Goal: Information Seeking & Learning: Learn about a topic

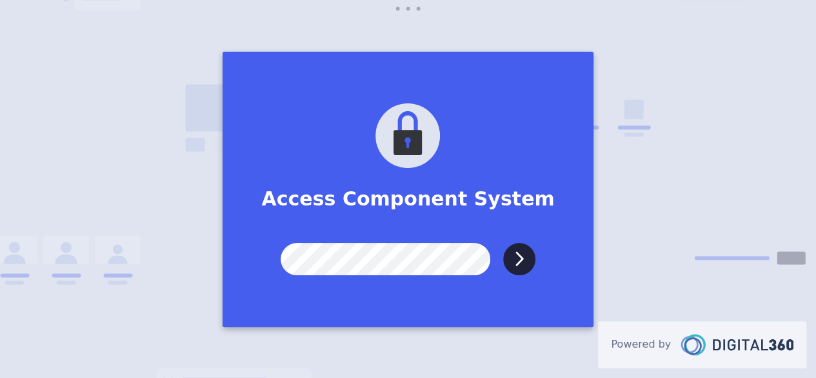
click at [503, 243] on input "Submit" at bounding box center [519, 259] width 32 height 32
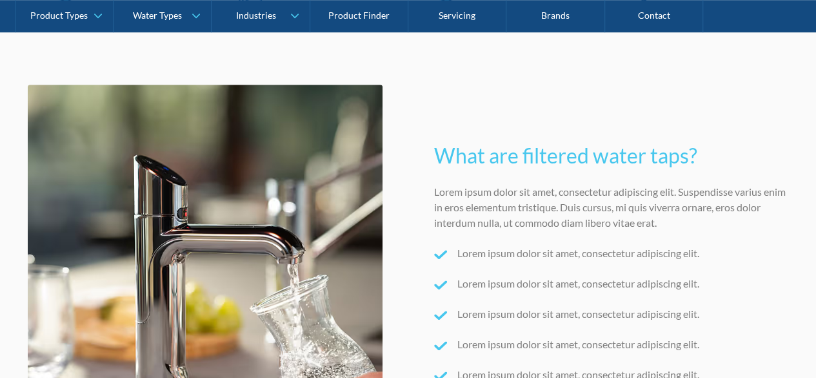
scroll to position [452, 0]
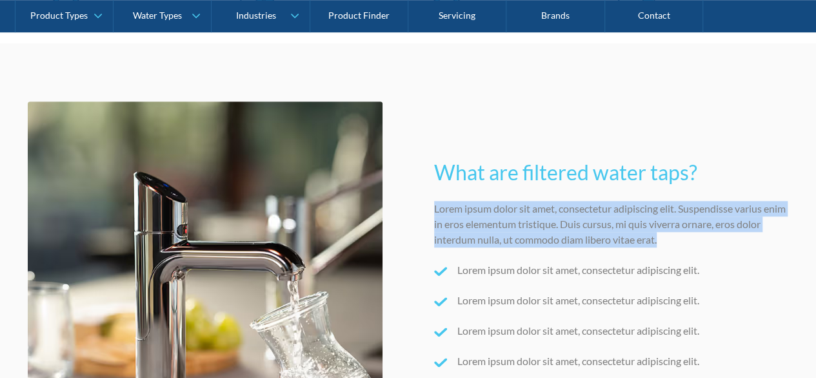
drag, startPoint x: 426, startPoint y: 201, endPoint x: 711, endPoint y: 242, distance: 288.2
click at [711, 242] on div "What are filtered water taps? Lorem ipsum dolor sit amet, consectetur adipiscin…" at bounding box center [409, 278] width 762 height 355
copy p "Lorem ipsum dolor sit amet, consectetur adipiscing elit. Suspendisse varius eni…"
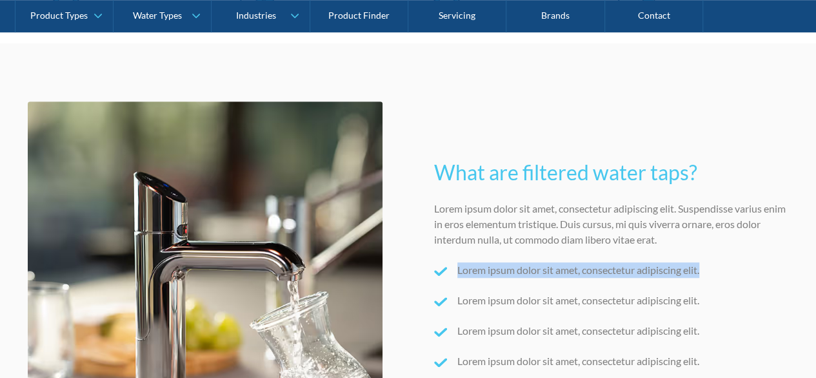
drag, startPoint x: 454, startPoint y: 267, endPoint x: 722, endPoint y: 267, distance: 267.9
click at [722, 267] on div "Lorem ipsum dolor sit amet, consectetur adipiscing elit." at bounding box center [611, 274] width 355 height 25
copy p "Lorem ipsum dolor sit amet, consectetur adipiscing elit."
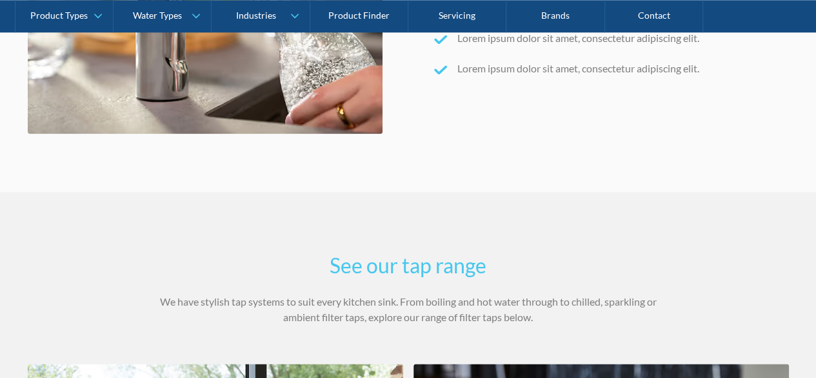
scroll to position [839, 0]
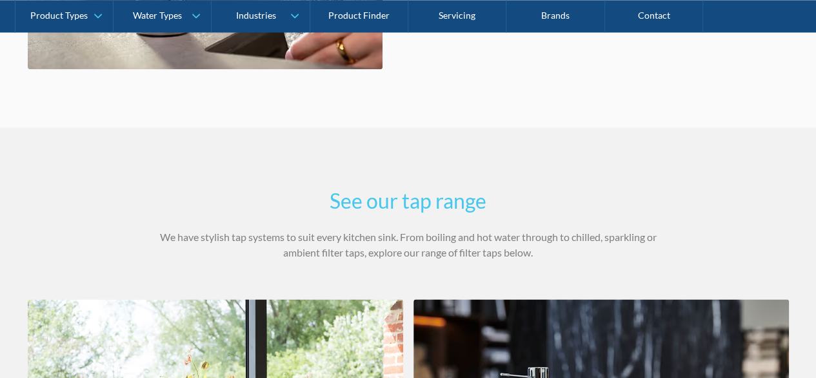
drag, startPoint x: 139, startPoint y: 229, endPoint x: 559, endPoint y: 250, distance: 420.0
copy p "We have stylish tap systems to suit every kitchen sink. From boiling and hot wa…"
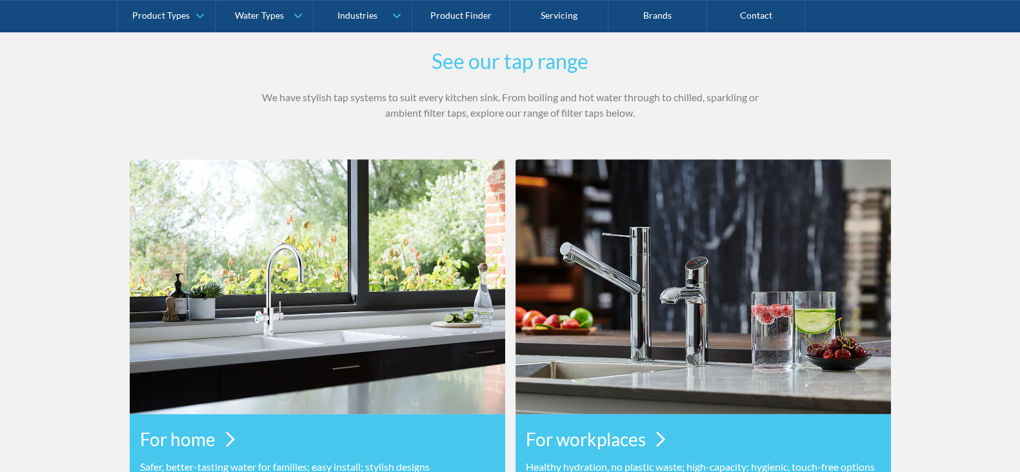
scroll to position [1000, 0]
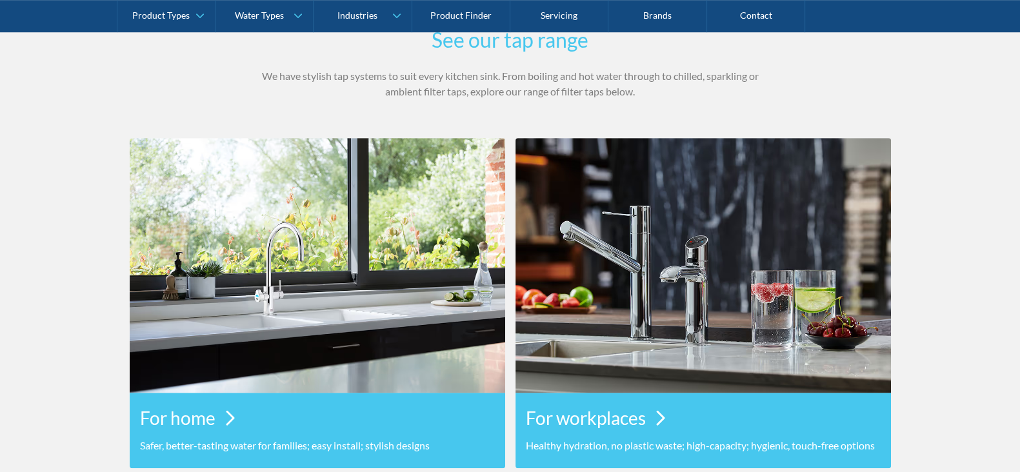
click at [70, 199] on section "See our tap range We have stylish tap systems to suit every kitchen sink. From …" at bounding box center [510, 246] width 1020 height 560
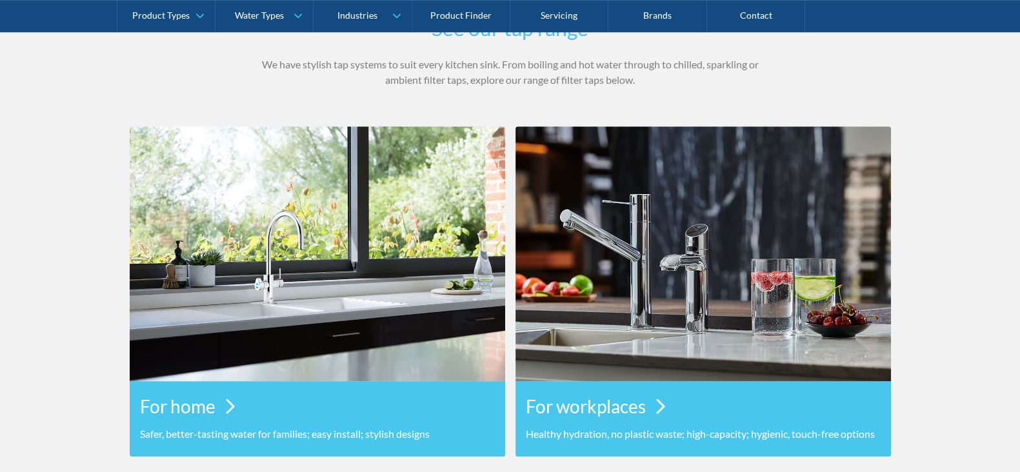
scroll to position [1080, 0]
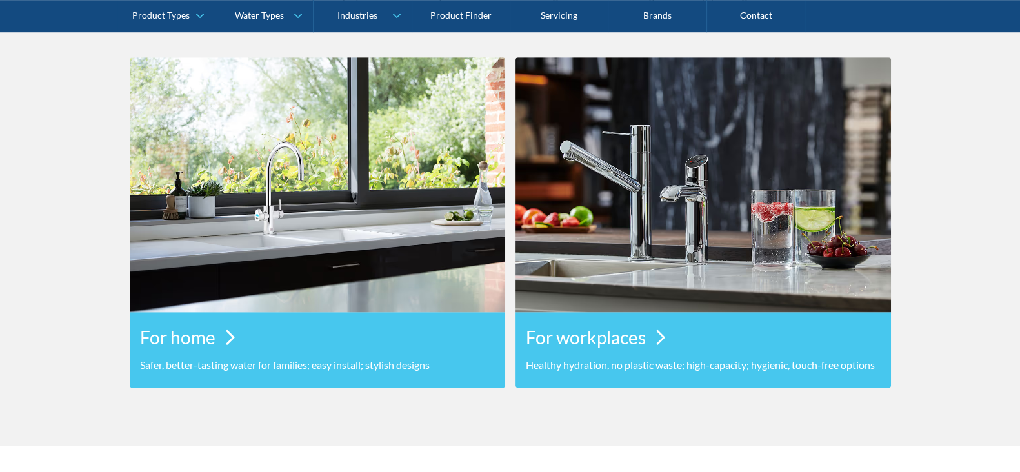
click at [19, 282] on section "See our tap range We have stylish tap systems to suit every kitchen sink. From …" at bounding box center [510, 166] width 1020 height 560
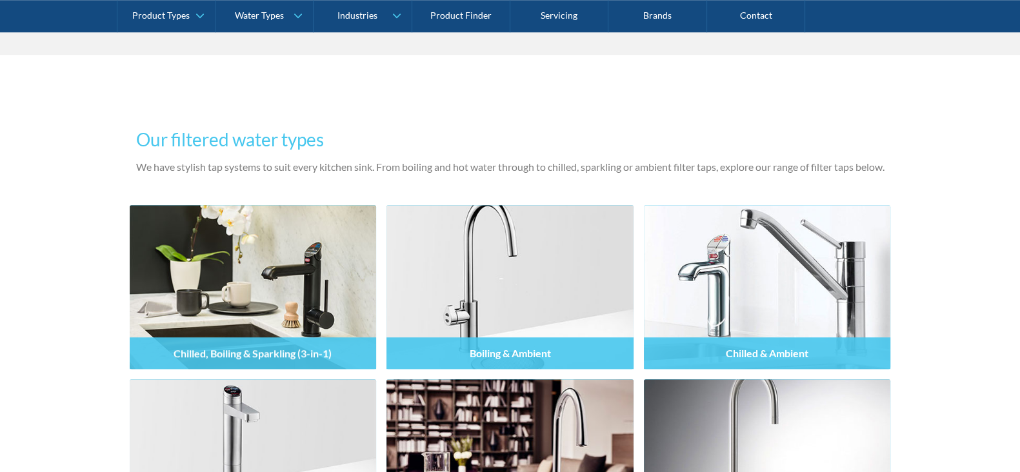
scroll to position [1552, 0]
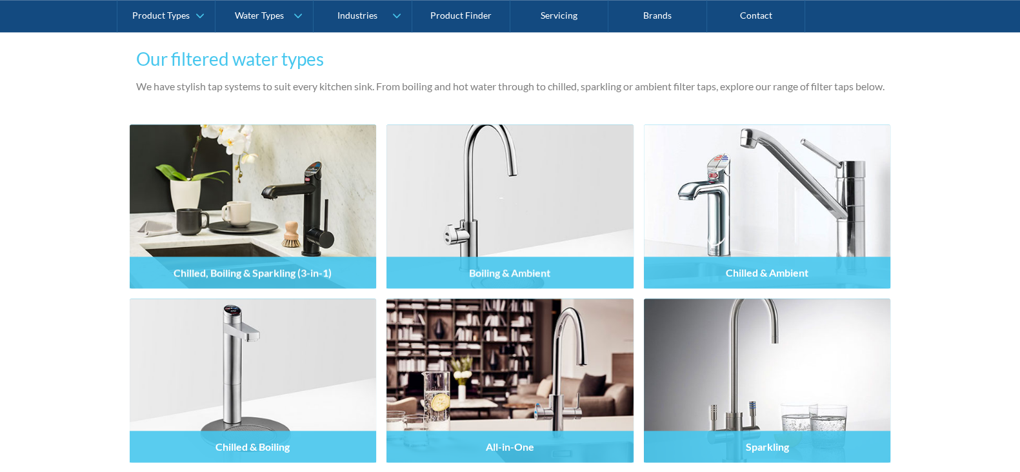
drag, startPoint x: 102, startPoint y: 90, endPoint x: 963, endPoint y: 95, distance: 861.0
click at [816, 95] on div "Our filtered water types We have stylish tap systems to suit every kitchen sink…" at bounding box center [510, 335] width 1020 height 722
copy p "We have stylish tap systems to suit every kitchen sink. From boiling and hot wa…"
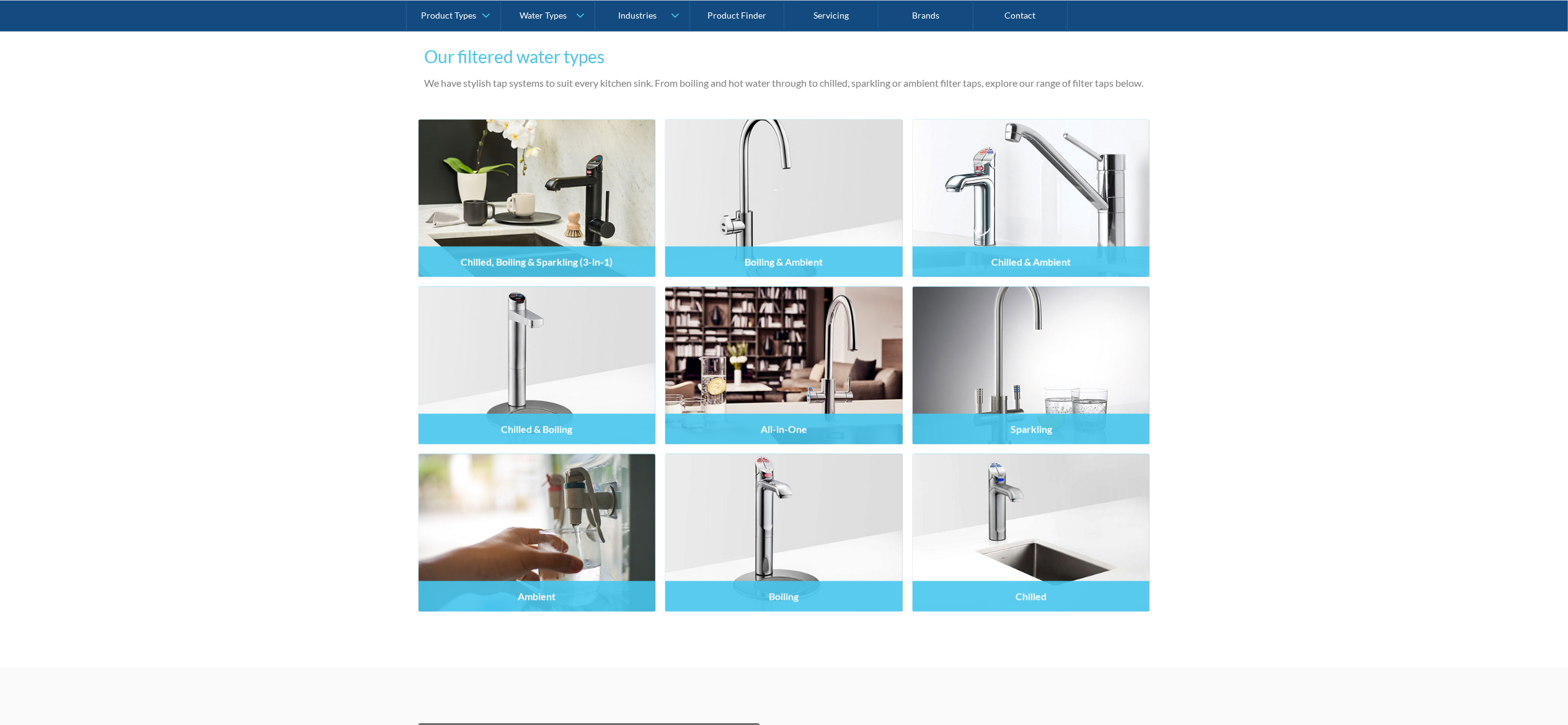
drag, startPoint x: 0, startPoint y: 294, endPoint x: 72, endPoint y: 225, distance: 99.7
click at [0, 294] on div "Our filtered water types We have stylish tap systems to suit every kitchen sink…" at bounding box center [784, 322] width 1568 height 693
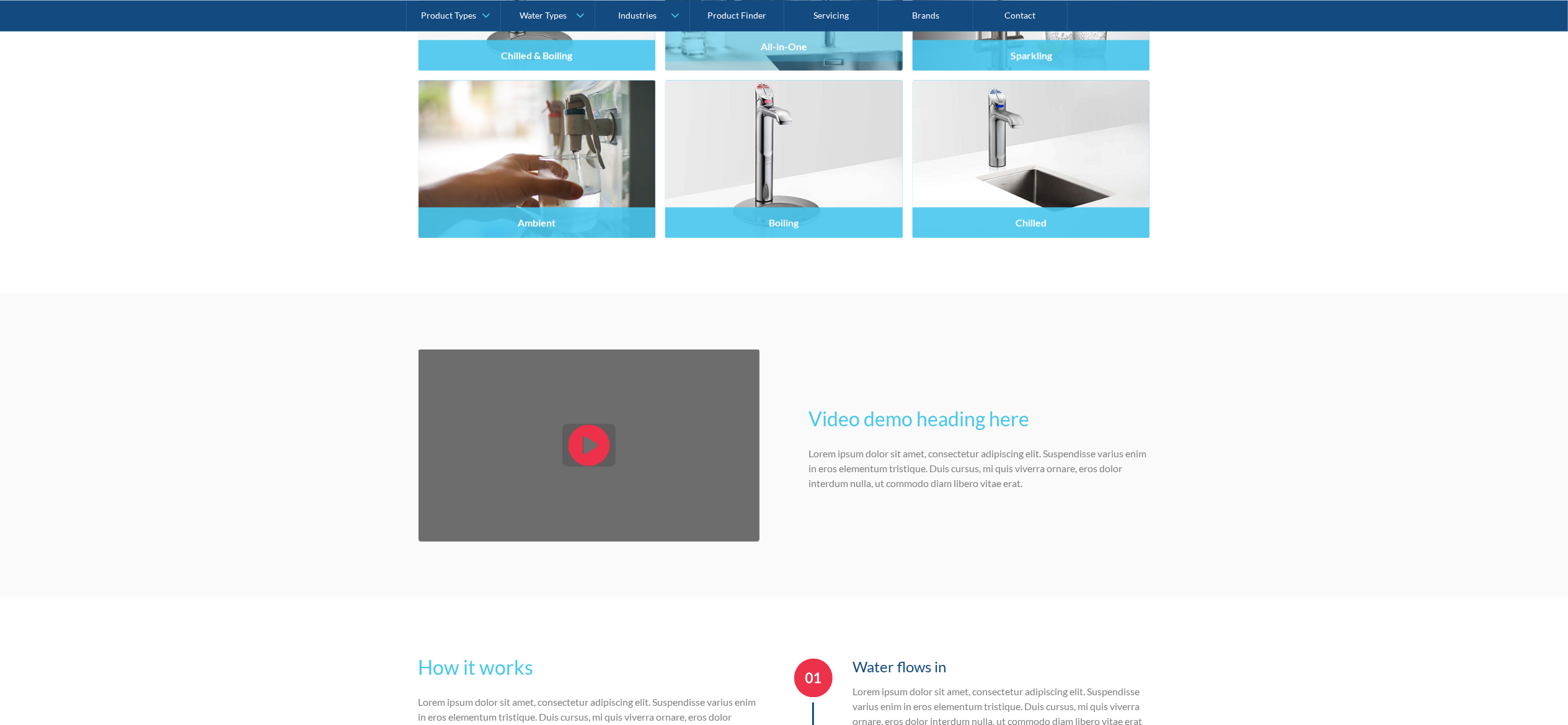
scroll to position [1987, 0]
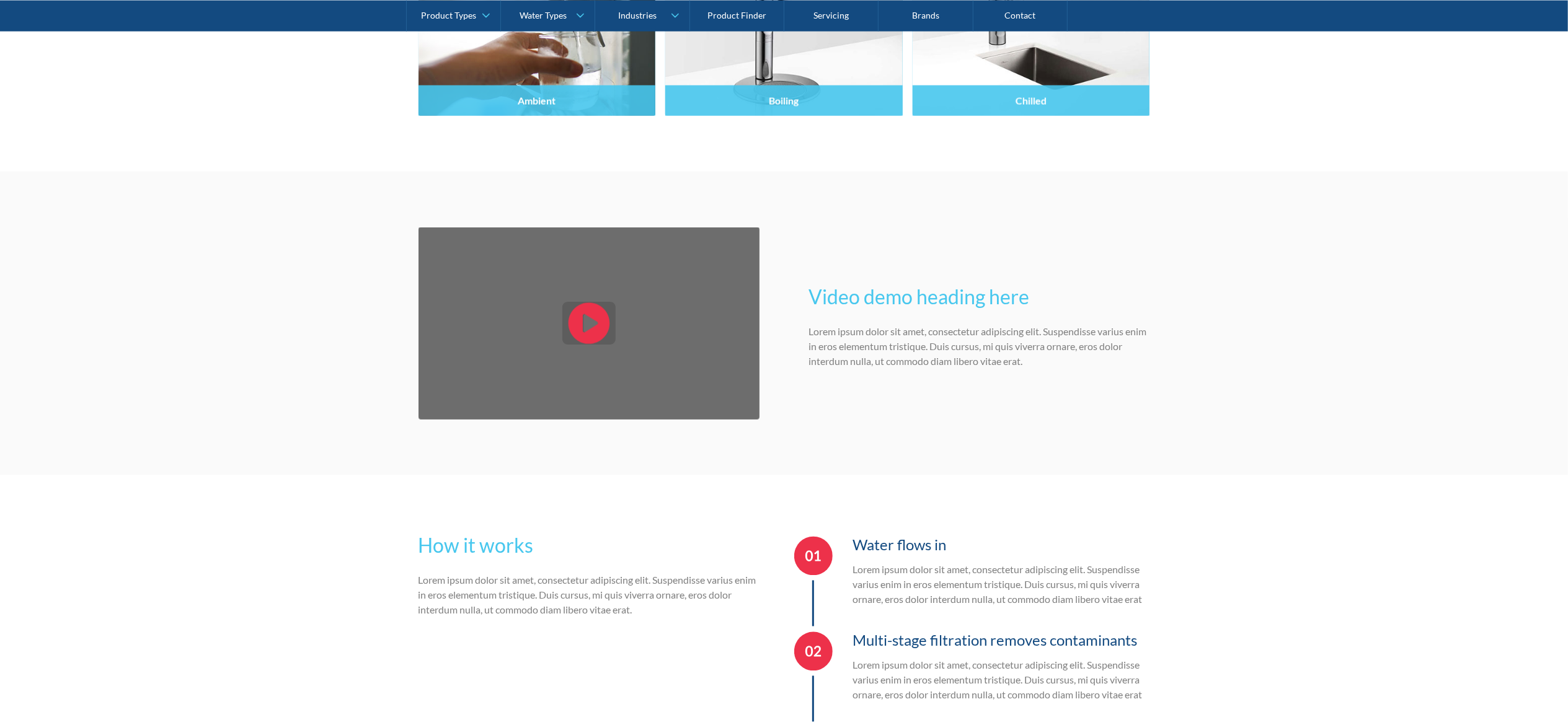
drag, startPoint x: 579, startPoint y: 337, endPoint x: 517, endPoint y: 336, distance: 62.0
click at [517, 336] on div "open lightbox" at bounding box center [589, 323] width 341 height 191
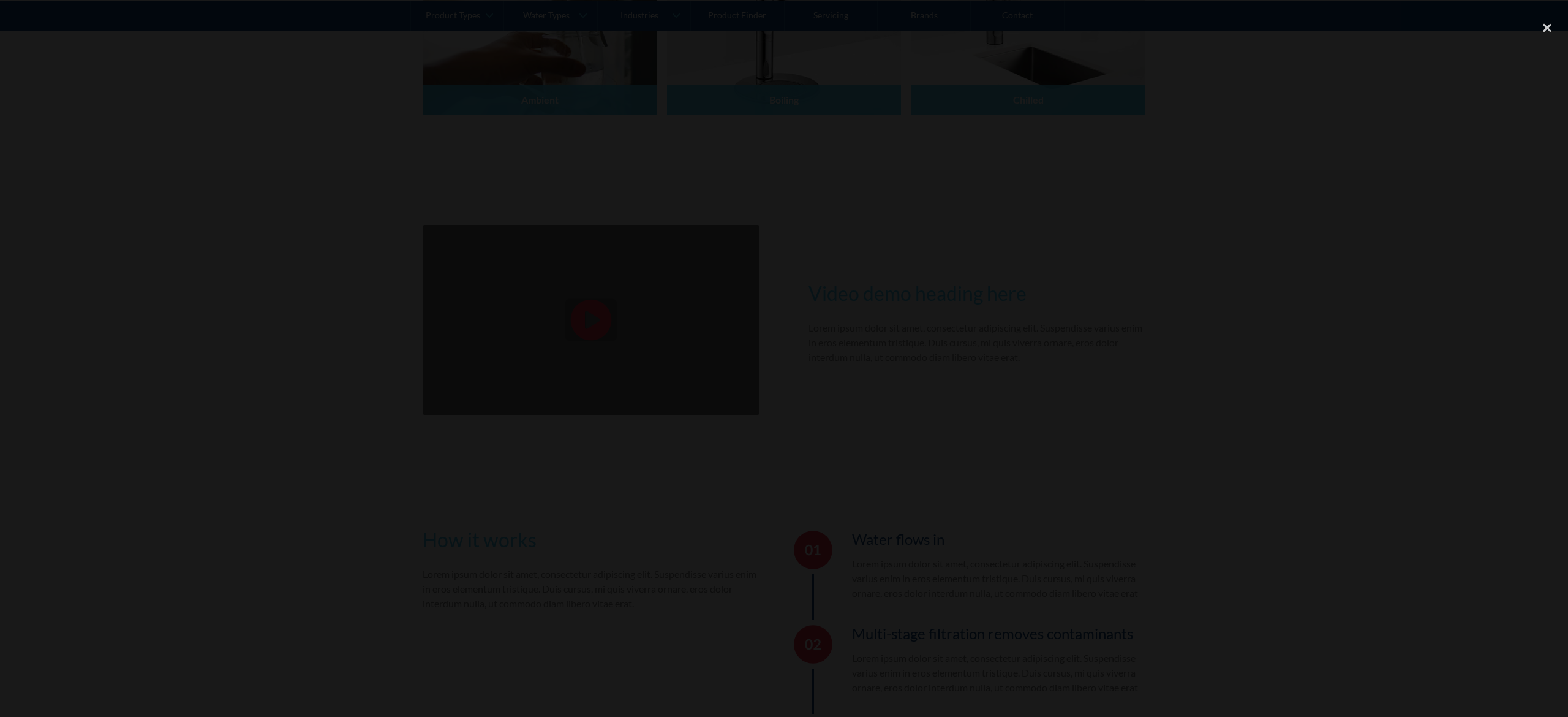
click at [775, 184] on div at bounding box center [784, 358] width 1568 height 689
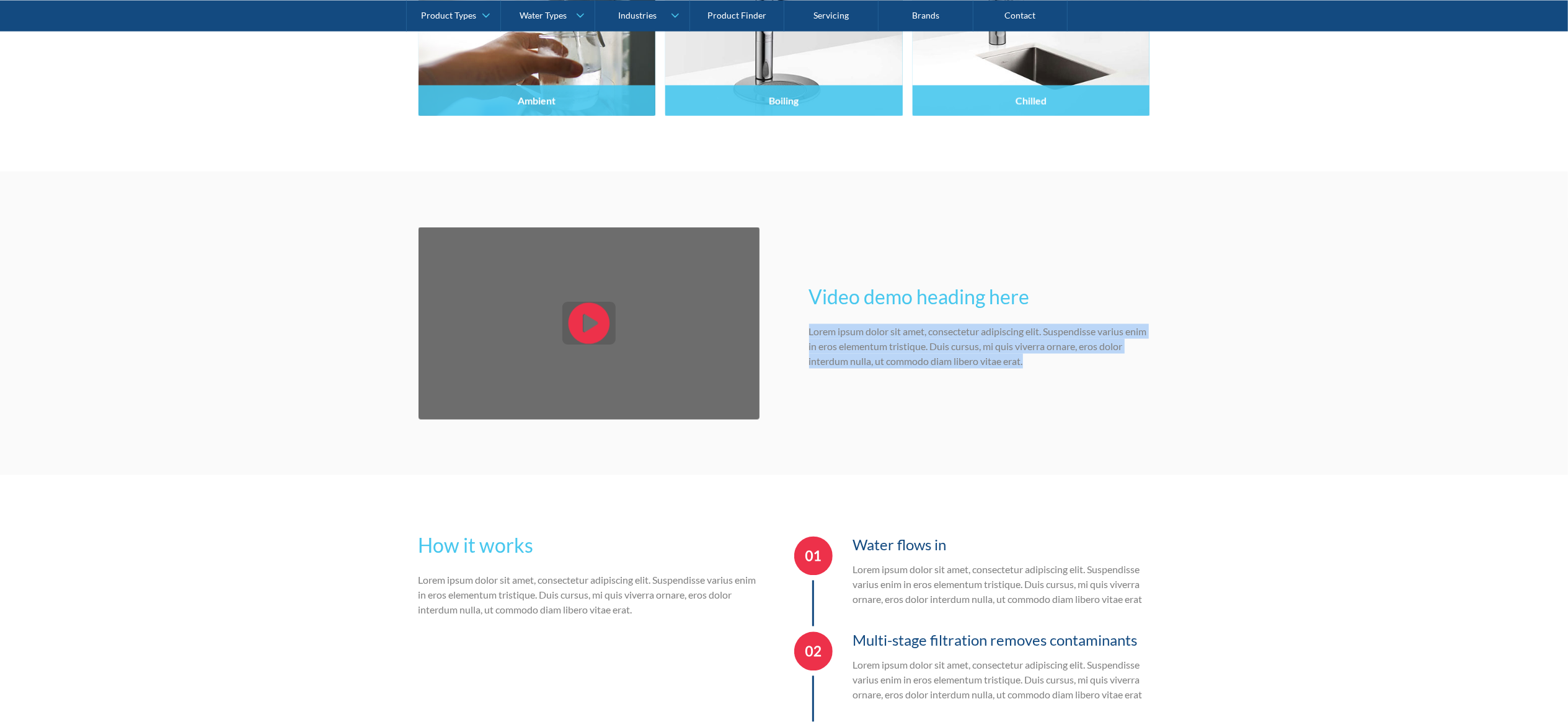
drag, startPoint x: 801, startPoint y: 334, endPoint x: 1090, endPoint y: 357, distance: 289.9
click at [784, 357] on div "Video demo heading here Lorem ipsum dolor sit amet, consectetur adipiscing elit…" at bounding box center [785, 323] width 732 height 191
copy p "Lorem ipsum dolor sit amet, consectetur adipiscing elit. Suspendisse varius eni…"
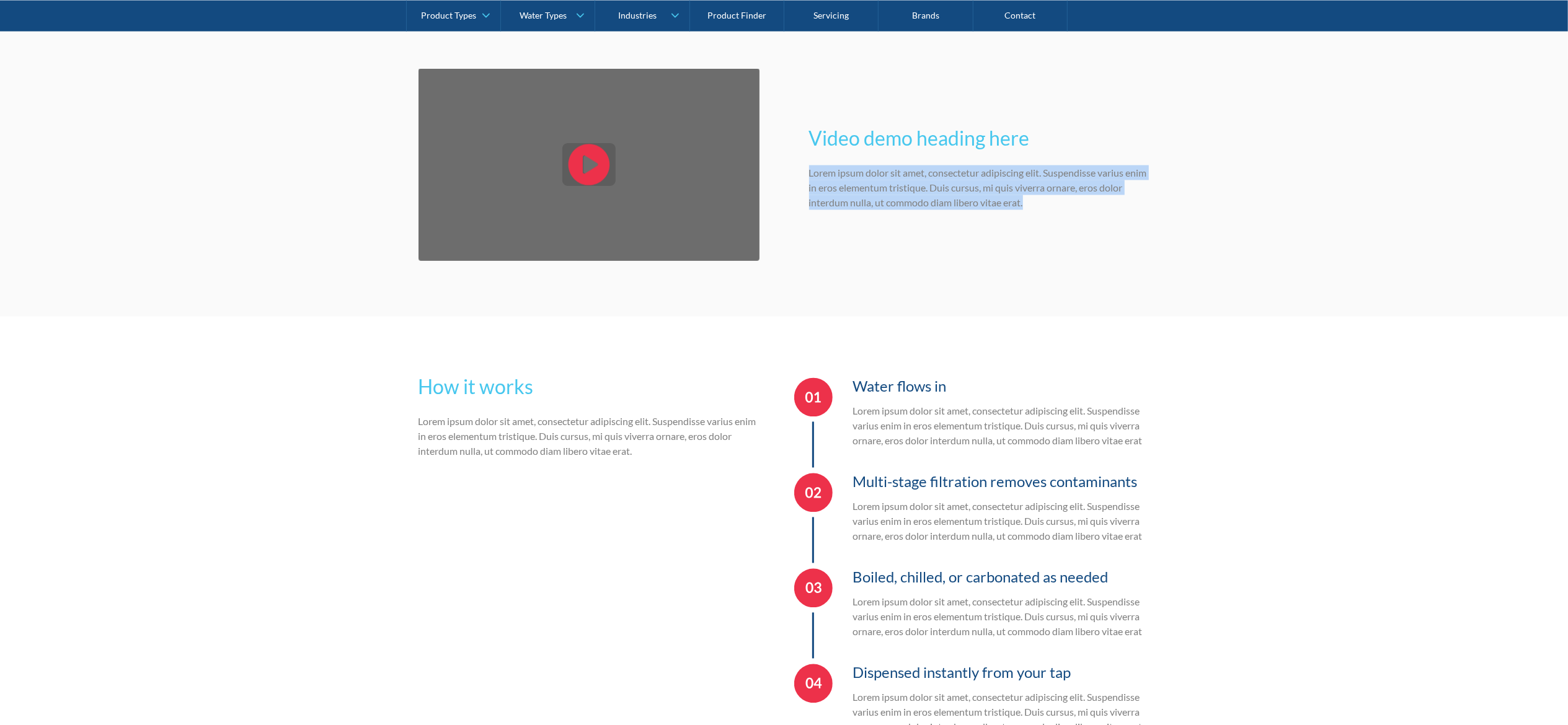
scroll to position [2235, 0]
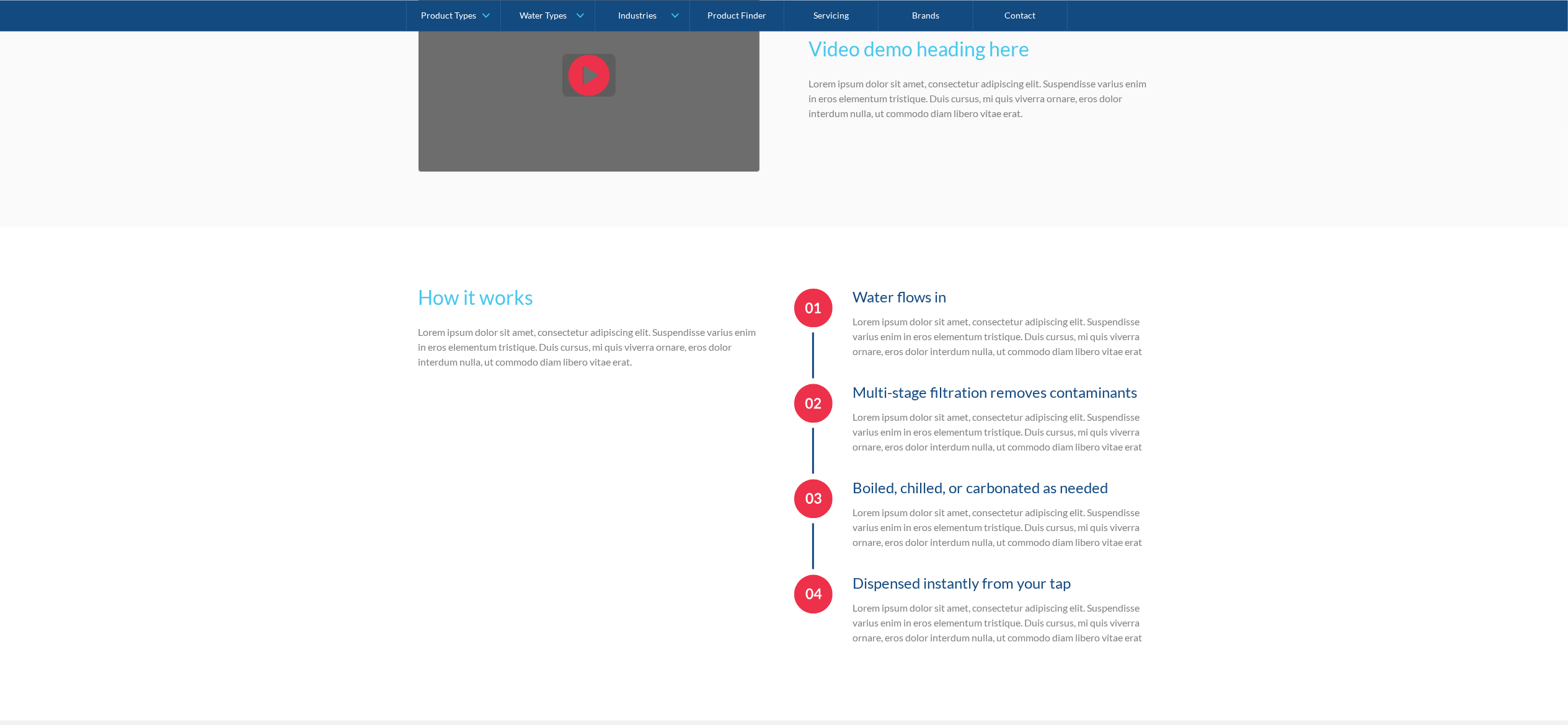
click at [264, 362] on section "How it works Lorem ipsum dolor sit amet, consectetur adipiscing elit. Suspendis…" at bounding box center [784, 474] width 1568 height 494
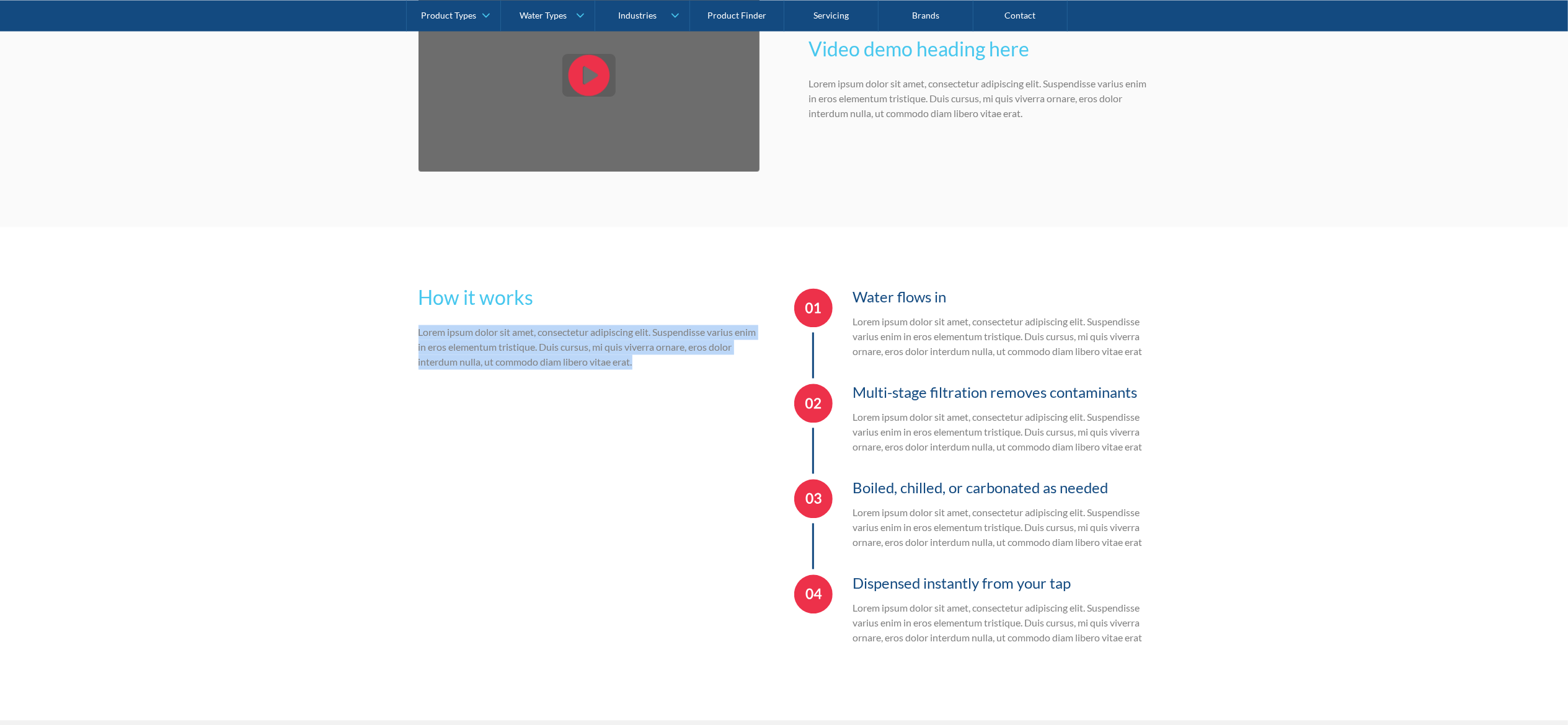
drag, startPoint x: 440, startPoint y: 333, endPoint x: 685, endPoint y: 356, distance: 246.1
click at [685, 356] on section "How it works Lorem ipsum dolor sit amet, consectetur adipiscing elit. Suspendis…" at bounding box center [784, 474] width 1568 height 494
copy p "Lorem ipsum dolor sit amet, consectetur adipiscing elit. Suspendisse varius eni…"
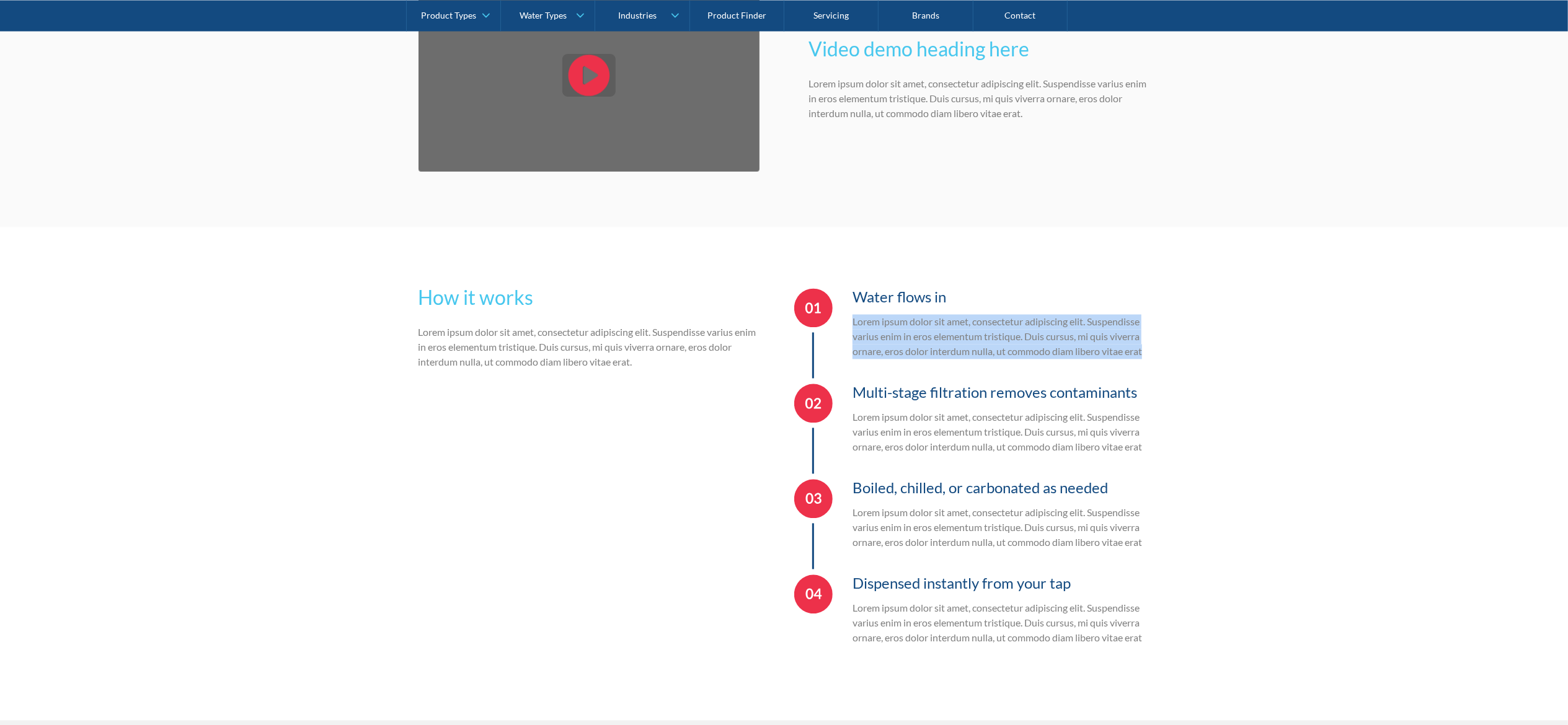
drag, startPoint x: 852, startPoint y: 325, endPoint x: 1169, endPoint y: 354, distance: 318.3
click at [784, 354] on section "How it works Lorem ipsum dolor sit amet, consectetur adipiscing elit. Suspendis…" at bounding box center [784, 474] width 1568 height 494
copy p "Lorem ipsum dolor sit amet, consectetur adipiscing elit. Suspendisse varius eni…"
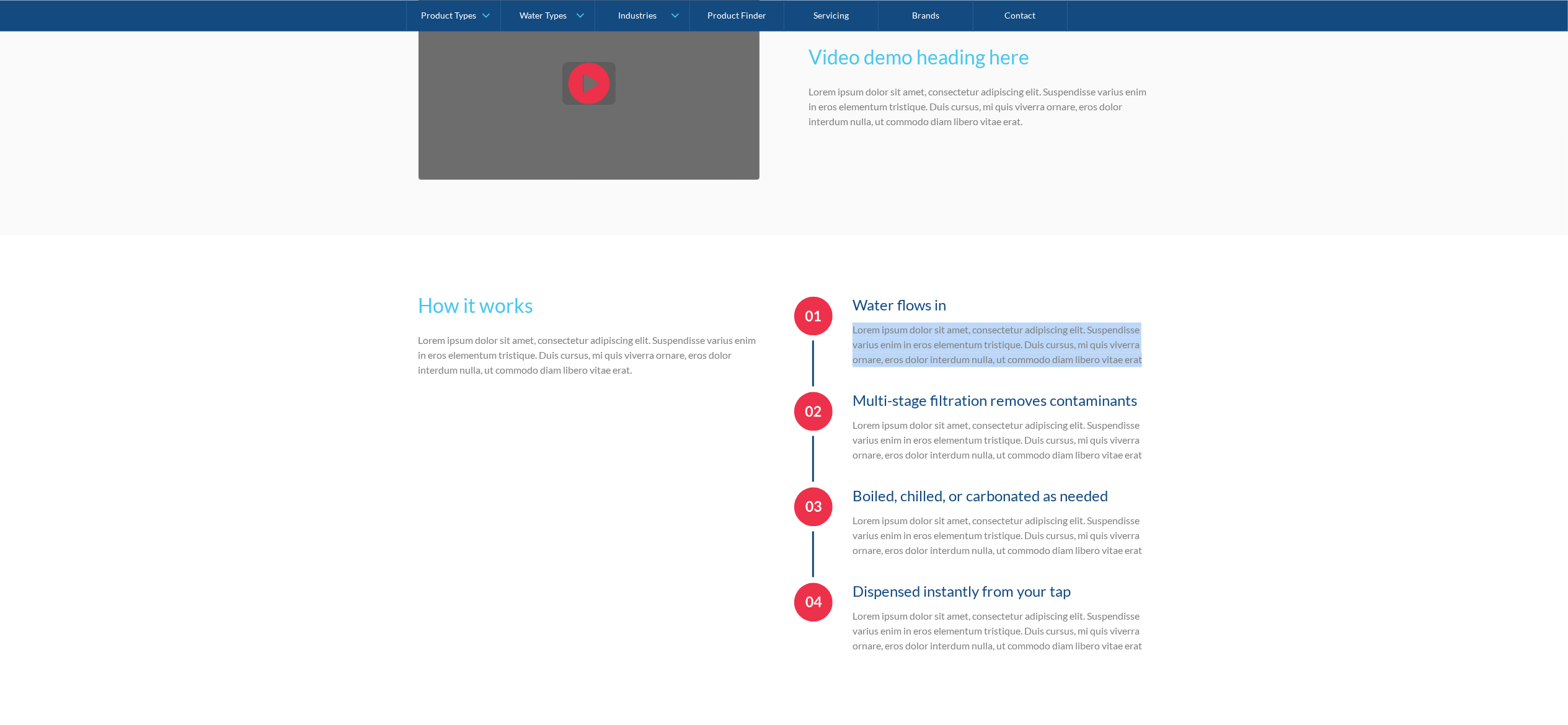
scroll to position [2358, 0]
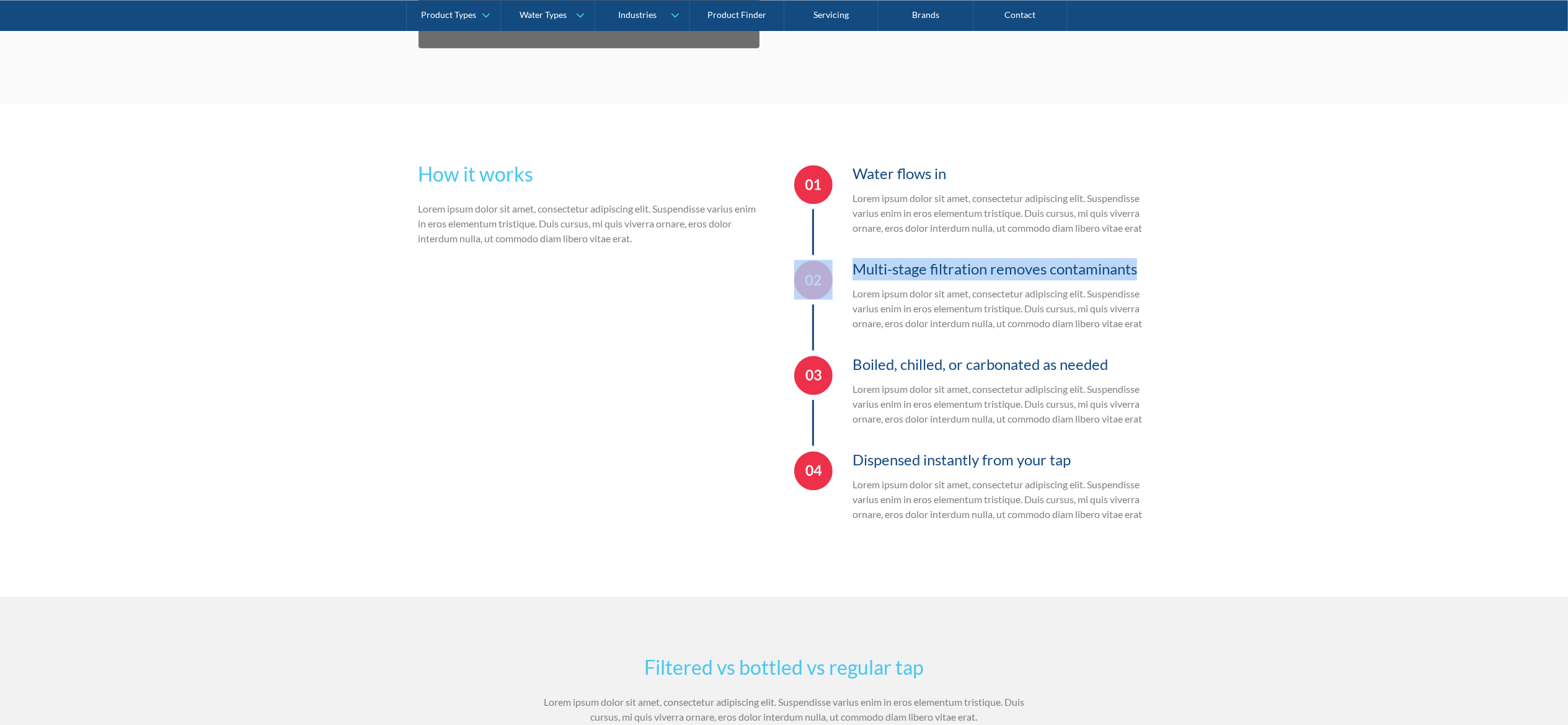
drag, startPoint x: 870, startPoint y: 256, endPoint x: 1142, endPoint y: 263, distance: 272.1
click at [784, 263] on div "Multi-stage filtration removes contaminants Lorem ipsum dolor sit amet, consect…" at bounding box center [972, 302] width 355 height 95
click at [784, 280] on div "Multi-stage filtration removes contaminants Lorem ipsum dolor sit amet, consect…" at bounding box center [1000, 304] width 297 height 92
drag, startPoint x: 1155, startPoint y: 260, endPoint x: 856, endPoint y: 272, distance: 299.2
click at [784, 272] on section "How it works Lorem ipsum dolor sit amet, consectetur adipiscing elit. Suspendis…" at bounding box center [784, 350] width 1568 height 494
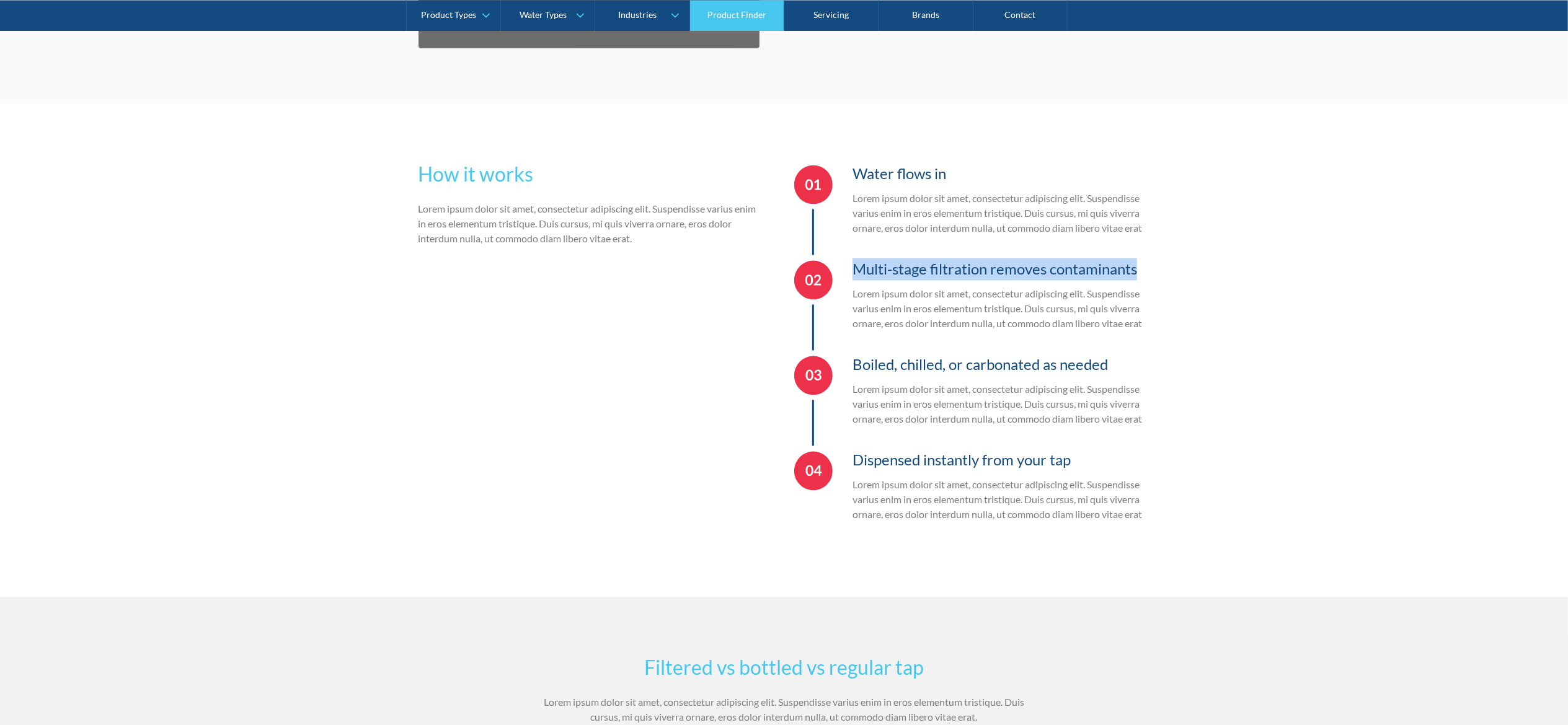
copy h3 "Multi-stage filtration removes contaminants"
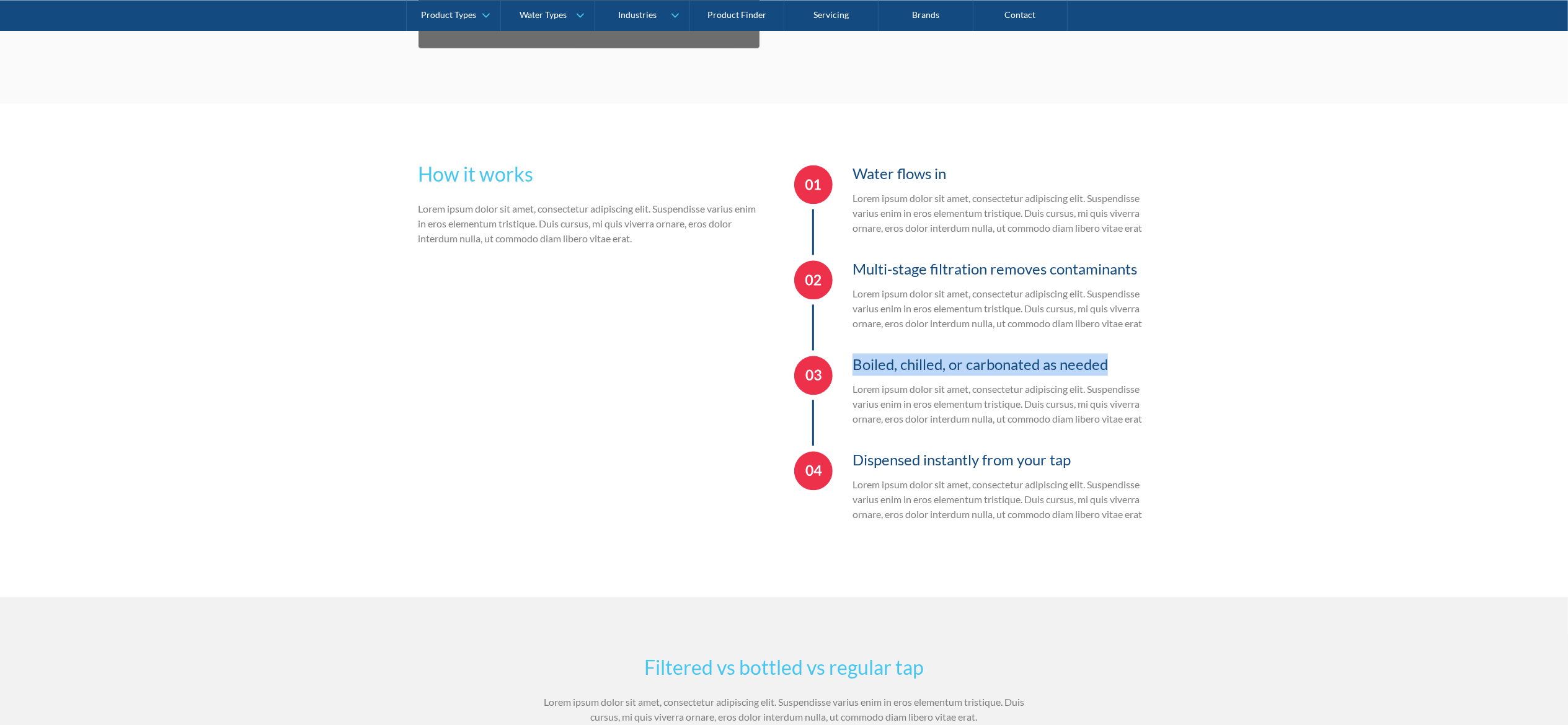
drag, startPoint x: 844, startPoint y: 368, endPoint x: 1132, endPoint y: 368, distance: 288.0
click at [784, 362] on div "Boiled, chilled, or carbonated as needed Lorem ipsum dolor sit amet, consectetu…" at bounding box center [972, 398] width 355 height 95
copy h3 "Boiled, chilled, or carbonated as needed"
drag, startPoint x: 851, startPoint y: 450, endPoint x: 1041, endPoint y: 366, distance: 207.7
click at [784, 362] on div "Dispensed instantly from your tap Lorem ipsum dolor sit amet, consectetur adipi…" at bounding box center [972, 493] width 355 height 95
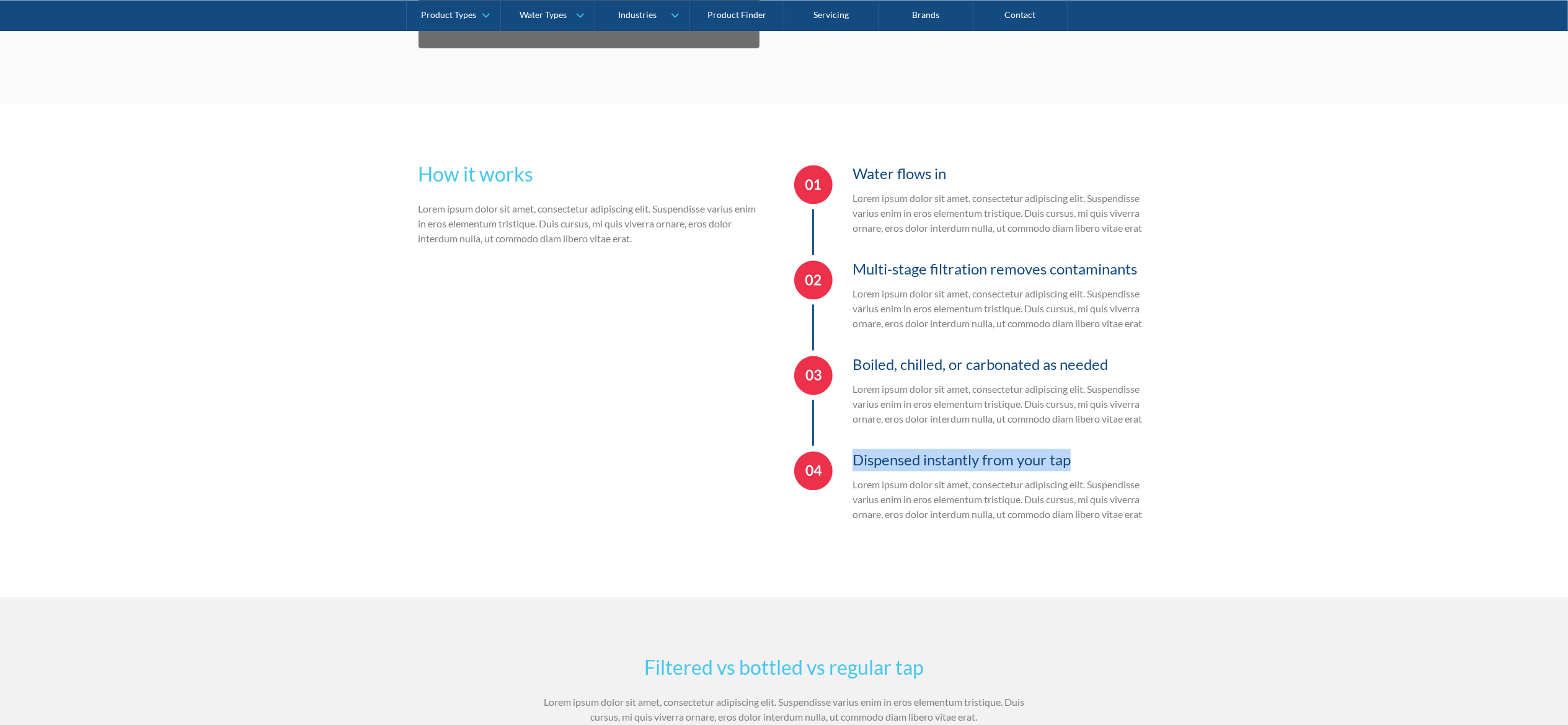
copy h3 "Dispensed instantly from your tap"
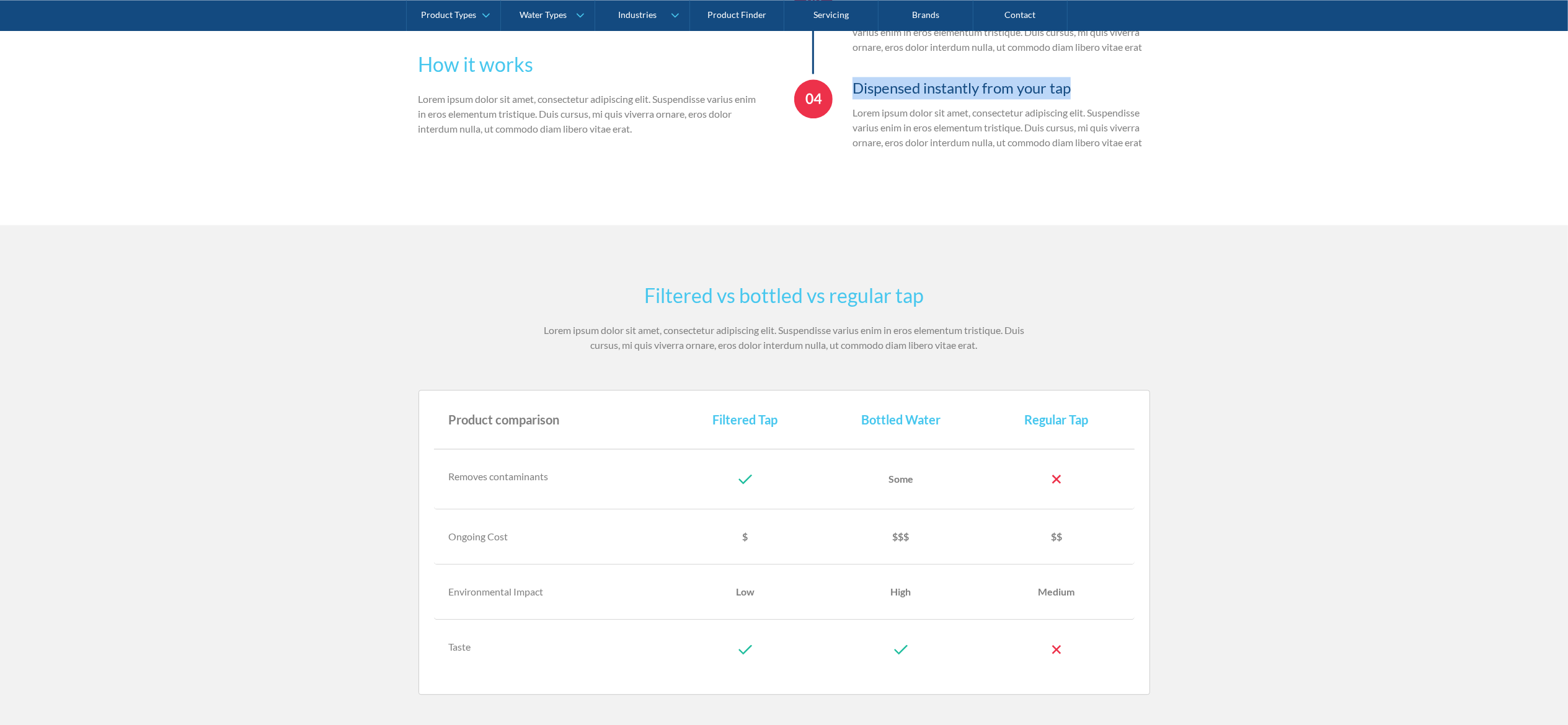
scroll to position [2854, 0]
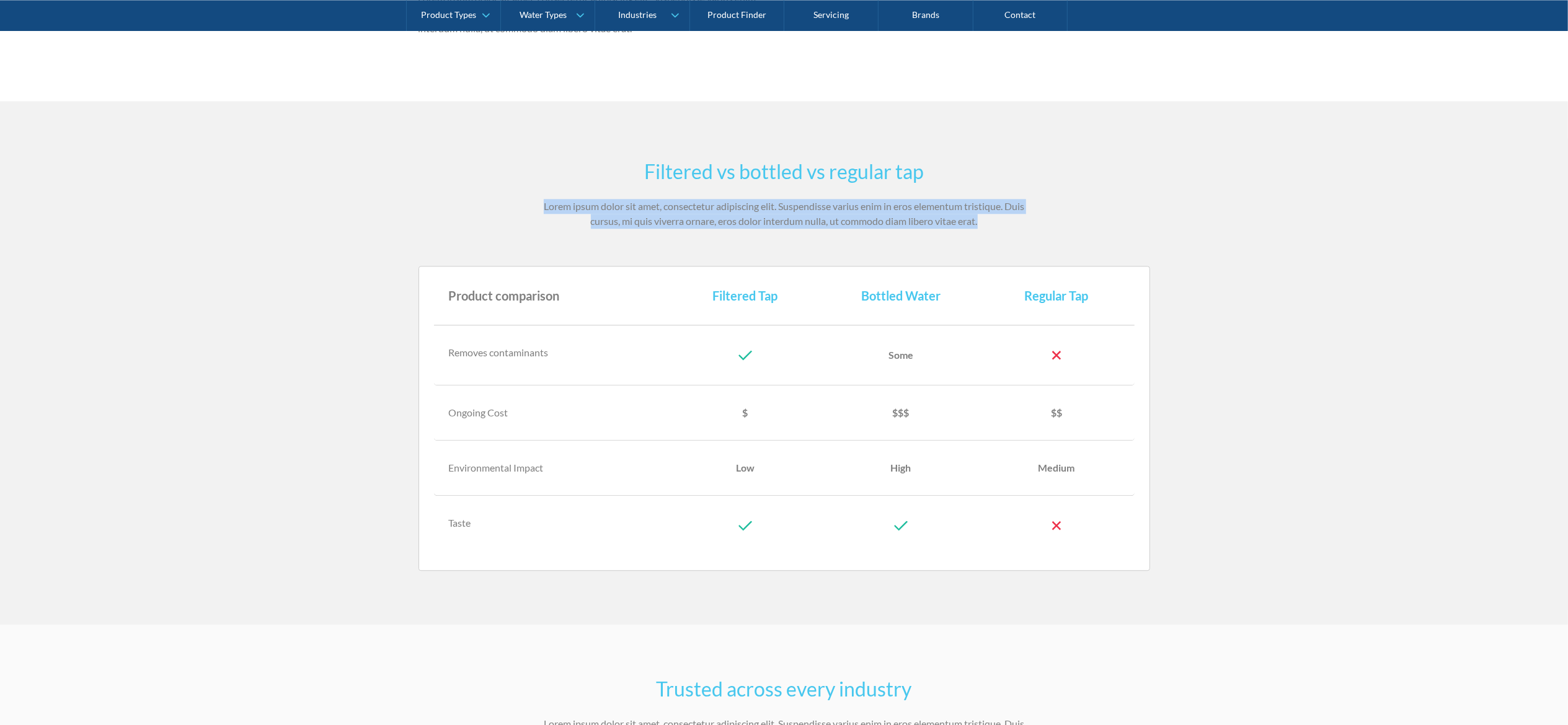
drag, startPoint x: 539, startPoint y: 201, endPoint x: 1016, endPoint y: 225, distance: 477.6
click at [784, 225] on section "Filtered vs bottled vs regular tap Lorem ipsum dolor sit amet, consectetur adip…" at bounding box center [784, 362] width 1568 height 523
click at [104, 272] on section "Filtered vs bottled vs regular tap Lorem ipsum dolor sit amet, consectetur adip…" at bounding box center [784, 362] width 1568 height 523
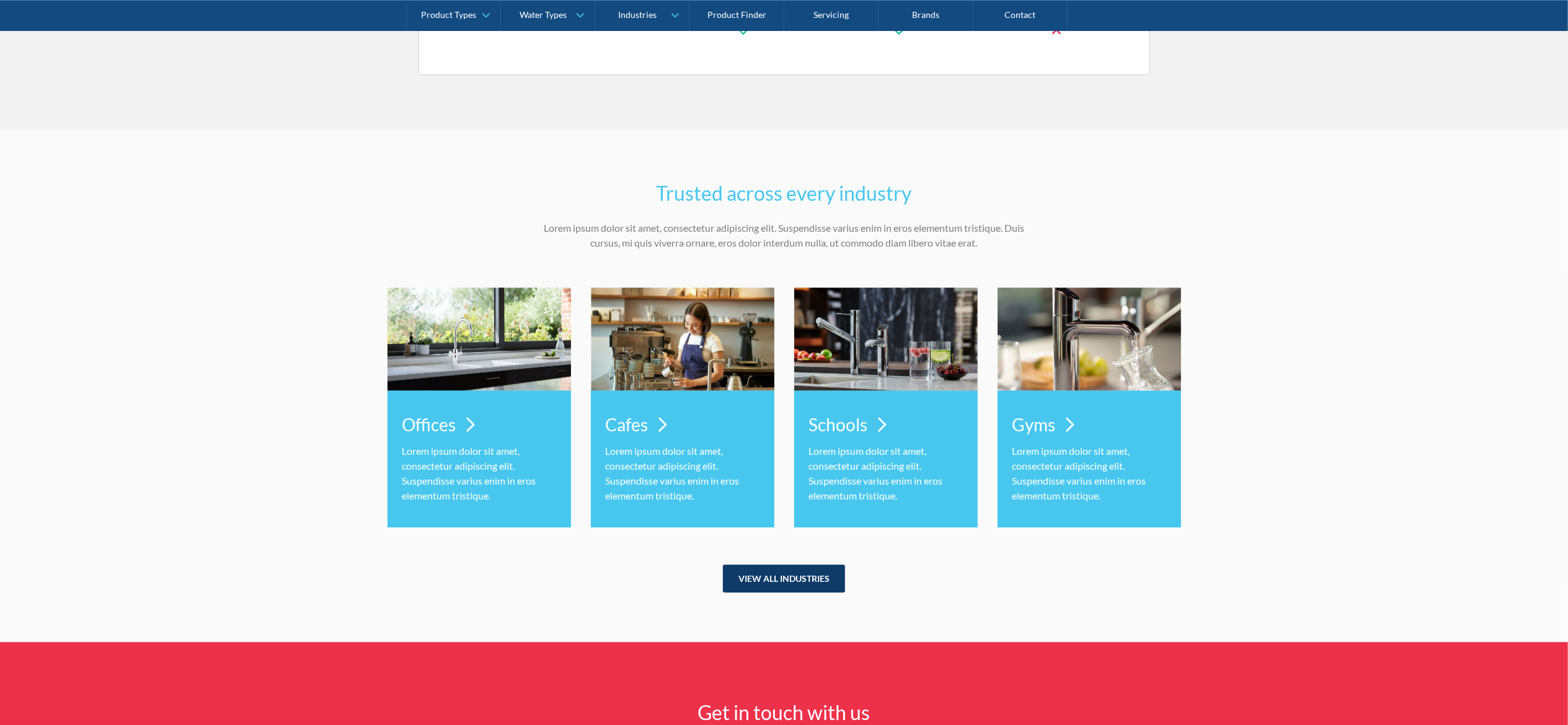
click at [784, 362] on link "VIEW ALL INDUSTRIES" at bounding box center [784, 578] width 122 height 28
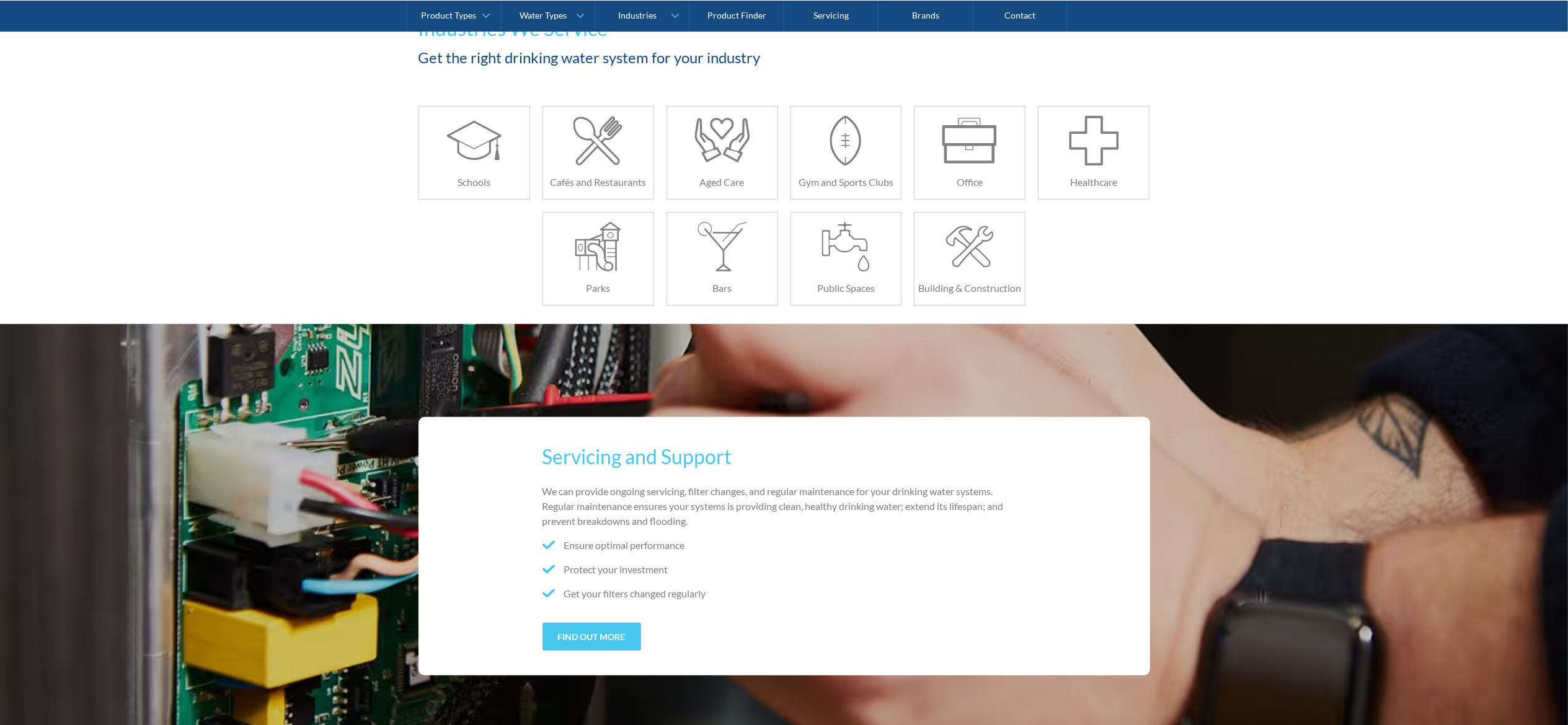
scroll to position [119, 0]
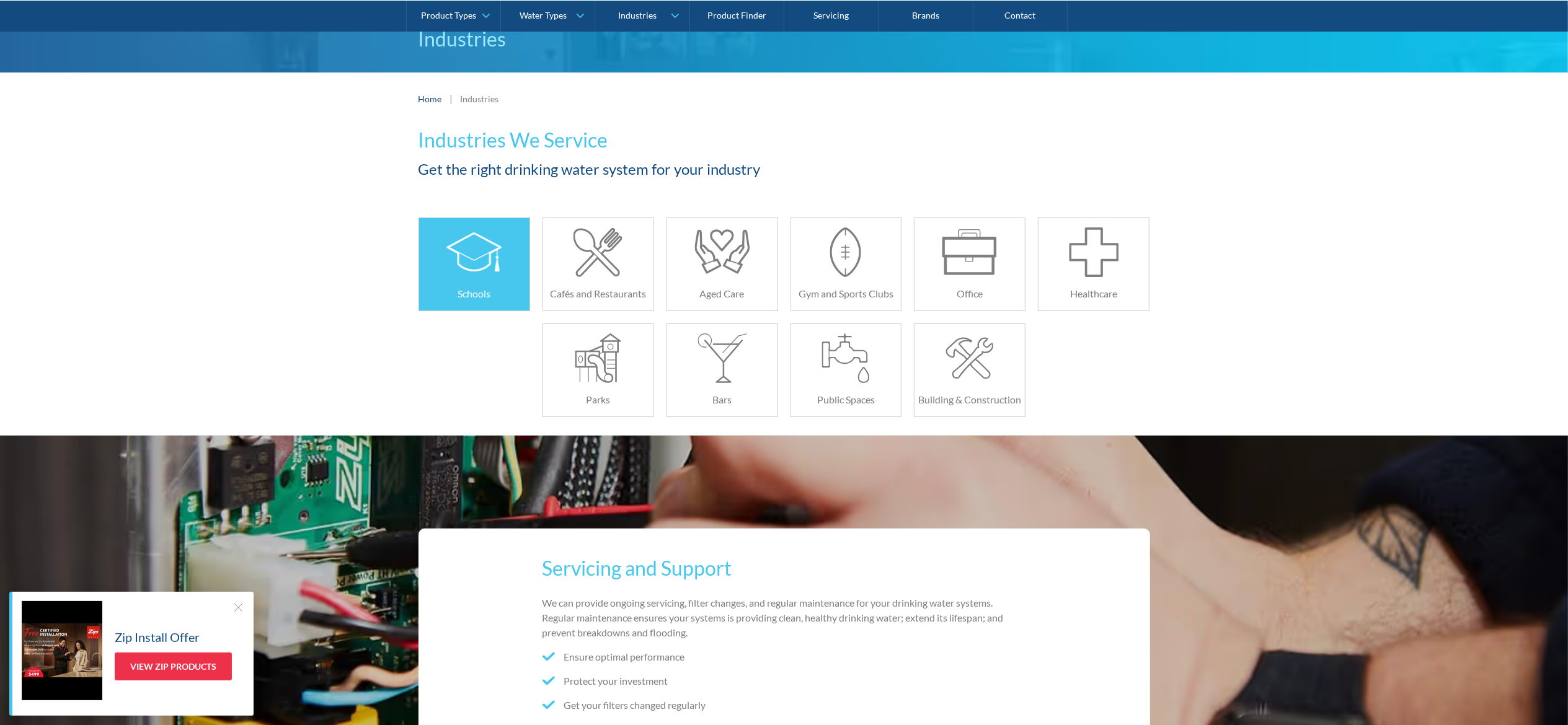
click at [435, 237] on div at bounding box center [474, 247] width 110 height 59
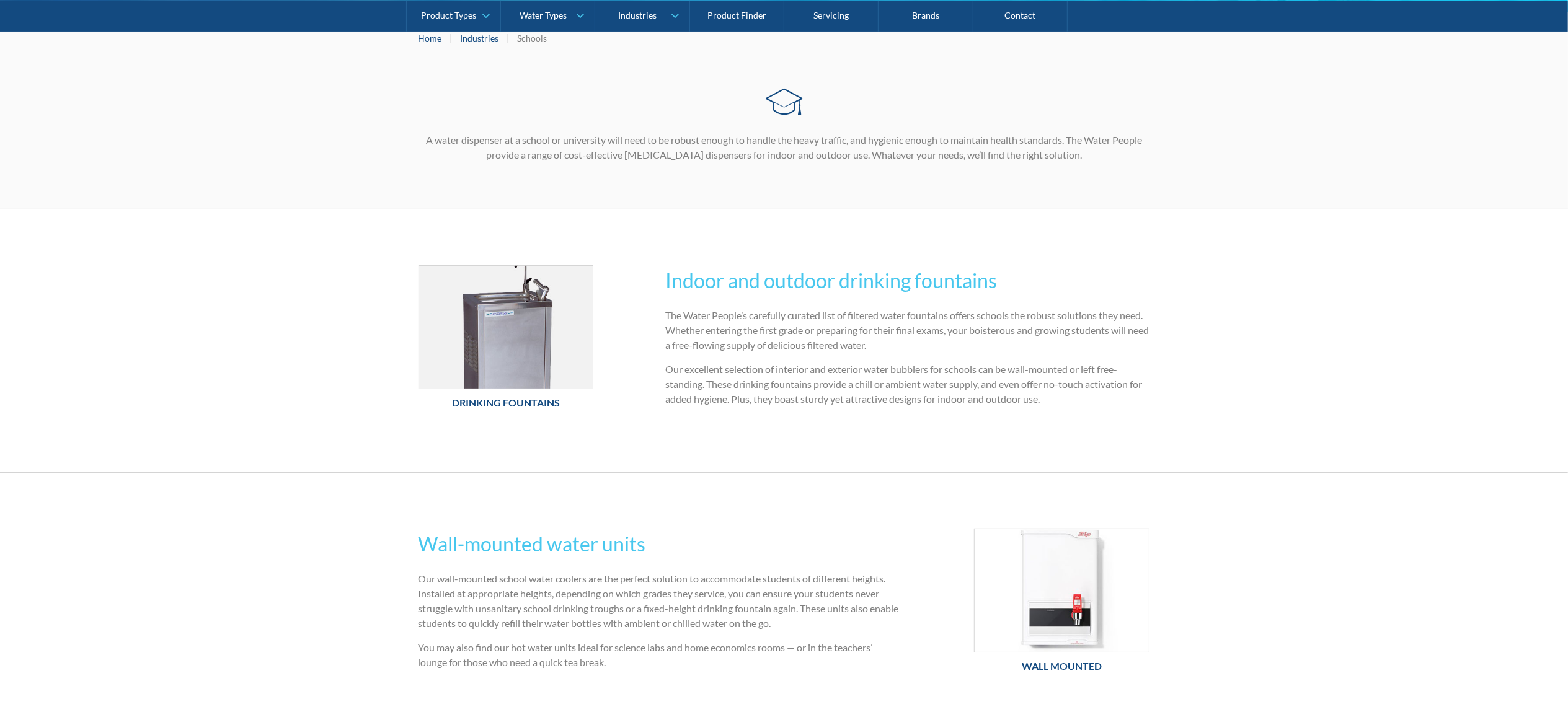
scroll to position [248, 0]
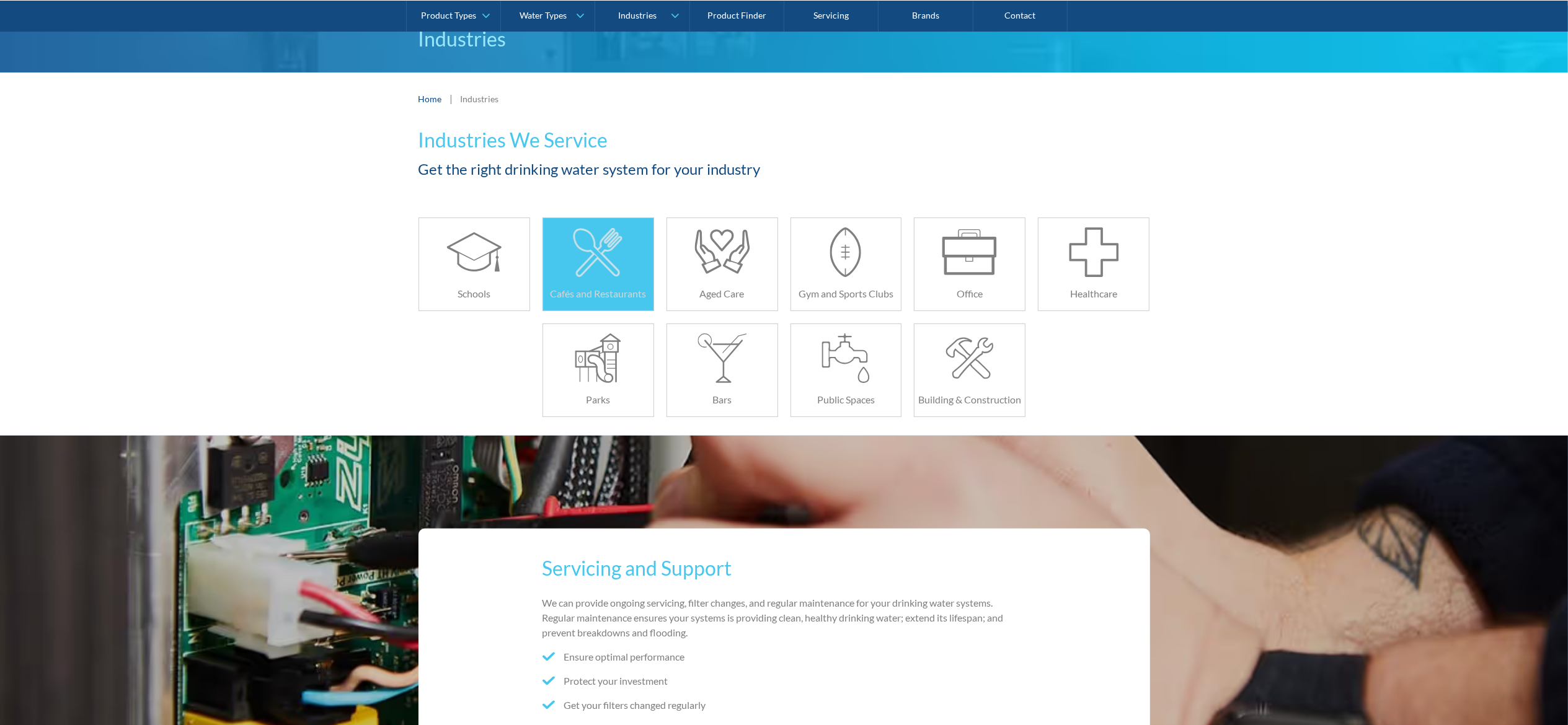
click at [591, 237] on div at bounding box center [598, 253] width 55 height 50
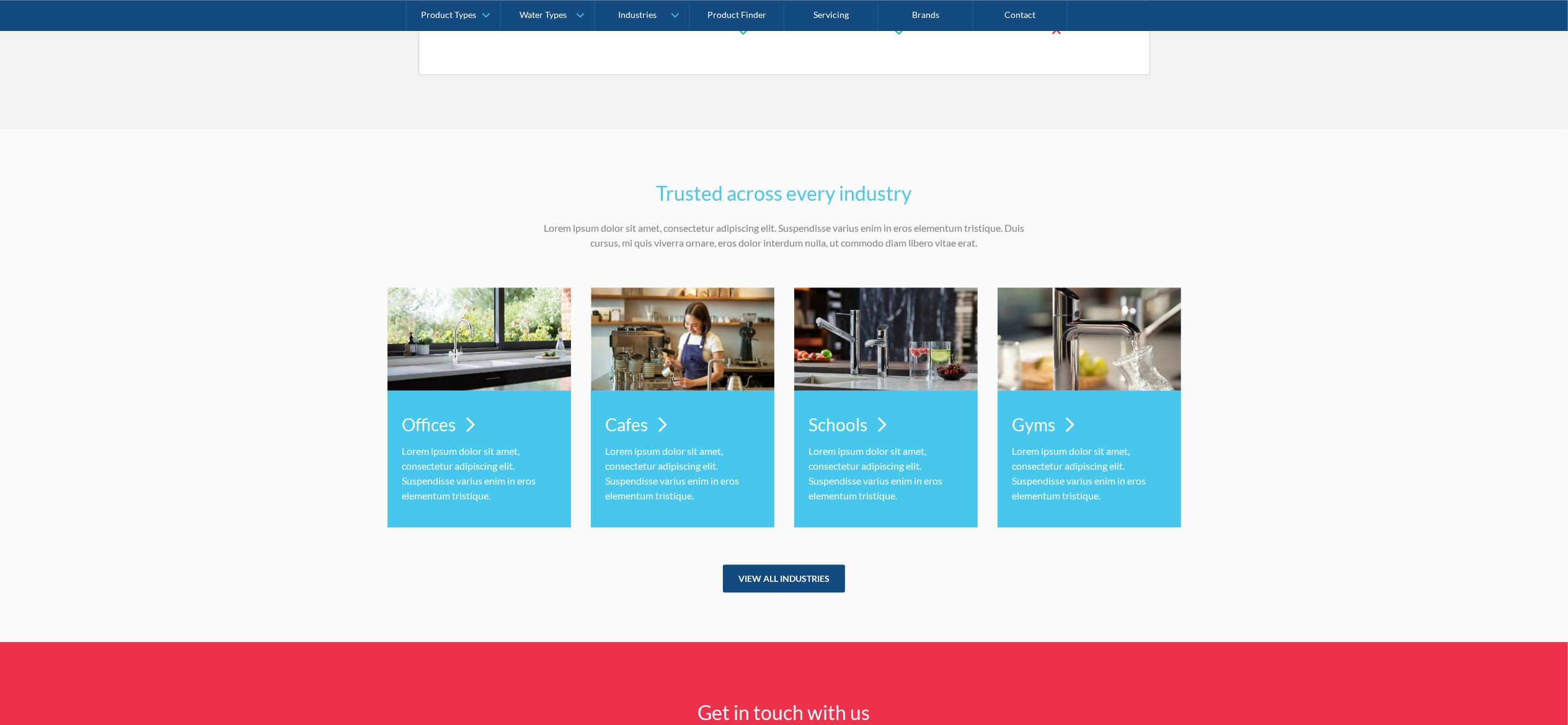
scroll to position [3350, 0]
drag, startPoint x: 83, startPoint y: 315, endPoint x: 139, endPoint y: 254, distance: 82.8
click at [83, 314] on div "Trusted across every industry Lorem ipsum dolor sit amet, consectetur adipiscin…" at bounding box center [784, 385] width 1568 height 514
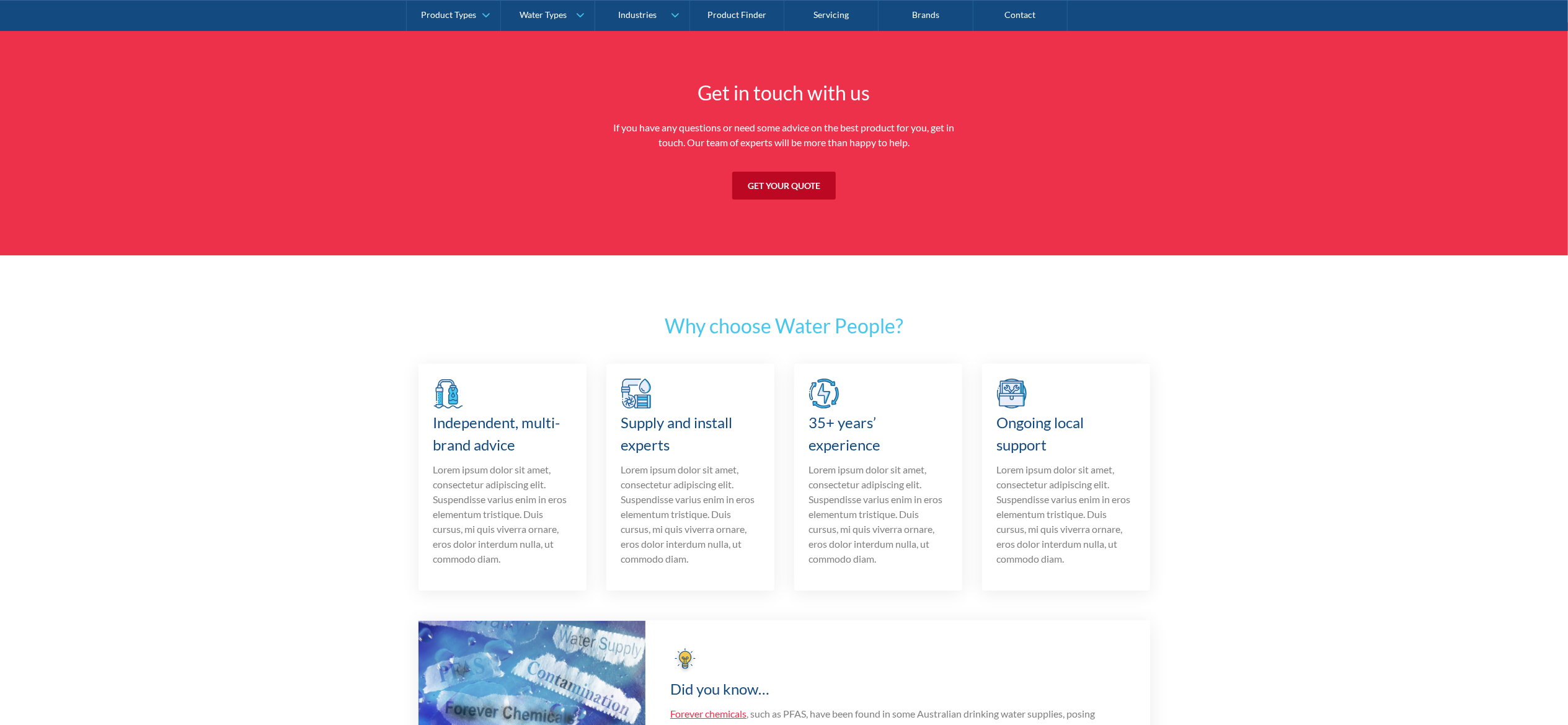
scroll to position [3846, 0]
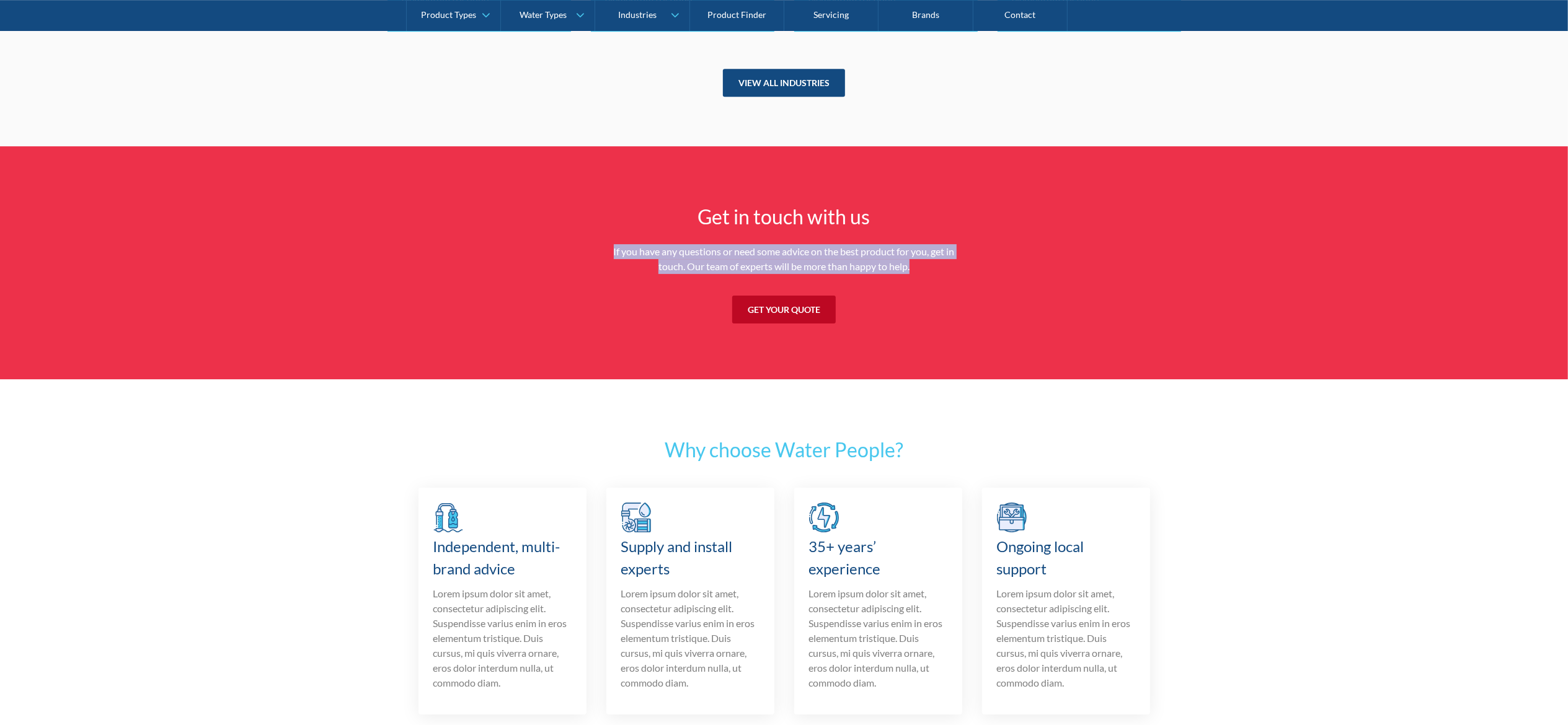
drag, startPoint x: 601, startPoint y: 250, endPoint x: 929, endPoint y: 256, distance: 328.1
click at [928, 265] on section "Get in touch with us If you have any questions or need some advice on the best …" at bounding box center [784, 262] width 1568 height 233
copy p "If you have any questions or need some advice on the best product for you, get …"
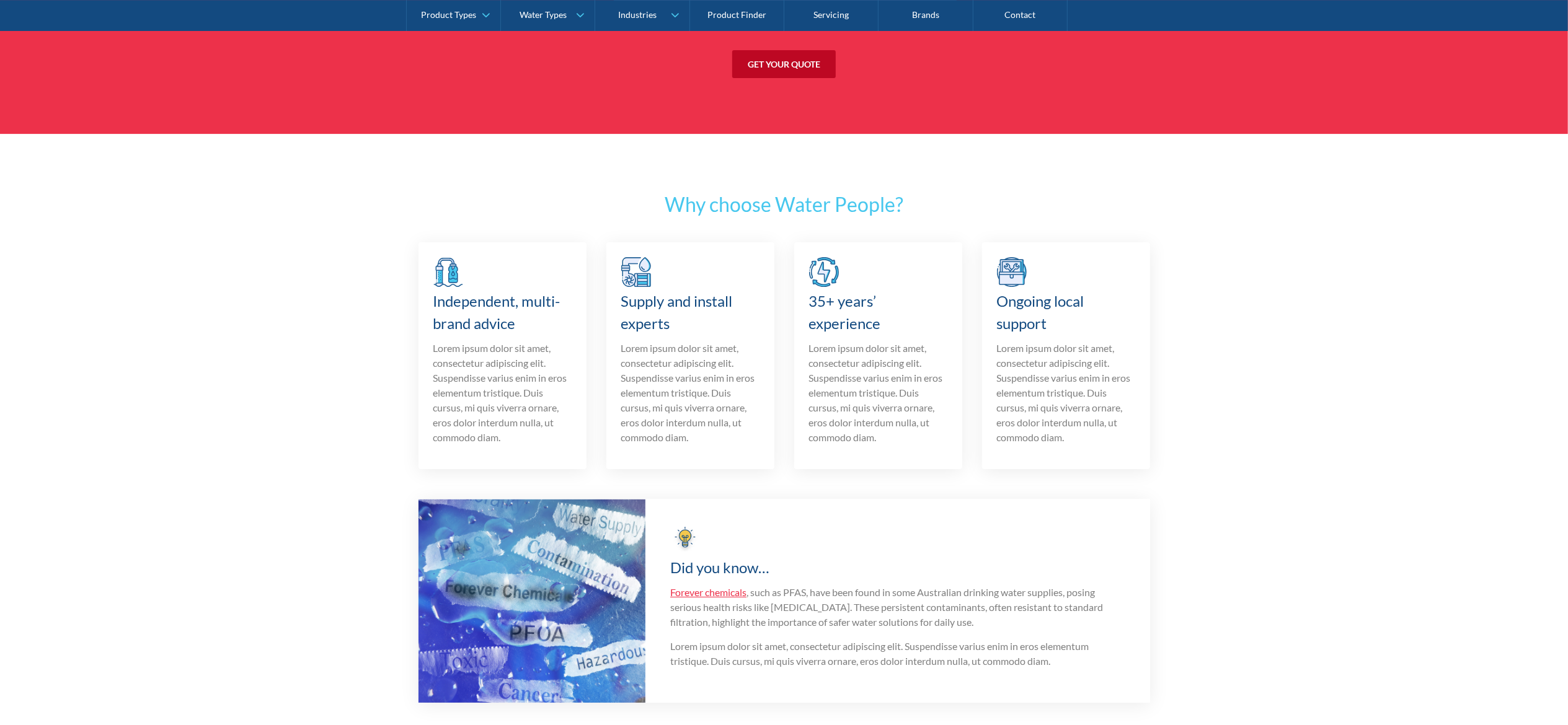
scroll to position [4094, 0]
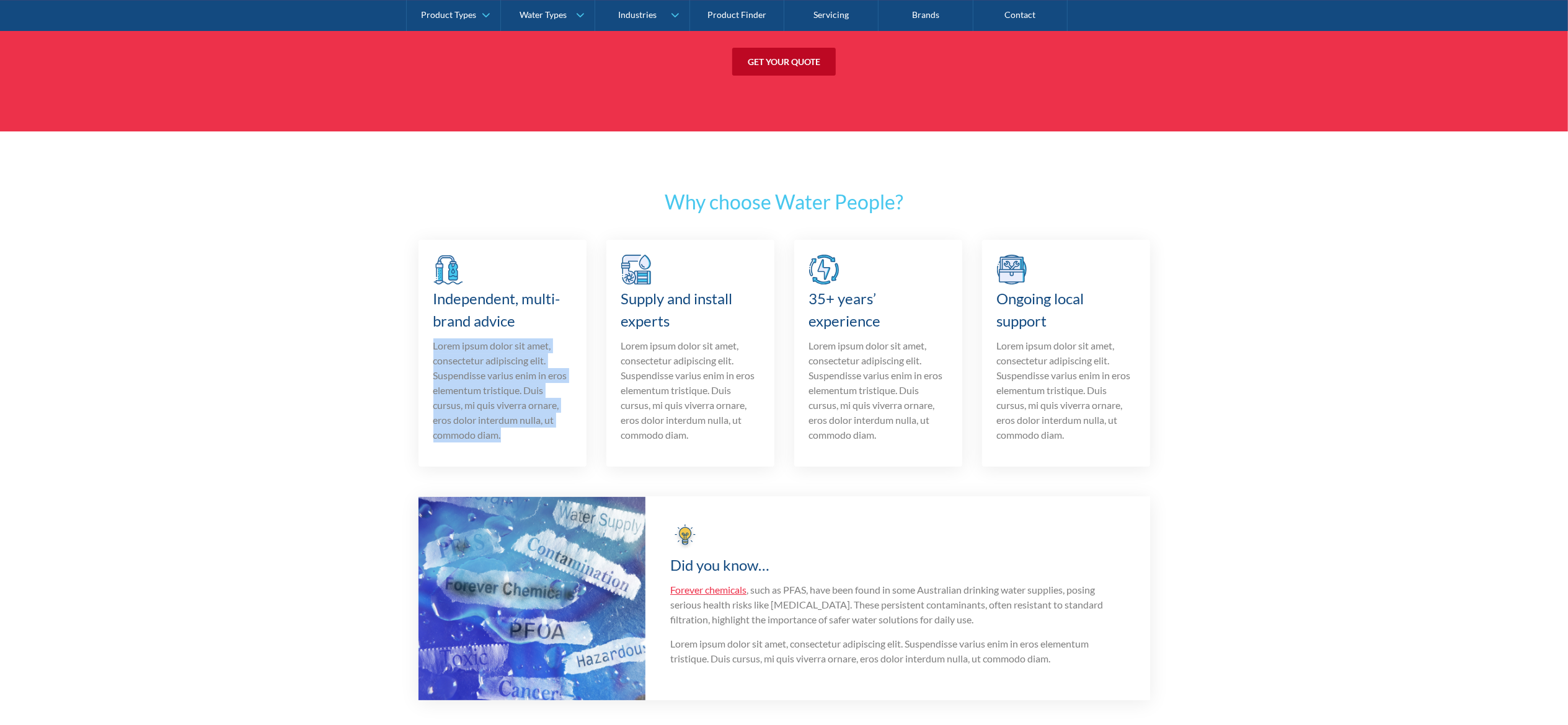
drag, startPoint x: 428, startPoint y: 349, endPoint x: 537, endPoint y: 436, distance: 139.5
click at [537, 436] on div "Independent, multi-brand advice Lorem ipsum dolor sit amet, consectetur adipisc…" at bounding box center [502, 353] width 168 height 227
copy p "Lorem ipsum dolor sit amet, consectetur adipiscing elit. Suspendisse varius eni…"
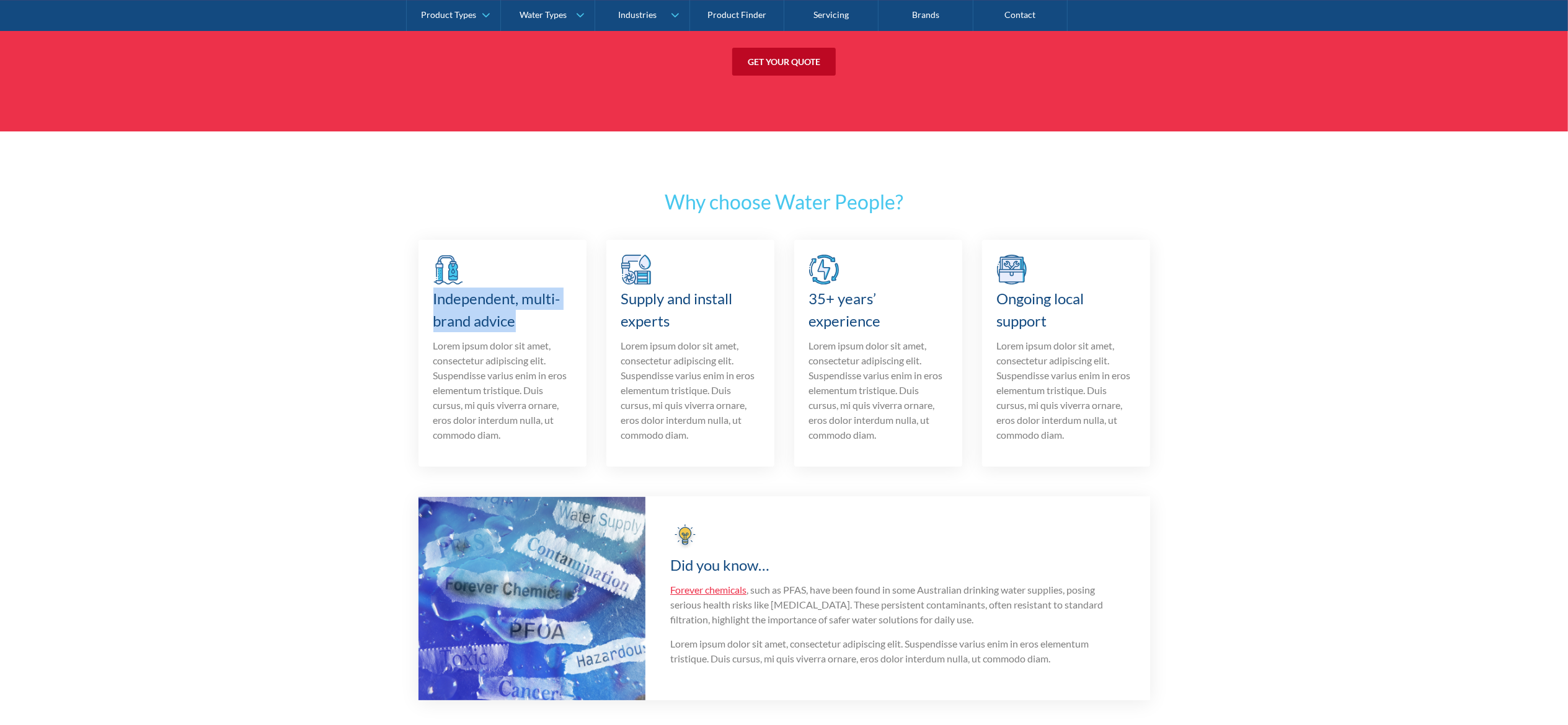
drag, startPoint x: 432, startPoint y: 292, endPoint x: 534, endPoint y: 314, distance: 104.3
click at [534, 314] on div "Independent, multi-brand advice Lorem ipsum dolor sit amet, consectetur adipisc…" at bounding box center [502, 353] width 168 height 227
copy h3 "Independent, multi-brand advice"
drag, startPoint x: 625, startPoint y: 297, endPoint x: 660, endPoint y: 310, distance: 37.3
click at [660, 310] on h3 "Supply and install experts" at bounding box center [691, 309] width 138 height 44
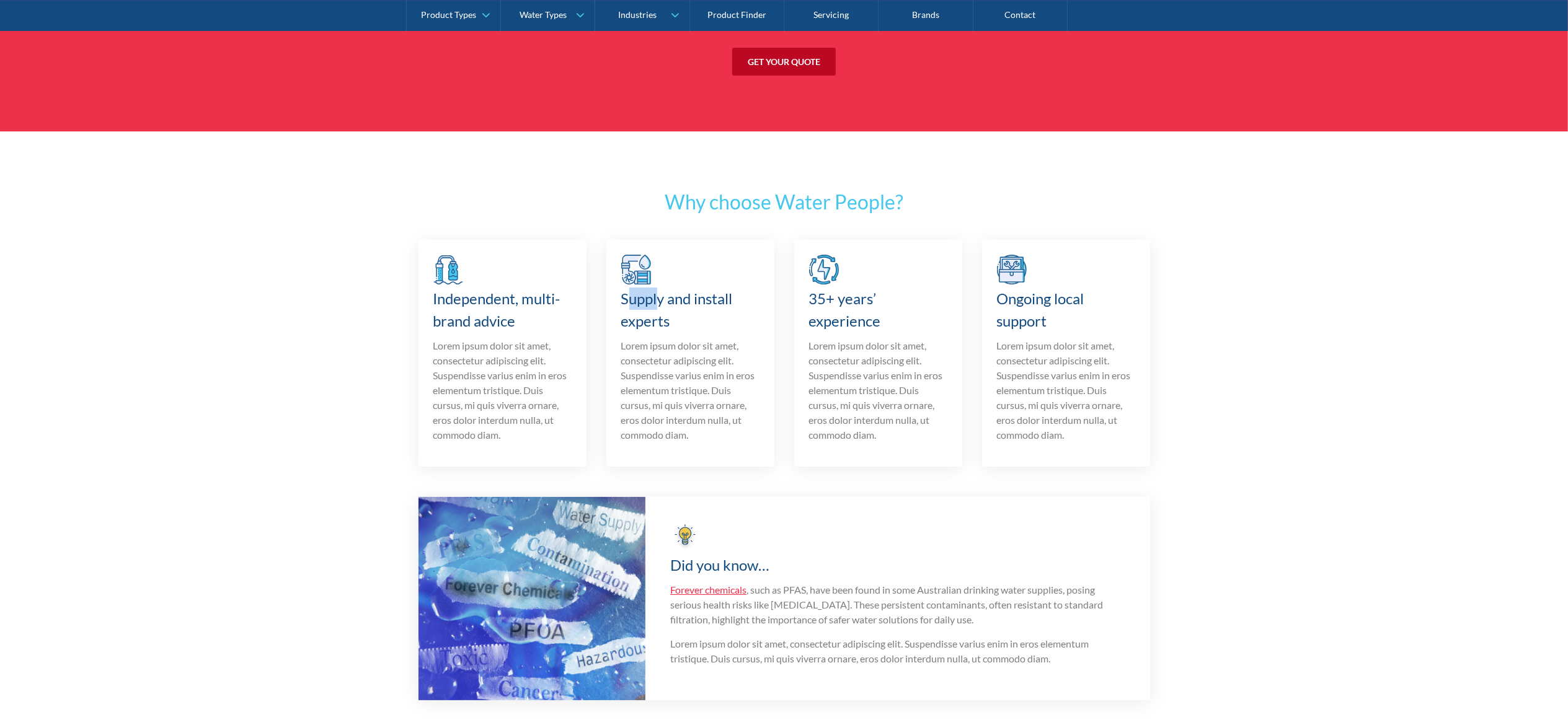
click at [641, 309] on h3 "Supply and install experts" at bounding box center [691, 309] width 138 height 44
drag, startPoint x: 621, startPoint y: 299, endPoint x: 683, endPoint y: 315, distance: 64.0
click at [683, 315] on h3 "Supply and install experts" at bounding box center [691, 309] width 138 height 44
copy h3 "Supply and install experts"
drag, startPoint x: 800, startPoint y: 295, endPoint x: 892, endPoint y: 316, distance: 94.4
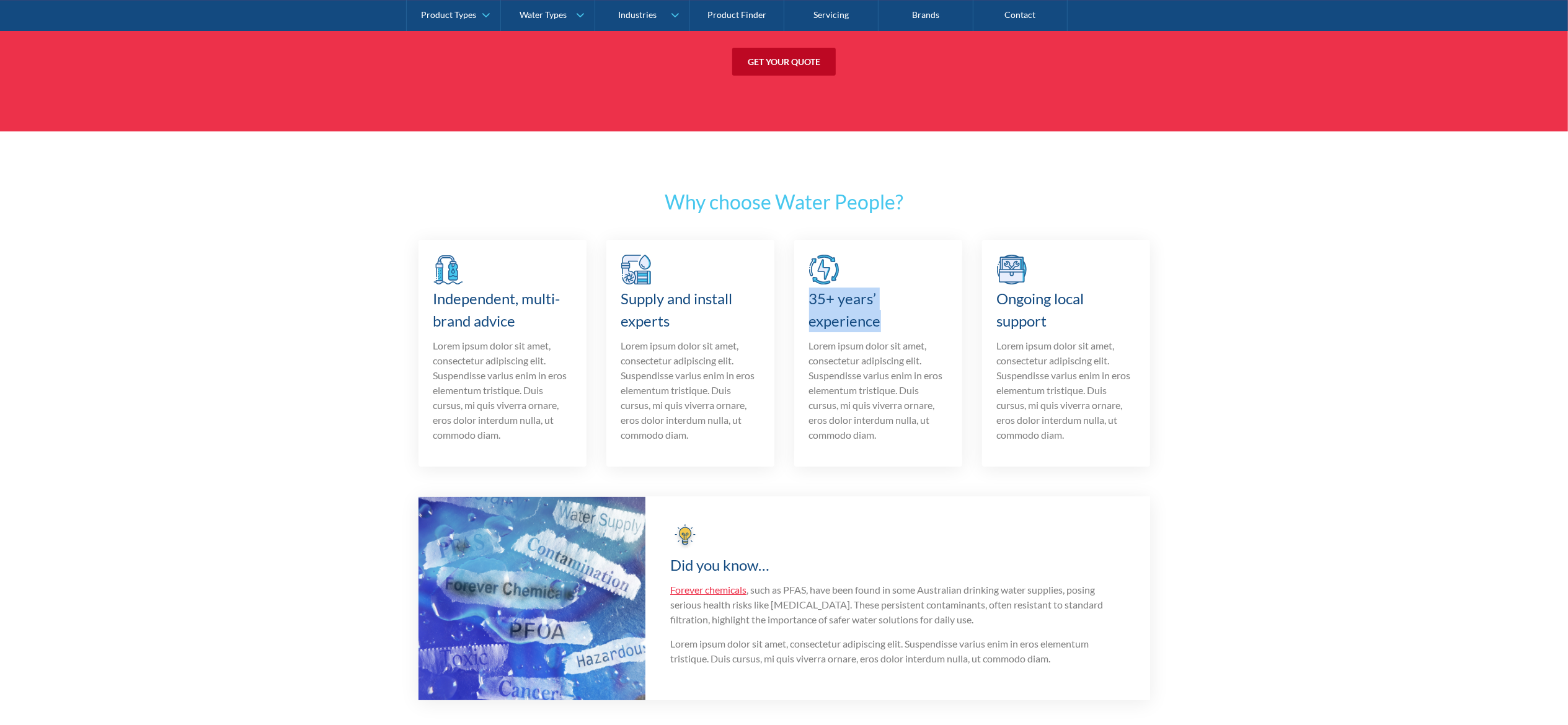
click at [892, 316] on div "35+ years’ experience Lorem ipsum dolor sit amet, consectetur adipiscing elit. …" at bounding box center [878, 353] width 168 height 227
copy h3 "35+ years’ experience"
drag, startPoint x: 990, startPoint y: 299, endPoint x: 1052, endPoint y: 319, distance: 65.1
click at [1052, 319] on div "Ongoing local support Lorem ipsum dolor sit amet, consectetur adipiscing elit. …" at bounding box center [1066, 353] width 168 height 227
copy h3 "Ongoing local support"
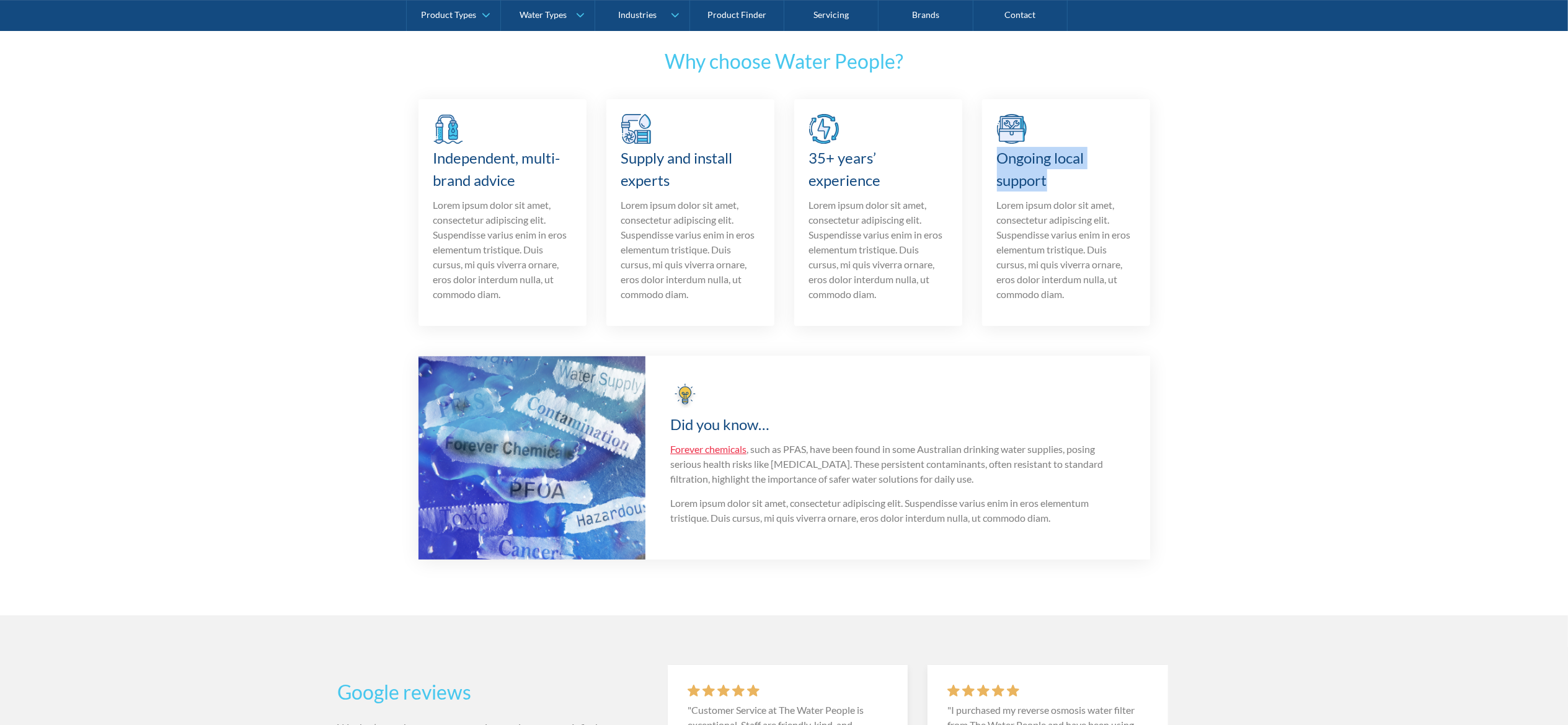
scroll to position [4217, 0]
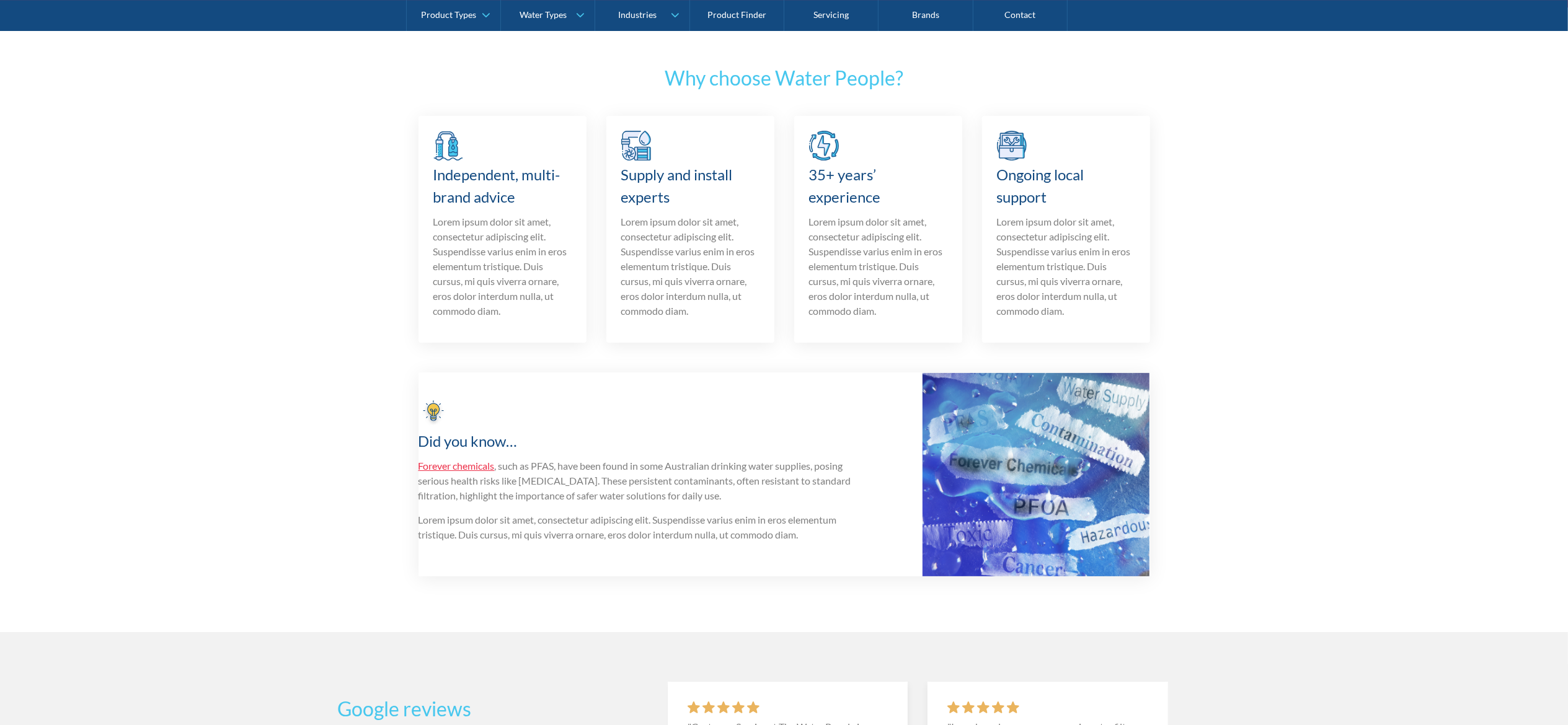
click at [212, 234] on section "Why choose Water People? Independent, multi-brand advice Lorem ipsum dolor sit …" at bounding box center [784, 320] width 1568 height 625
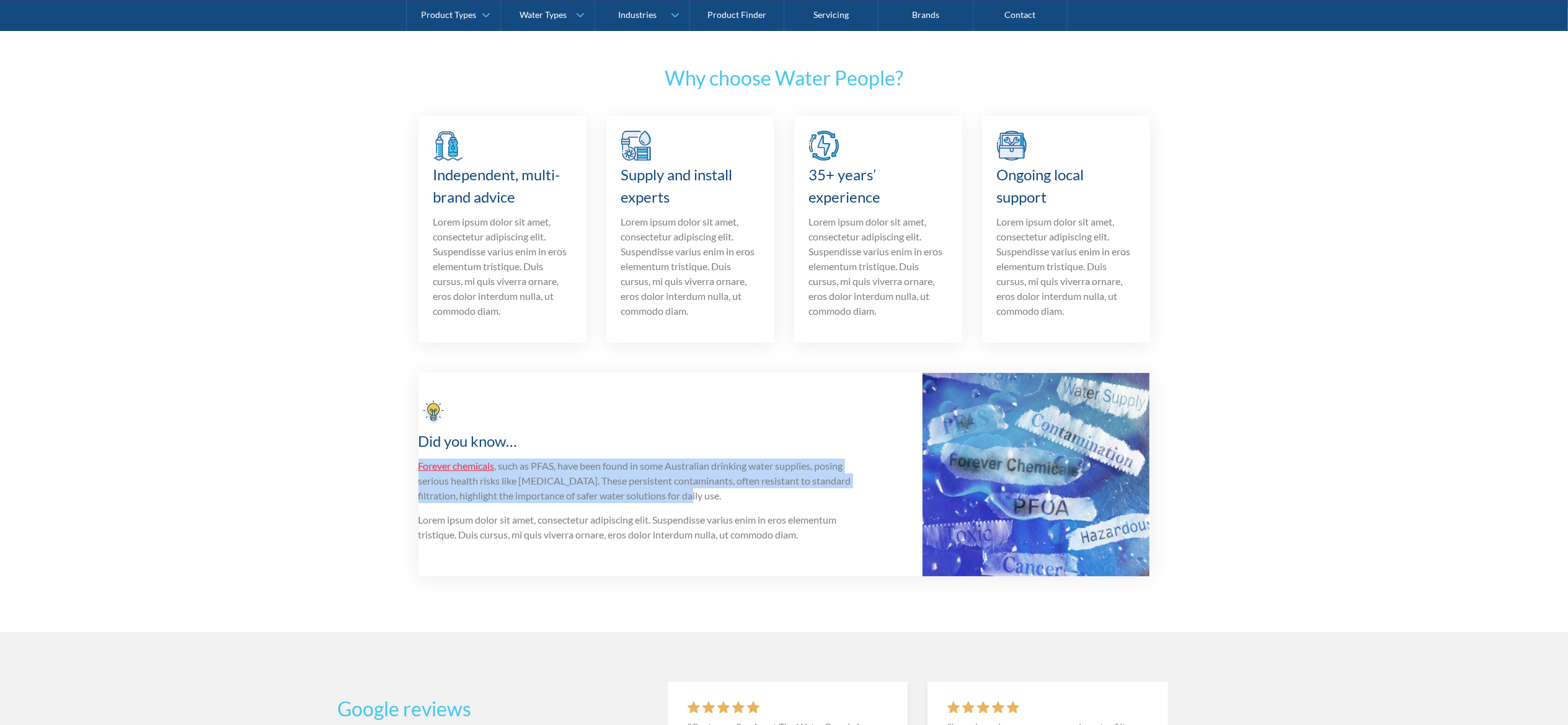
drag, startPoint x: 687, startPoint y: 499, endPoint x: 406, endPoint y: 465, distance: 283.0
click at [406, 463] on section "Why choose Water People? Independent, multi-brand advice Lorem ipsum dolor sit …" at bounding box center [784, 320] width 1568 height 625
copy p "Forever chemicals , such as PFAS, have been found in some Australian drinking w…"
click at [475, 461] on link "Forever chemicals" at bounding box center [456, 466] width 76 height 12
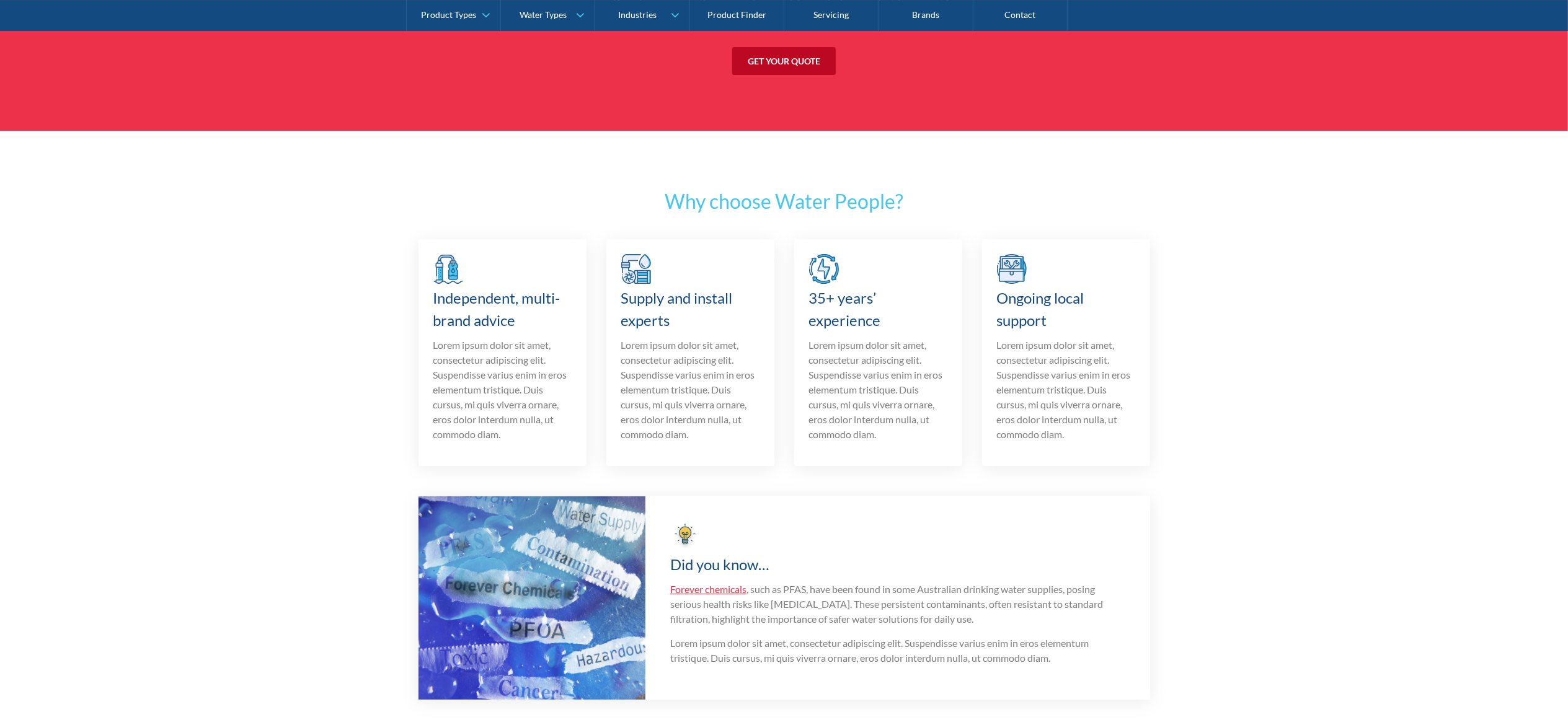
scroll to position [4095, 0]
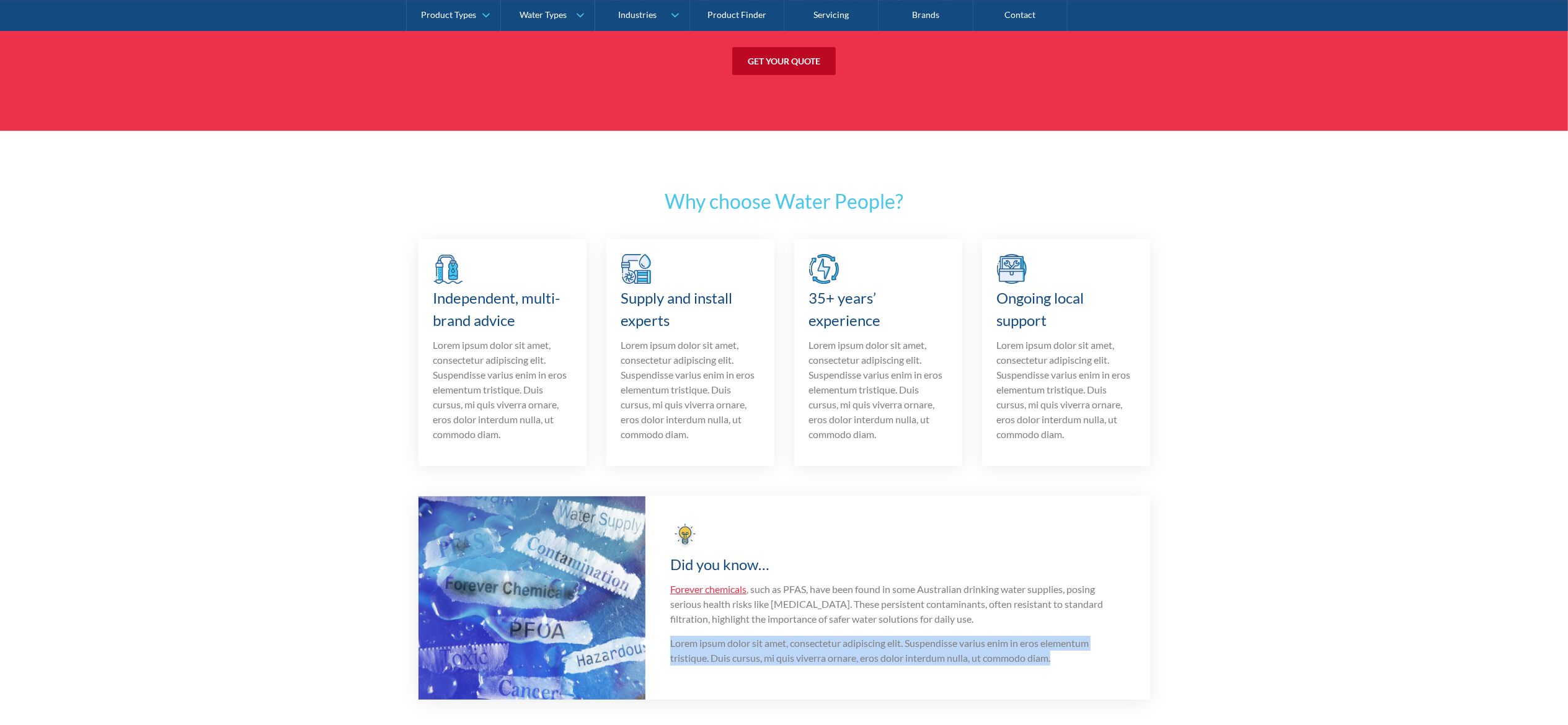
drag, startPoint x: 665, startPoint y: 646, endPoint x: 1074, endPoint y: 668, distance: 409.6
click at [1074, 668] on div "Did you know… Forever chemicals , such as PFAS, have been found in some Austral…" at bounding box center [785, 597] width 732 height 204
copy p "Lorem ipsum dolor sit amet, consectetur adipiscing elit. Suspendisse varius eni…"
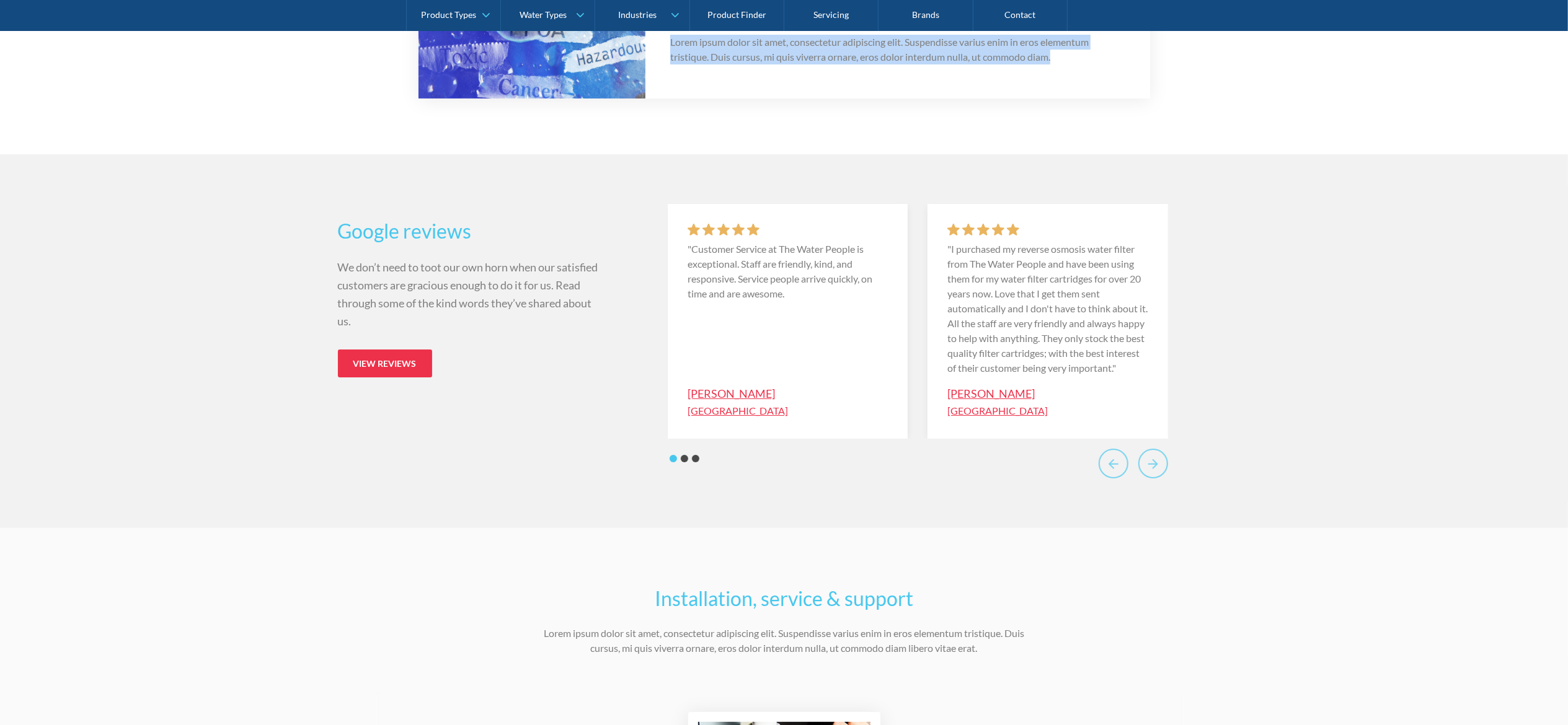
scroll to position [4714, 0]
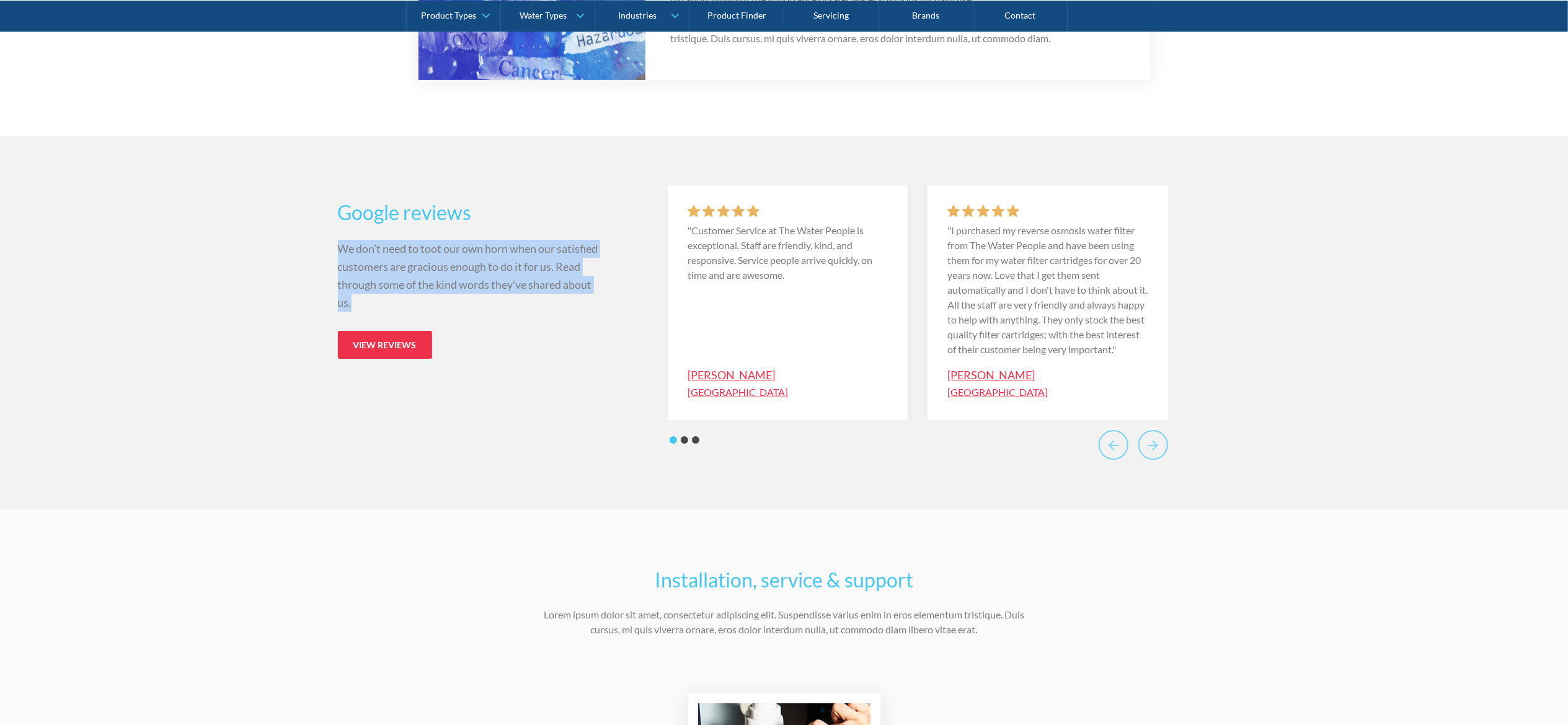
drag, startPoint x: 317, startPoint y: 247, endPoint x: 419, endPoint y: 295, distance: 112.7
click at [419, 295] on div "Google reviews We don’t need to toot our own horn when our satisfied customers …" at bounding box center [784, 322] width 1568 height 374
copy p "We don’t need to toot our own horn when our satisfied customers are gracious en…"
click at [90, 434] on div "Google reviews We don’t need to toot our own horn when our satisfied customers …" at bounding box center [784, 322] width 1568 height 374
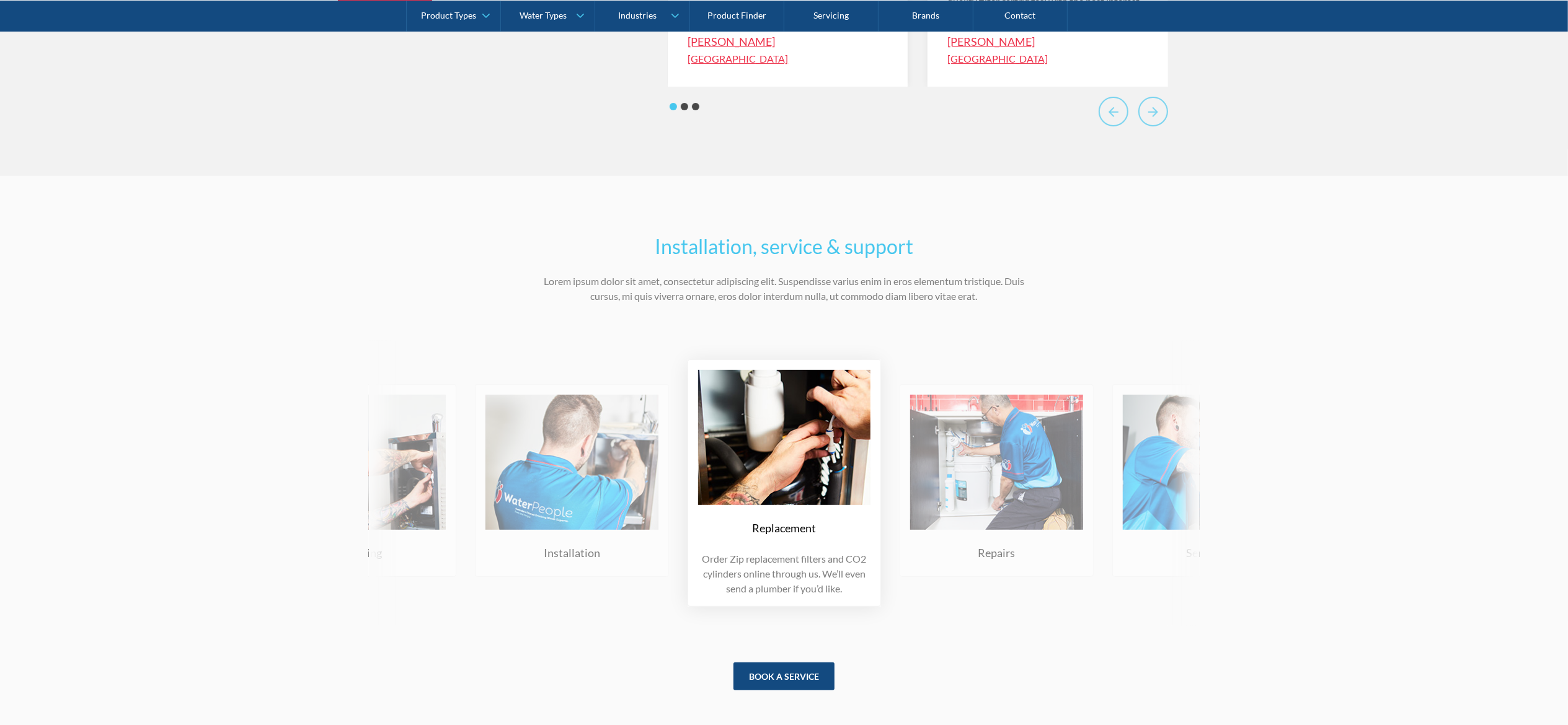
scroll to position [5087, 0]
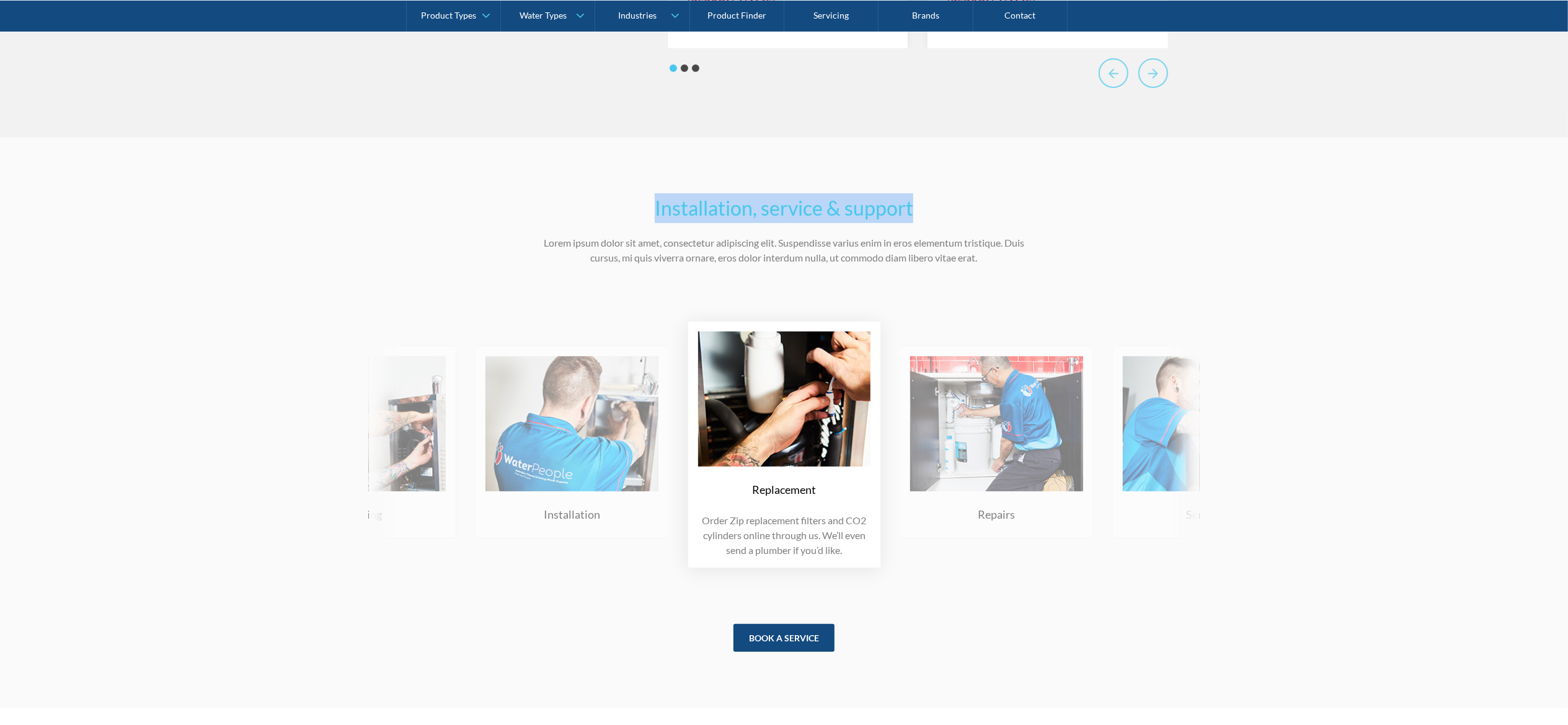
drag, startPoint x: 625, startPoint y: 222, endPoint x: 945, endPoint y: 216, distance: 320.1
click at [945, 216] on h2 "Installation, service & support" at bounding box center [784, 207] width 483 height 30
copy h2 "Installation, service & support"
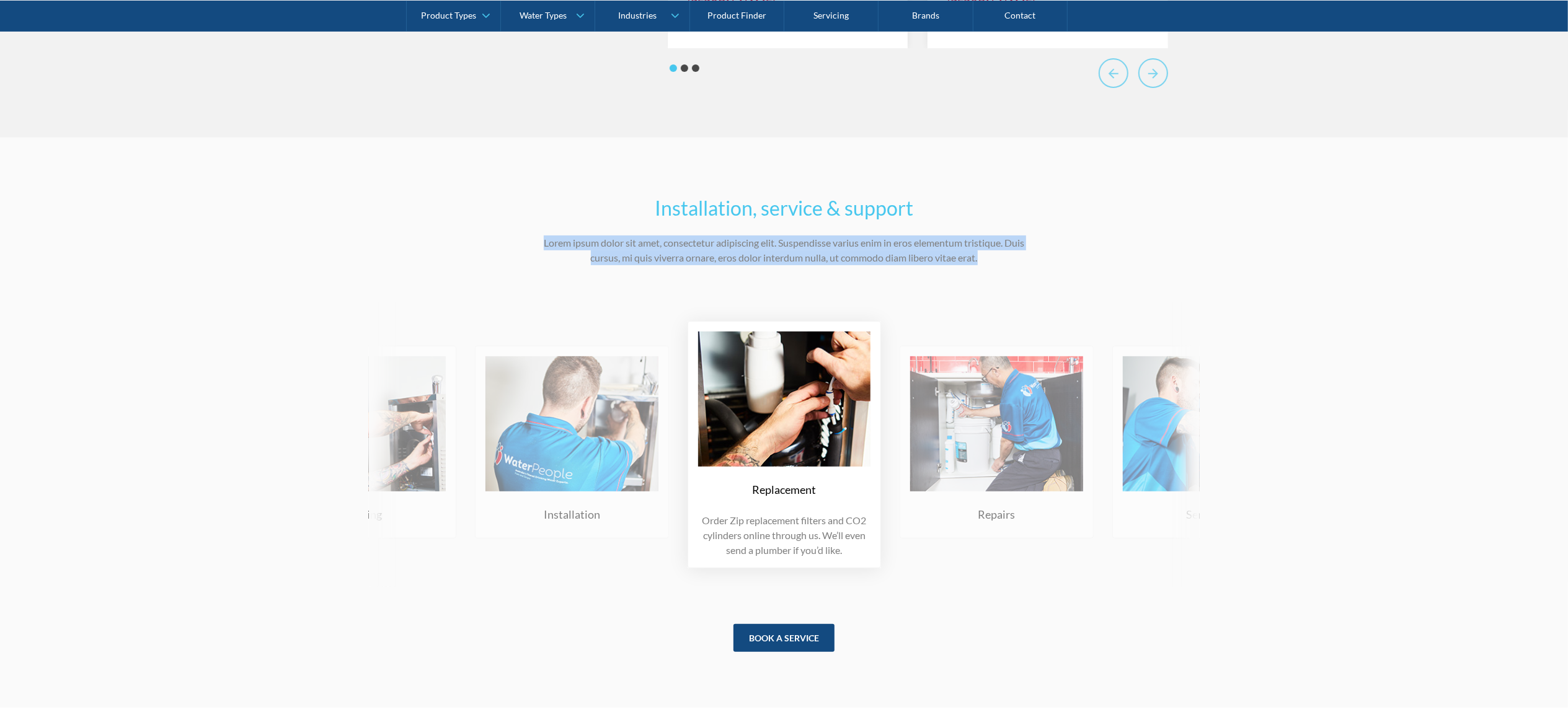
drag, startPoint x: 522, startPoint y: 253, endPoint x: 1048, endPoint y: 269, distance: 526.2
click at [1048, 269] on div "Installation, service & support Lorem ipsum dolor sit amet, consectetur adipisc…" at bounding box center [784, 423] width 1568 height 570
copy p "Lorem ipsum dolor sit amet, consectetur adipiscing elit. Suspendisse varius eni…"
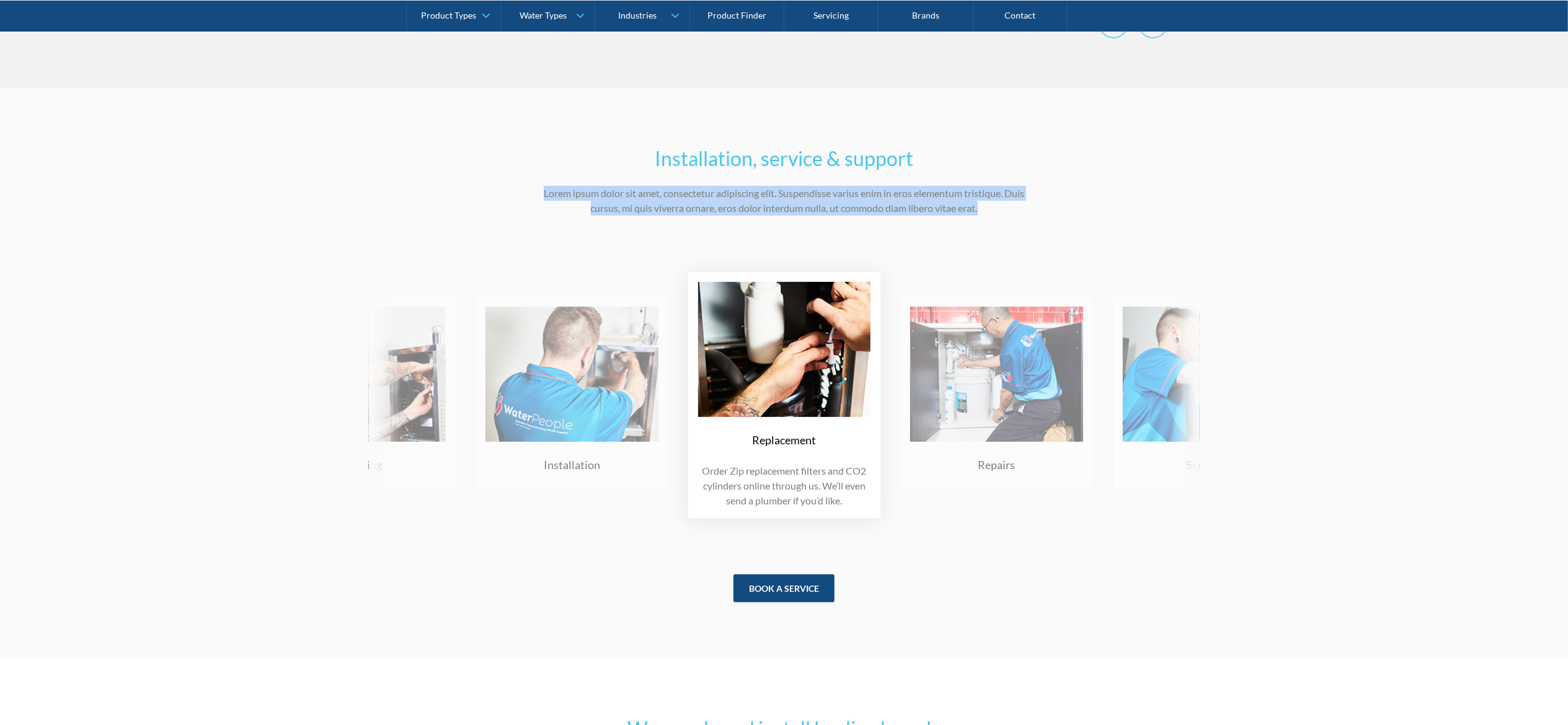
scroll to position [5210, 0]
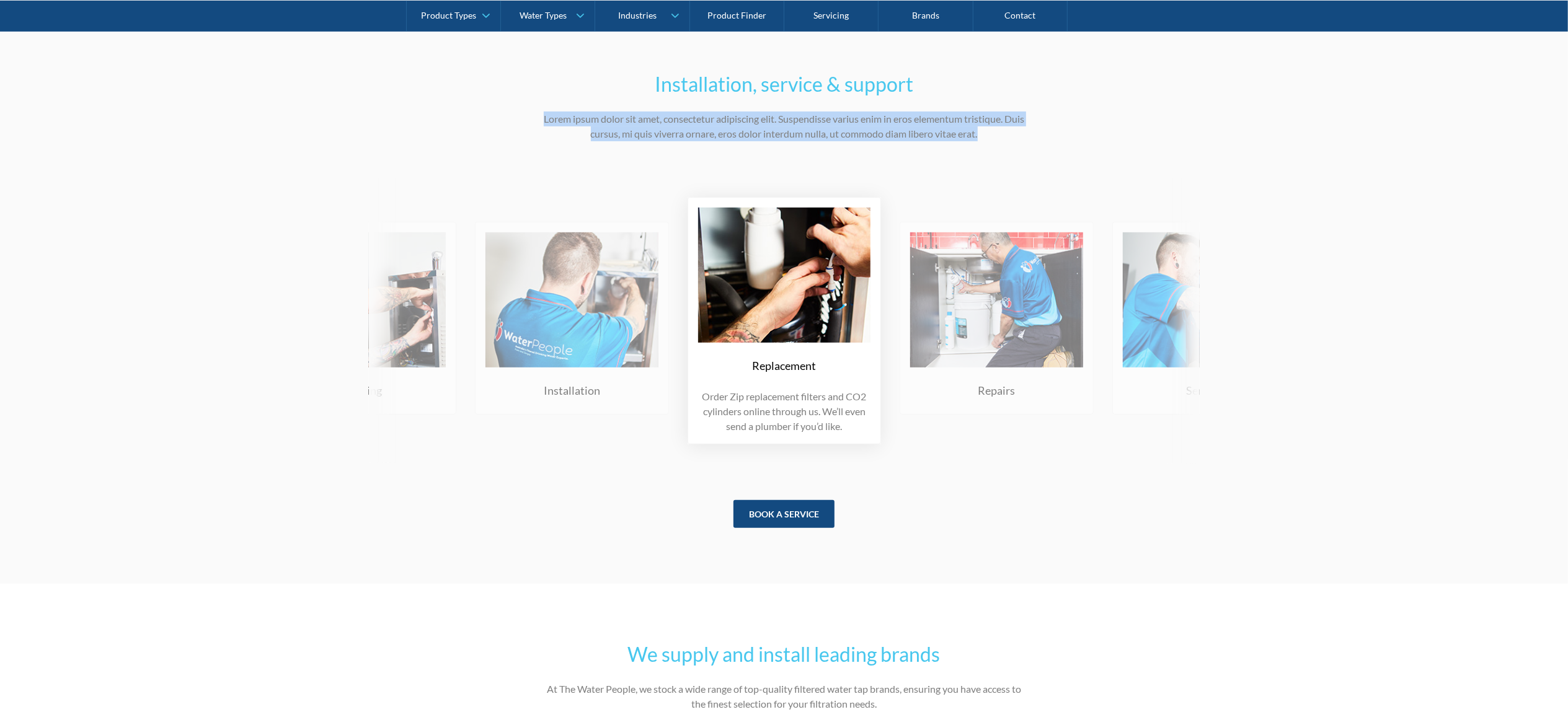
click at [658, 368] on img at bounding box center [572, 300] width 173 height 135
click at [600, 399] on div "Repairs" at bounding box center [572, 390] width 57 height 16
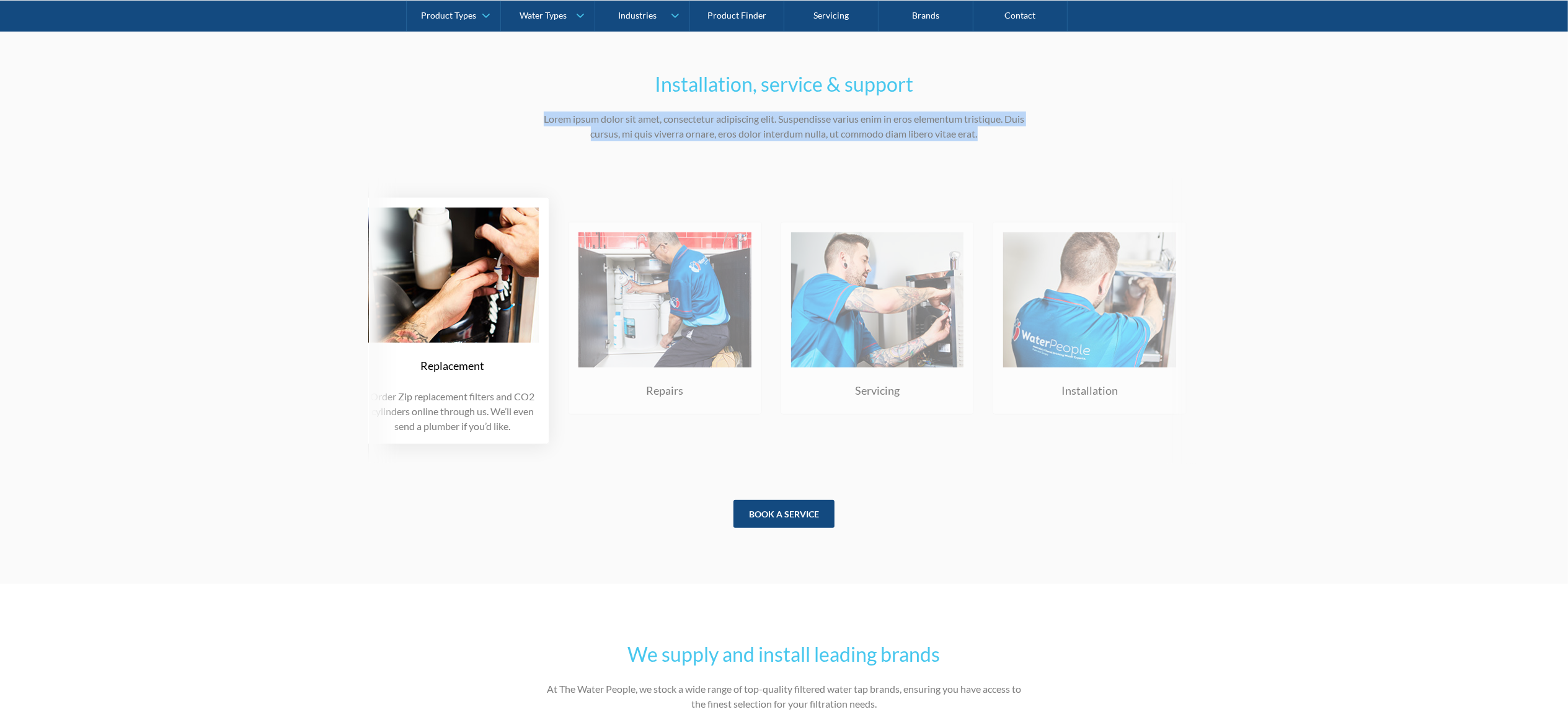
drag, startPoint x: 1000, startPoint y: 400, endPoint x: 669, endPoint y: 366, distance: 332.7
click at [669, 366] on div "Repairs On the off chance that your Zip Water tap or filter breaks down, we’ll …" at bounding box center [665, 318] width 194 height 193
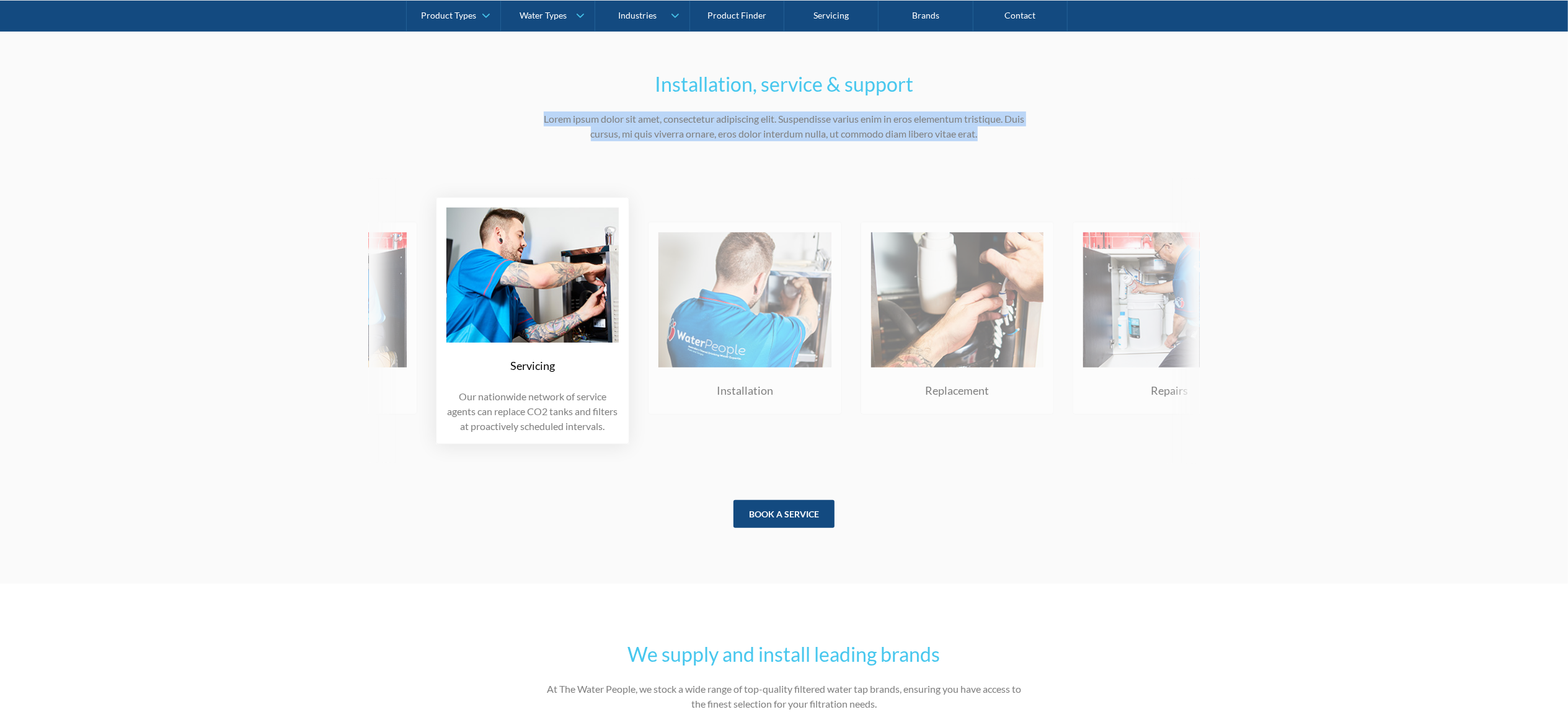
drag, startPoint x: 991, startPoint y: 374, endPoint x: 685, endPoint y: 380, distance: 306.1
click at [406, 368] on img at bounding box center [320, 300] width 173 height 135
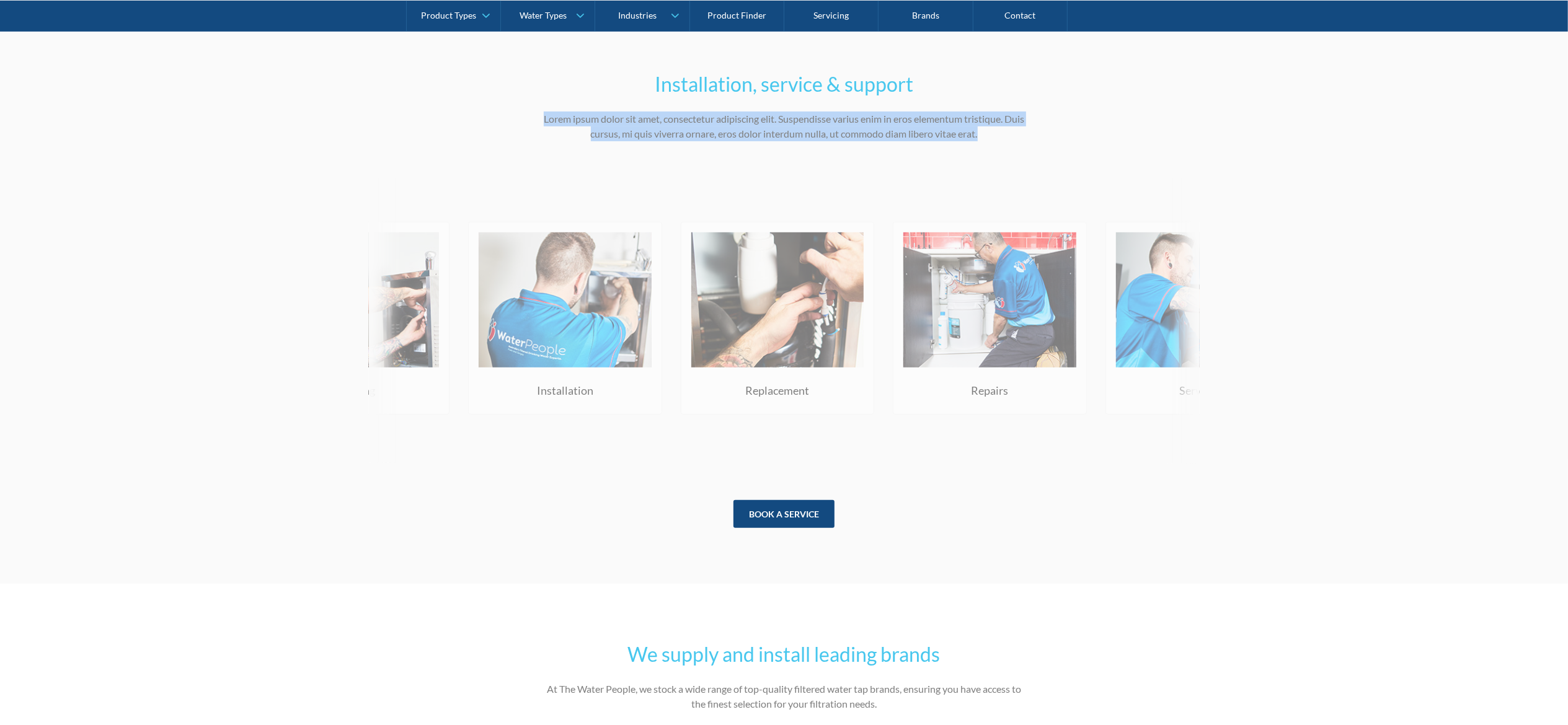
drag, startPoint x: 991, startPoint y: 369, endPoint x: 668, endPoint y: 374, distance: 323.0
click at [715, 371] on div "Replacement Order Zip replacement filters and CO2 cylinders online through us. …" at bounding box center [1105, 321] width 2549 height 285
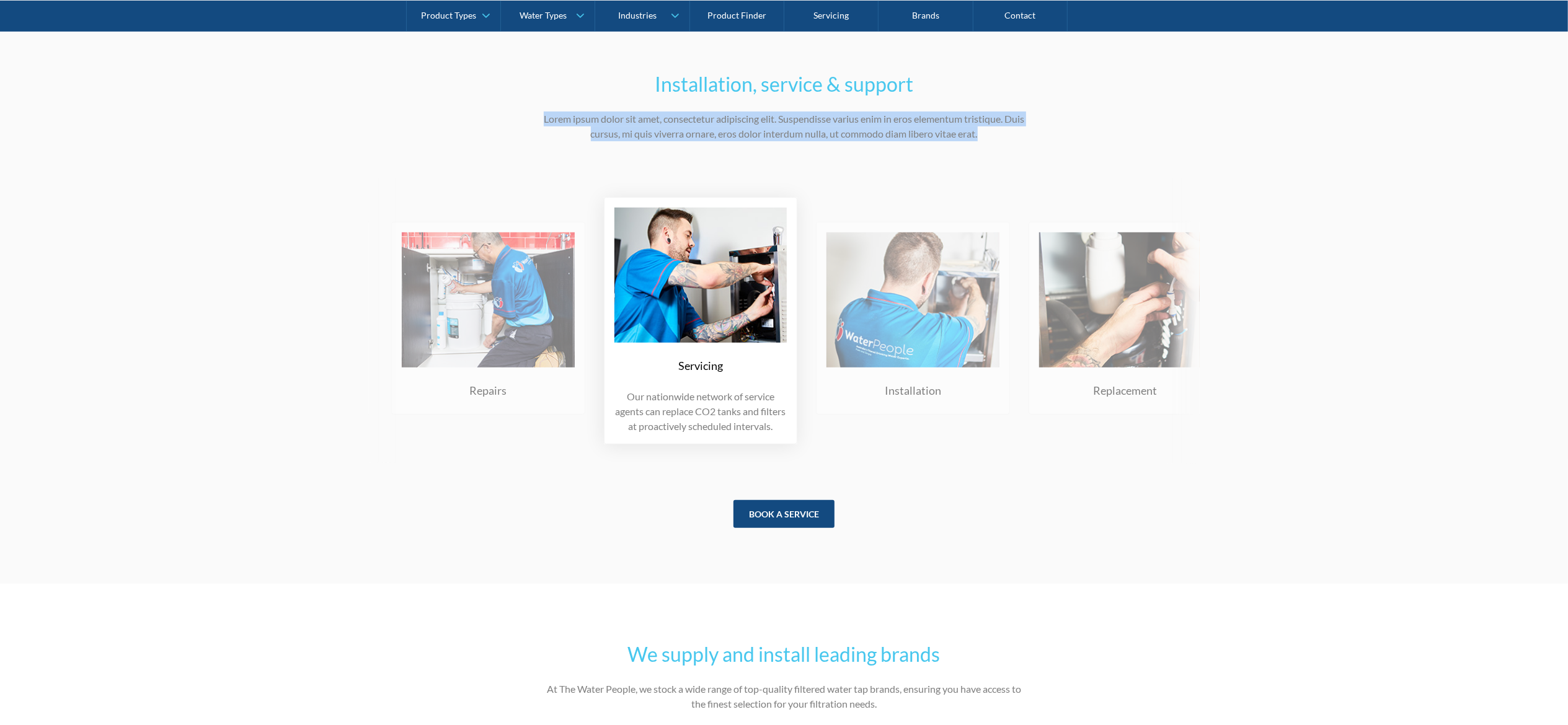
drag, startPoint x: 921, startPoint y: 357, endPoint x: 837, endPoint y: 353, distance: 84.1
click at [575, 353] on img at bounding box center [488, 300] width 173 height 135
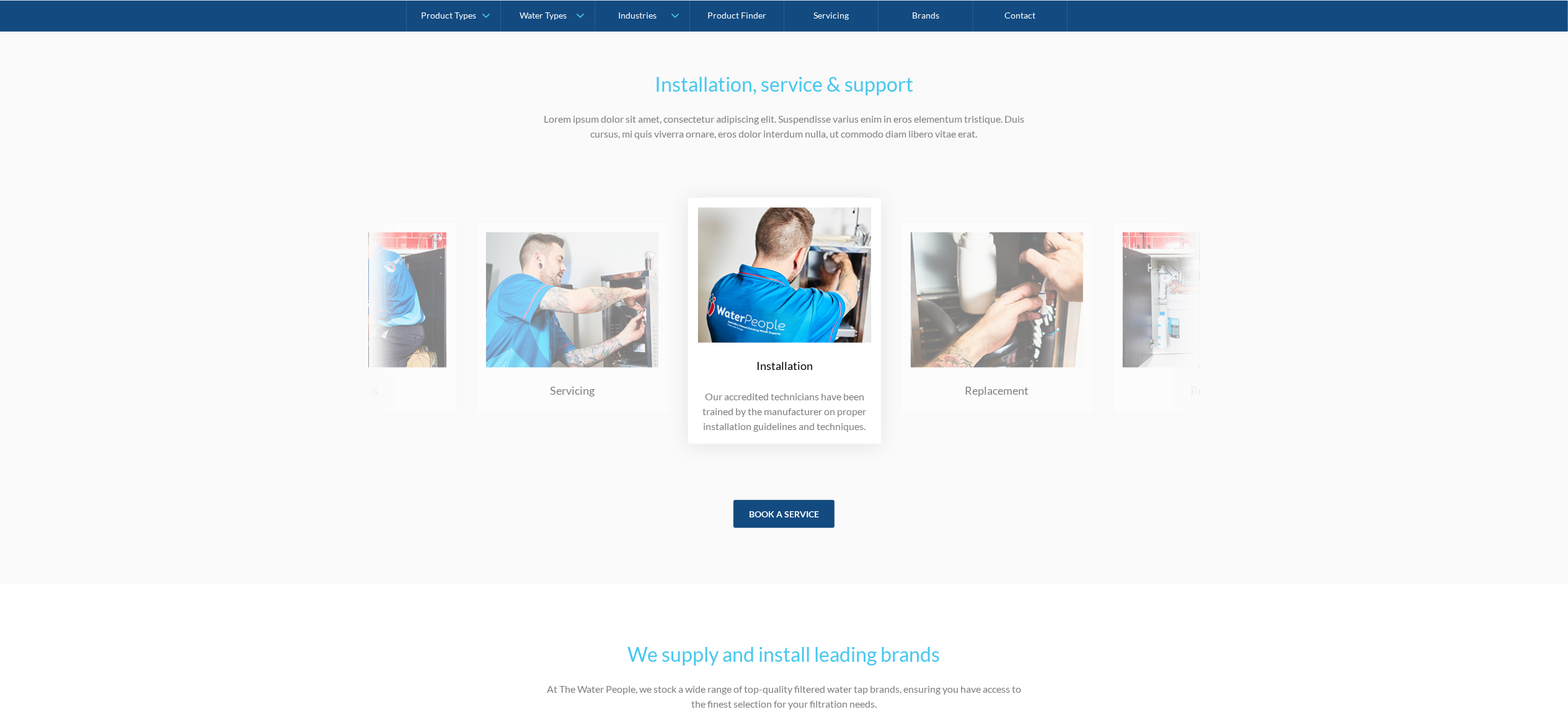
click at [1154, 602] on section "We supply and install leading brands At The Water People, we stock a wide range…" at bounding box center [784, 739] width 1568 height 311
click at [85, 372] on div "Installation, service & support Lorem ipsum dolor sit amet, consectetur adipisc…" at bounding box center [784, 299] width 1568 height 570
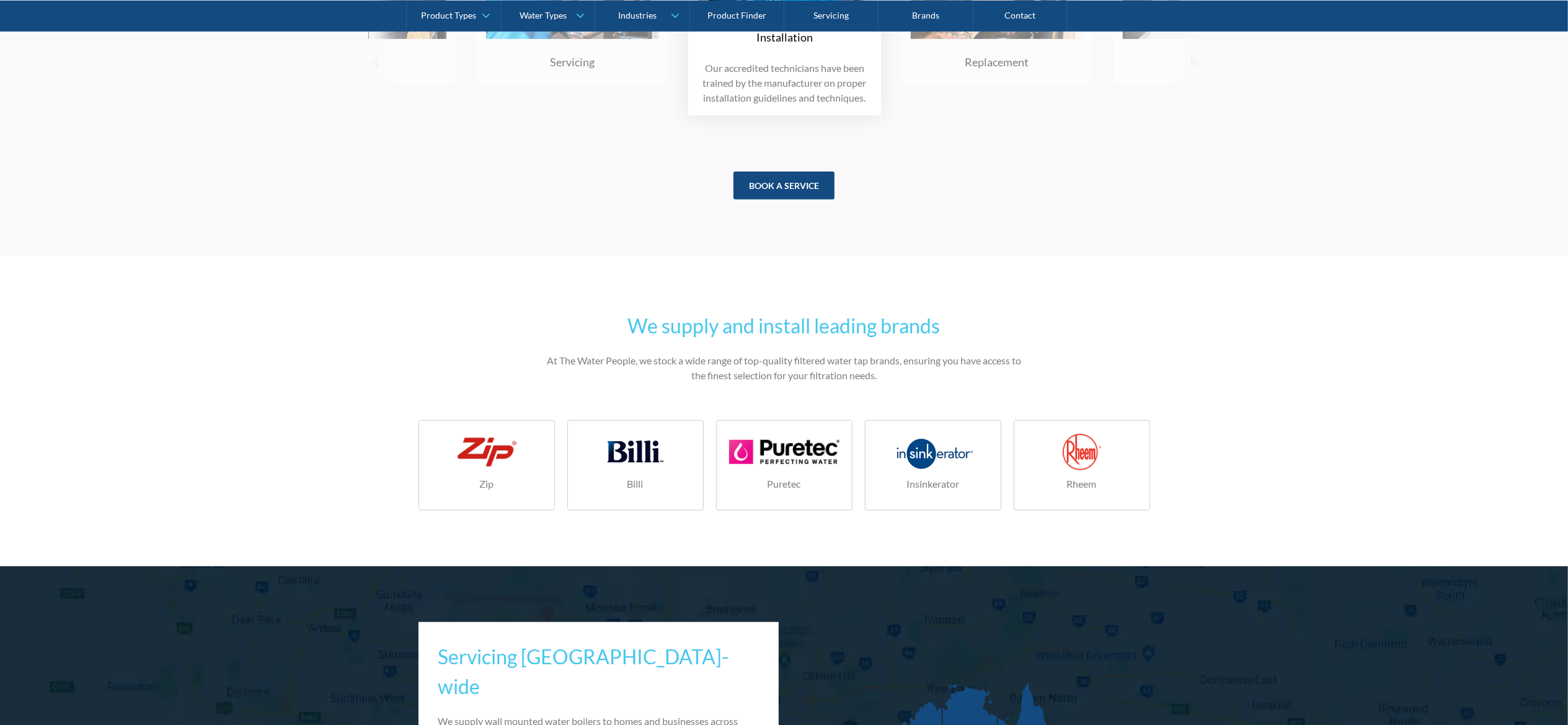
scroll to position [5582, 0]
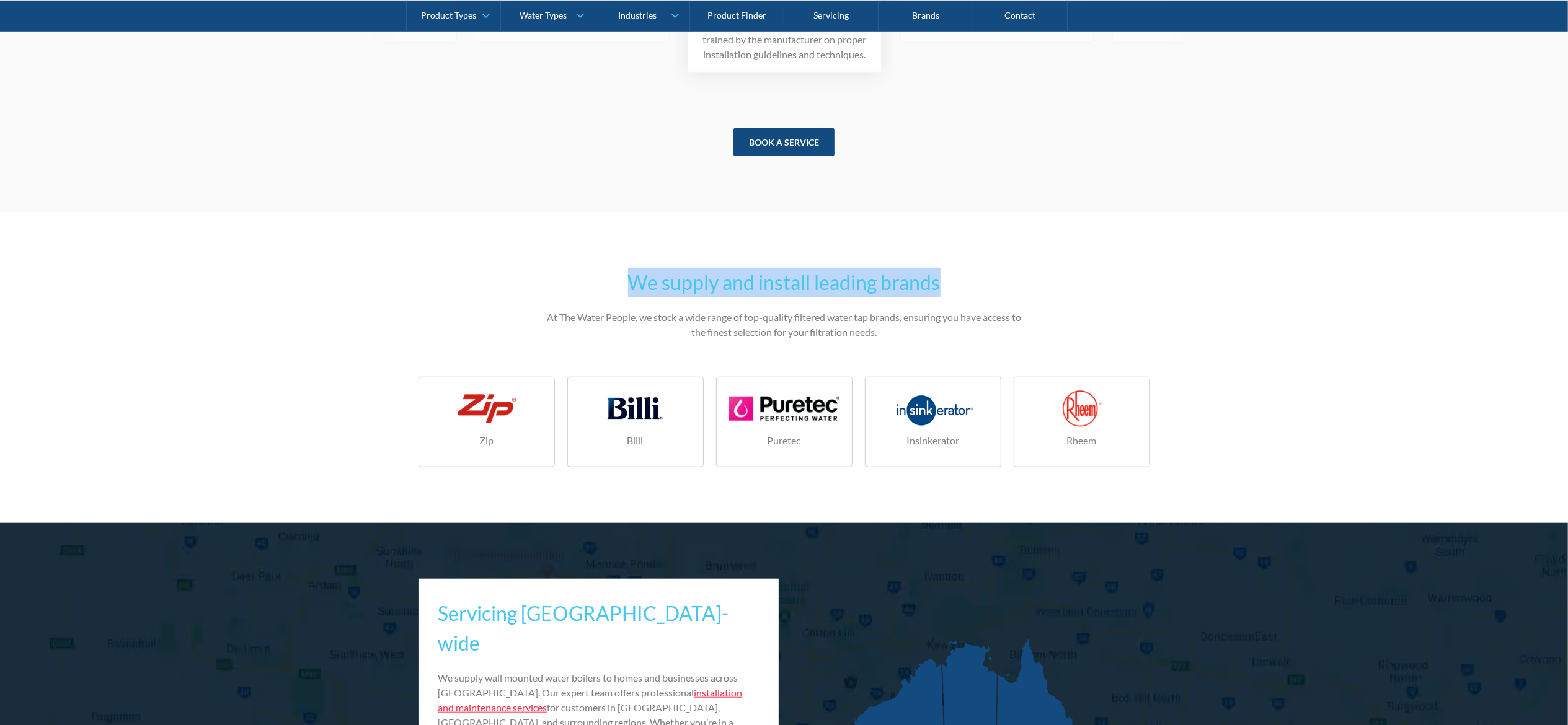
drag, startPoint x: 608, startPoint y: 295, endPoint x: 1001, endPoint y: 297, distance: 393.0
click at [1001, 297] on h2 "We supply and install leading brands" at bounding box center [784, 282] width 483 height 30
copy h2 "We supply and install leading brands"
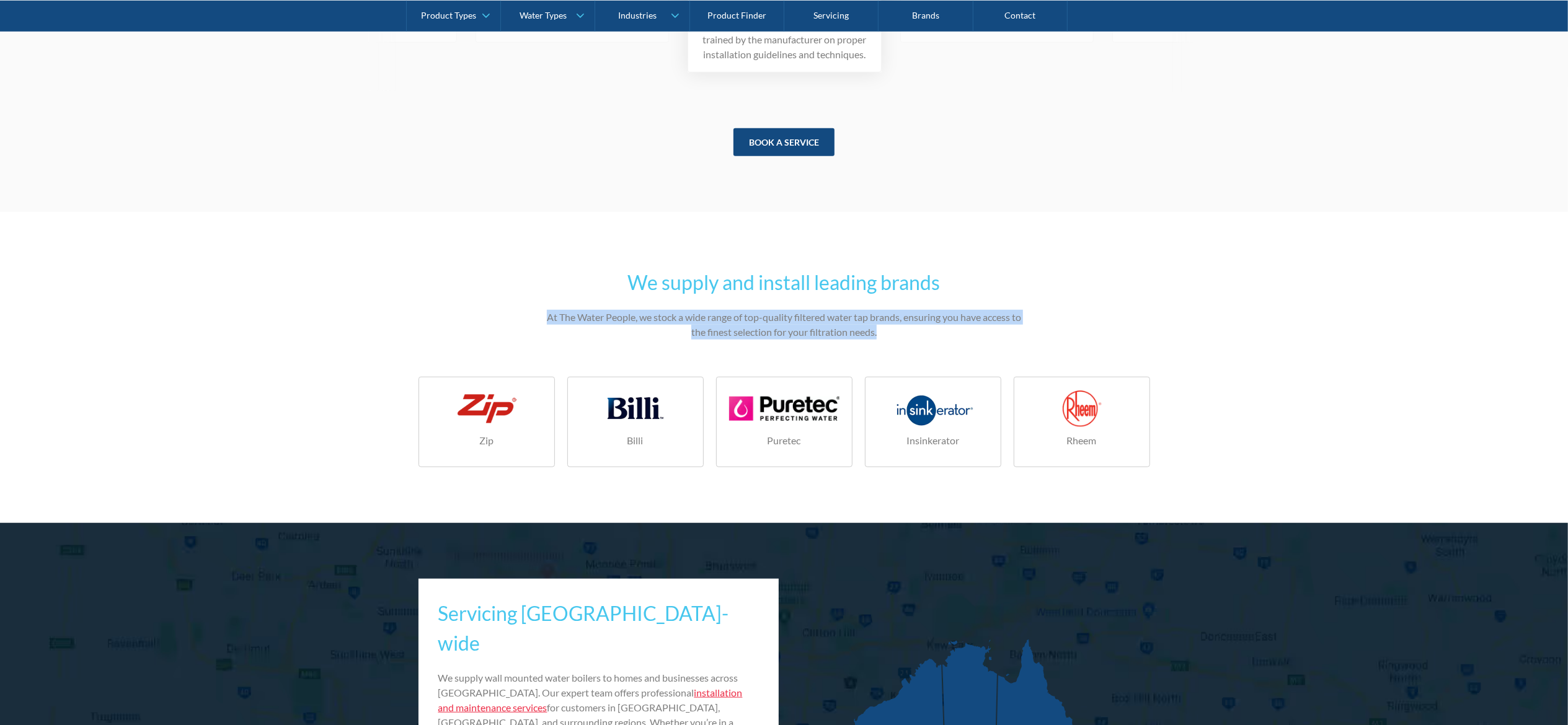
drag, startPoint x: 539, startPoint y: 331, endPoint x: 916, endPoint y: 345, distance: 377.3
click at [916, 345] on section "We supply and install leading brands At The Water People, we stock a wide range…" at bounding box center [784, 368] width 1568 height 311
copy p "At The Water People, we stock a wide range of top-quality filtered water tap br…"
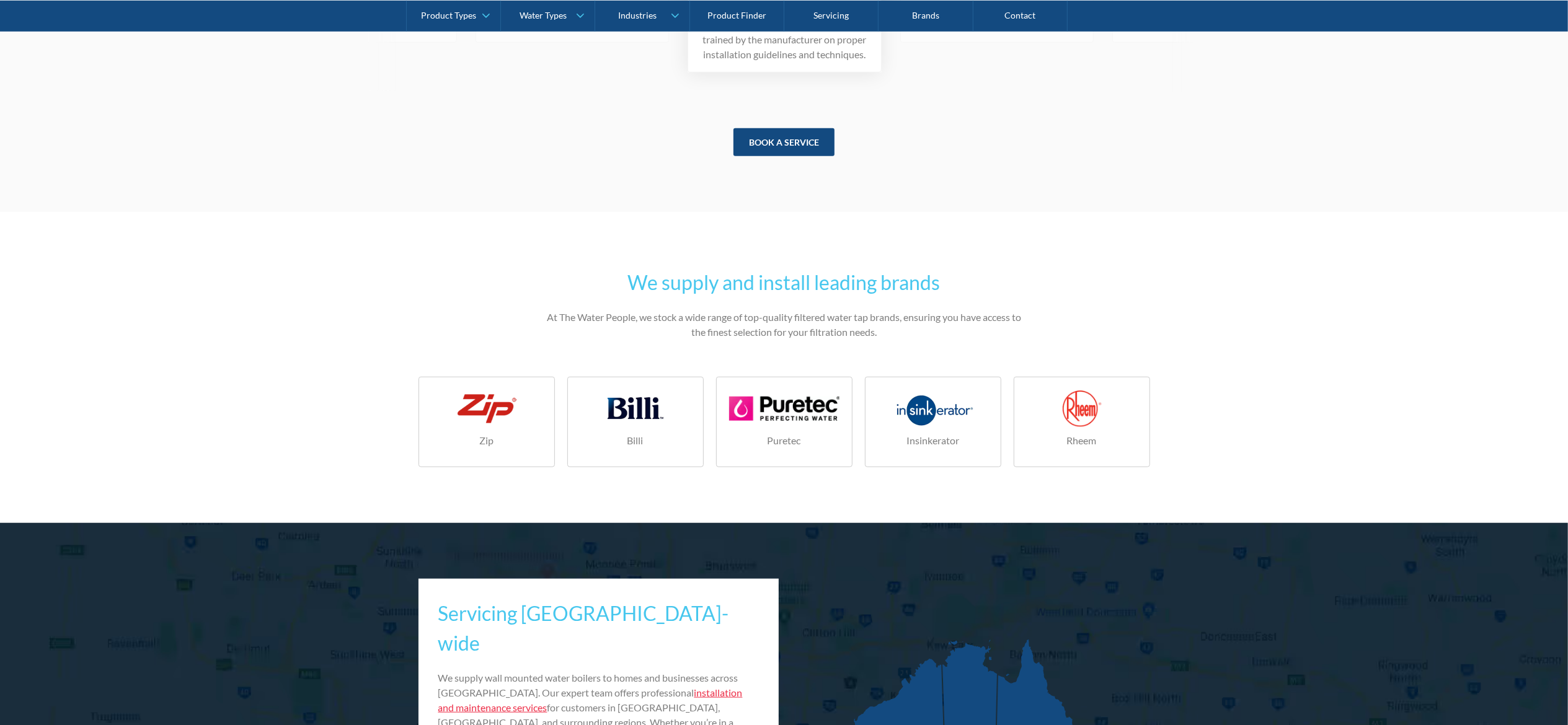
click at [1241, 438] on section "We supply and install leading brands At The Water People, we stock a wide range…" at bounding box center [784, 368] width 1568 height 311
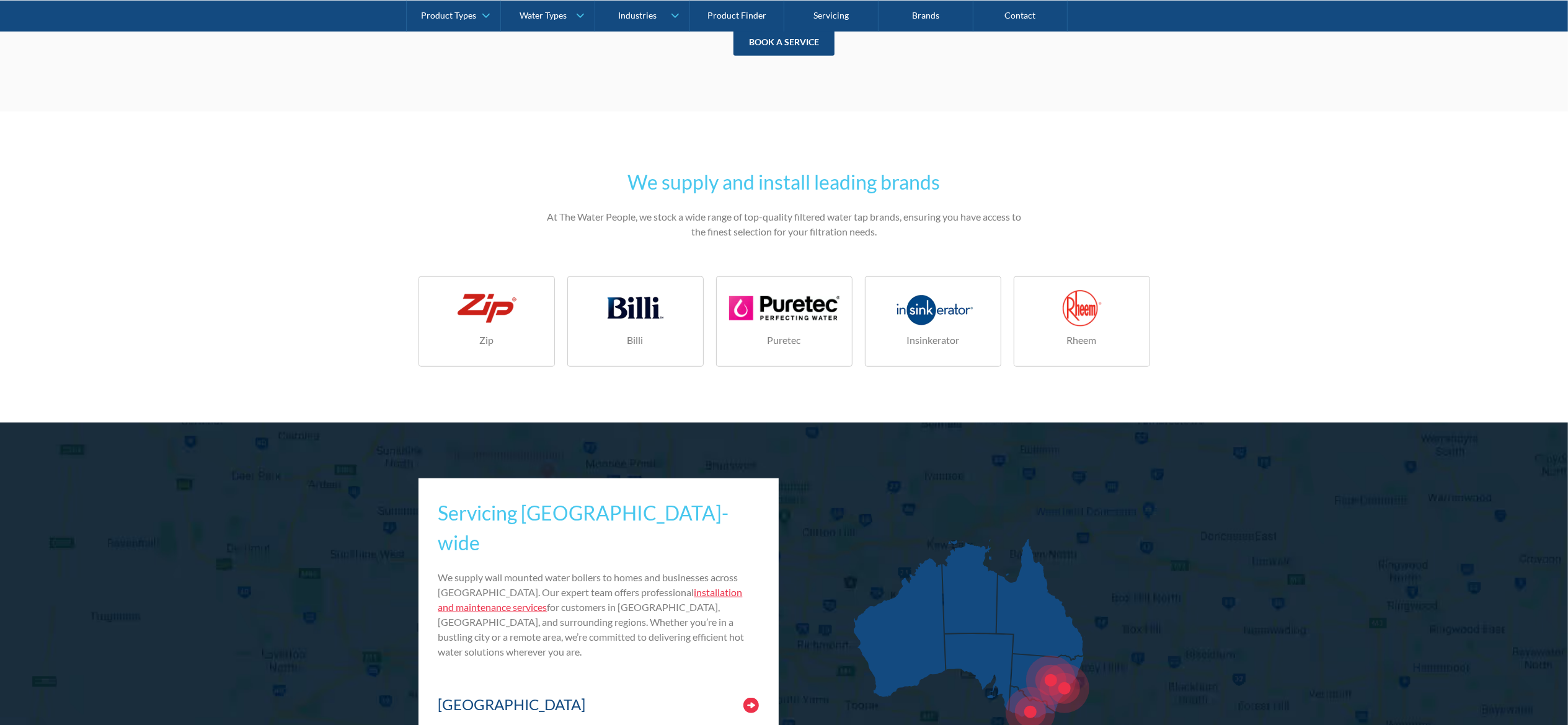
scroll to position [5830, 0]
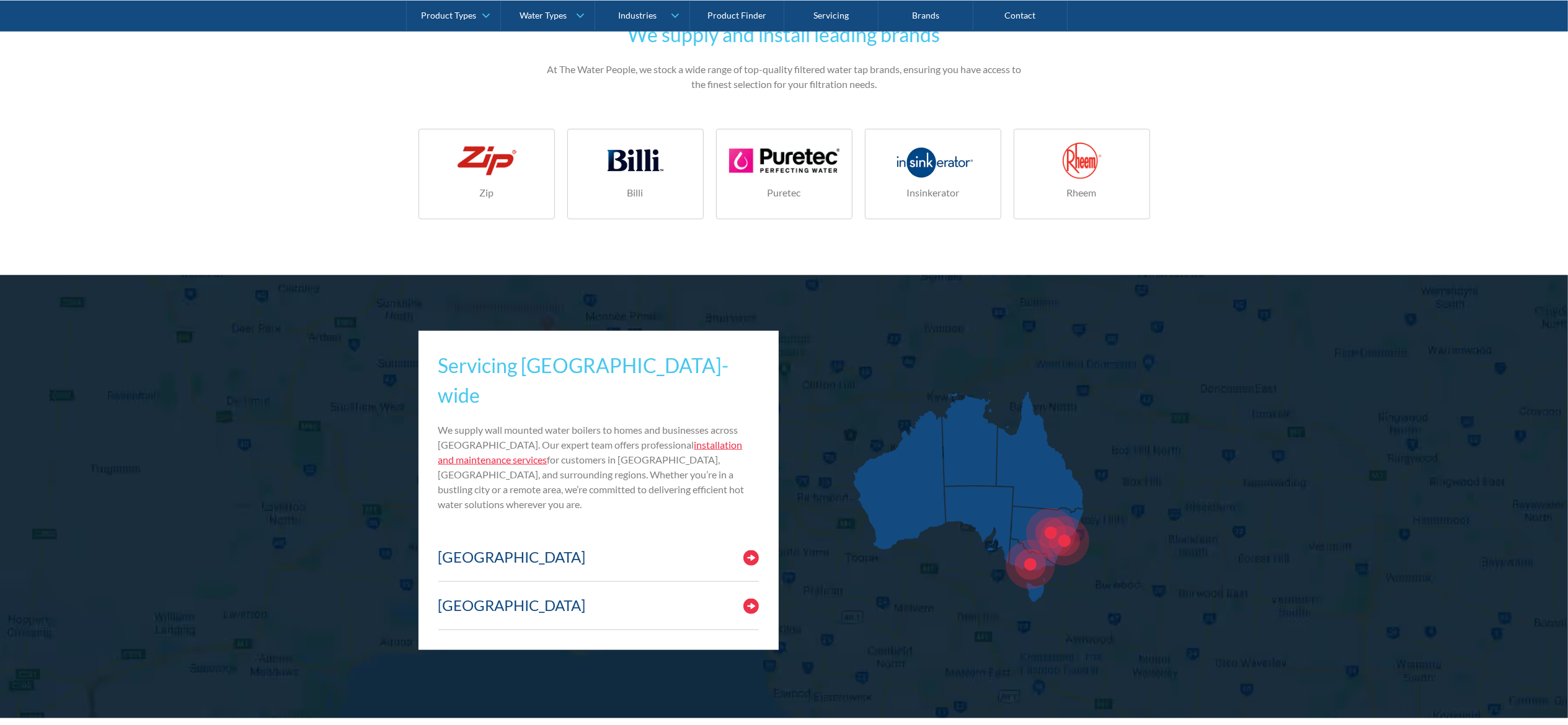
click at [8, 118] on section "We supply and install leading brands At The Water People, we stock a wide range…" at bounding box center [784, 120] width 1568 height 311
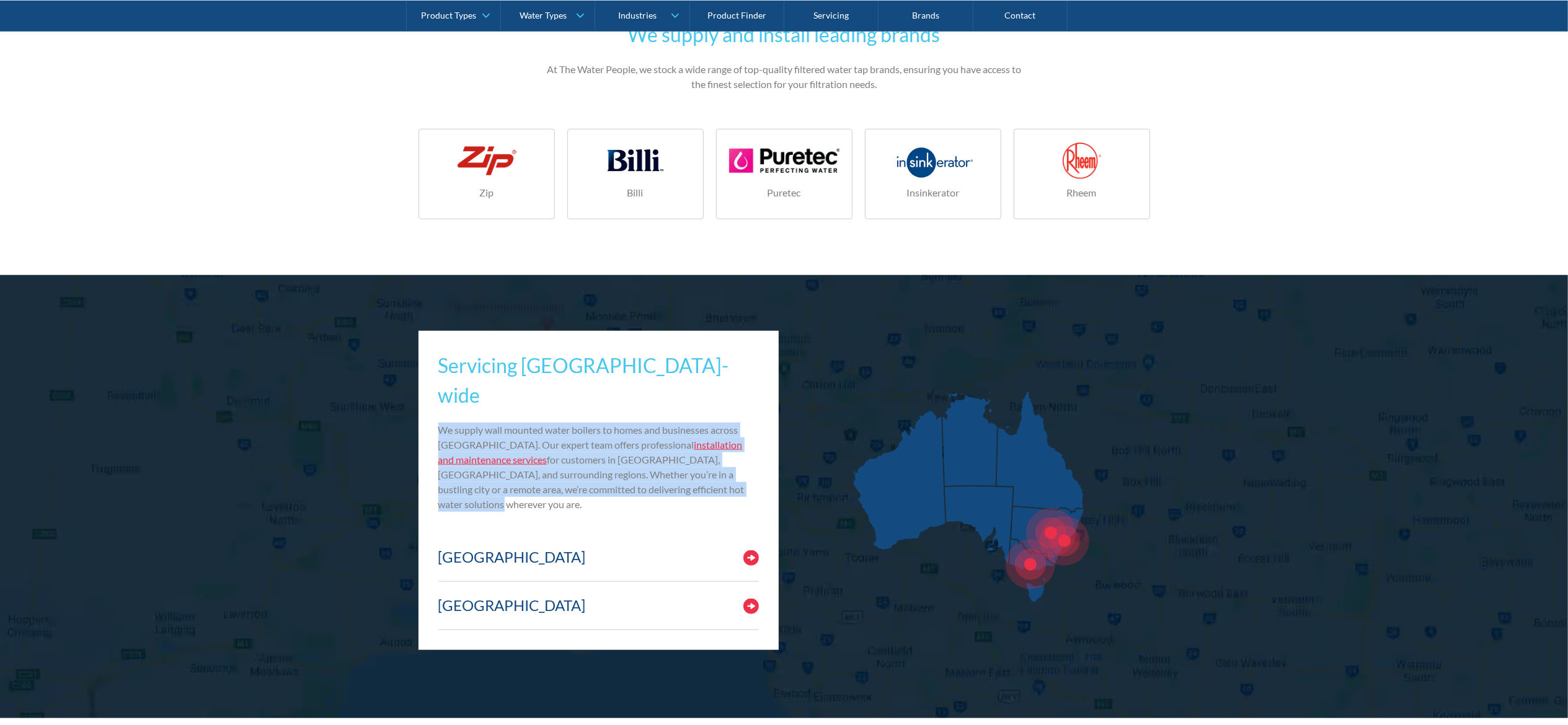
drag, startPoint x: 429, startPoint y: 410, endPoint x: 547, endPoint y: 486, distance: 140.4
click at [547, 486] on div "Servicing Australia-wide We supply wall mounted water boilers to homes and busi…" at bounding box center [600, 491] width 361 height 319
copy p "We supply wall mounted water boilers to homes and businesses across Australia. …"
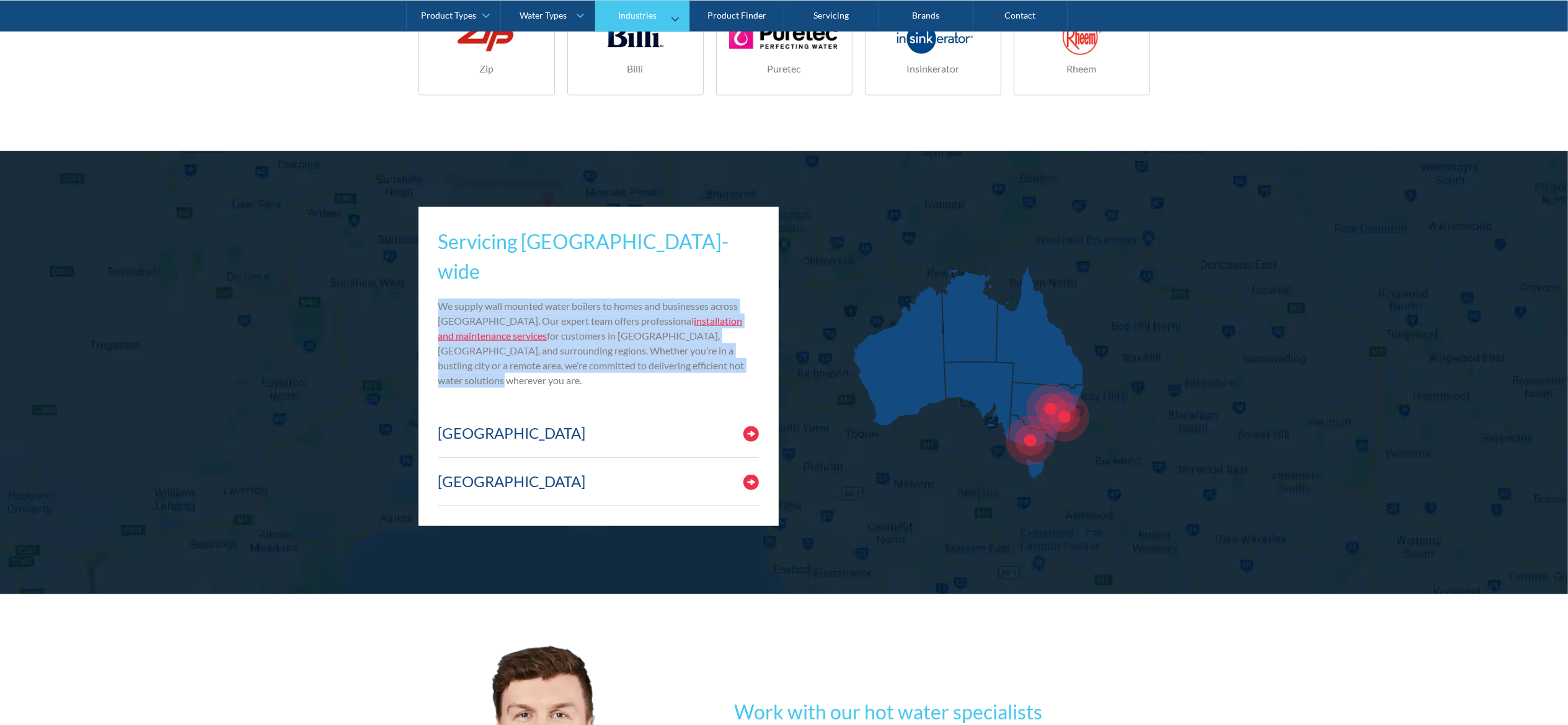
scroll to position [6078, 0]
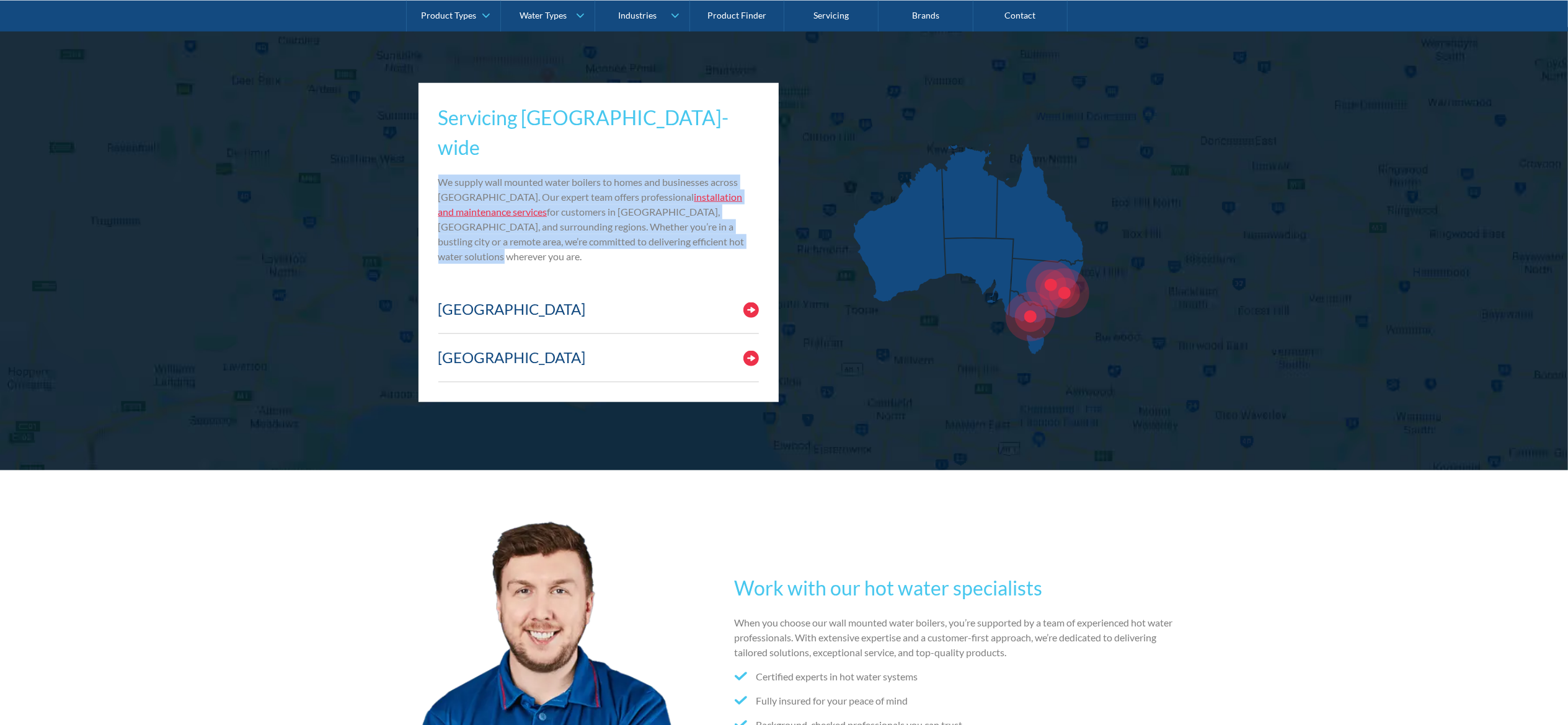
click at [691, 253] on div "Servicing Australia-wide We supply wall mounted water boilers to homes and busi…" at bounding box center [599, 187] width 321 height 170
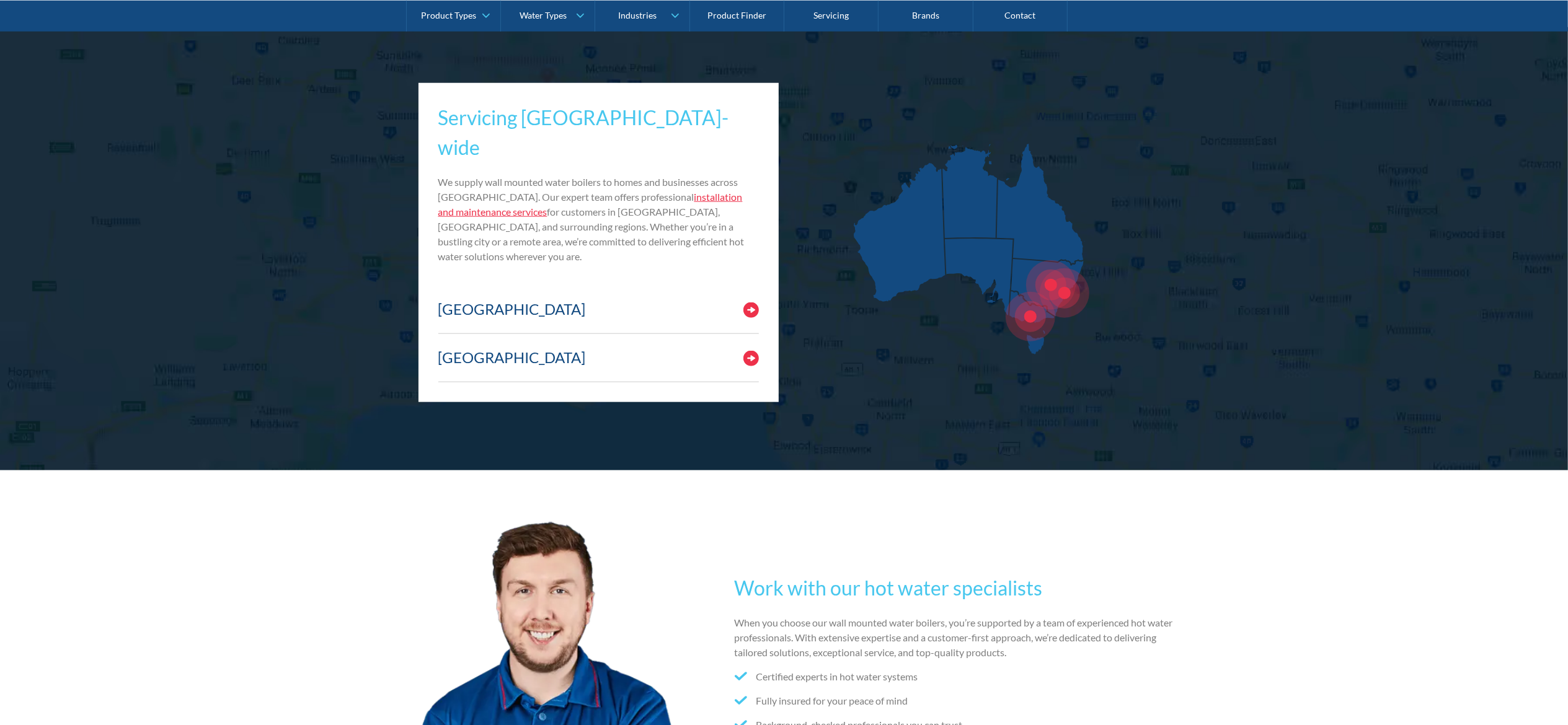
click at [681, 191] on link "installation and maintenance services" at bounding box center [590, 205] width 305 height 27
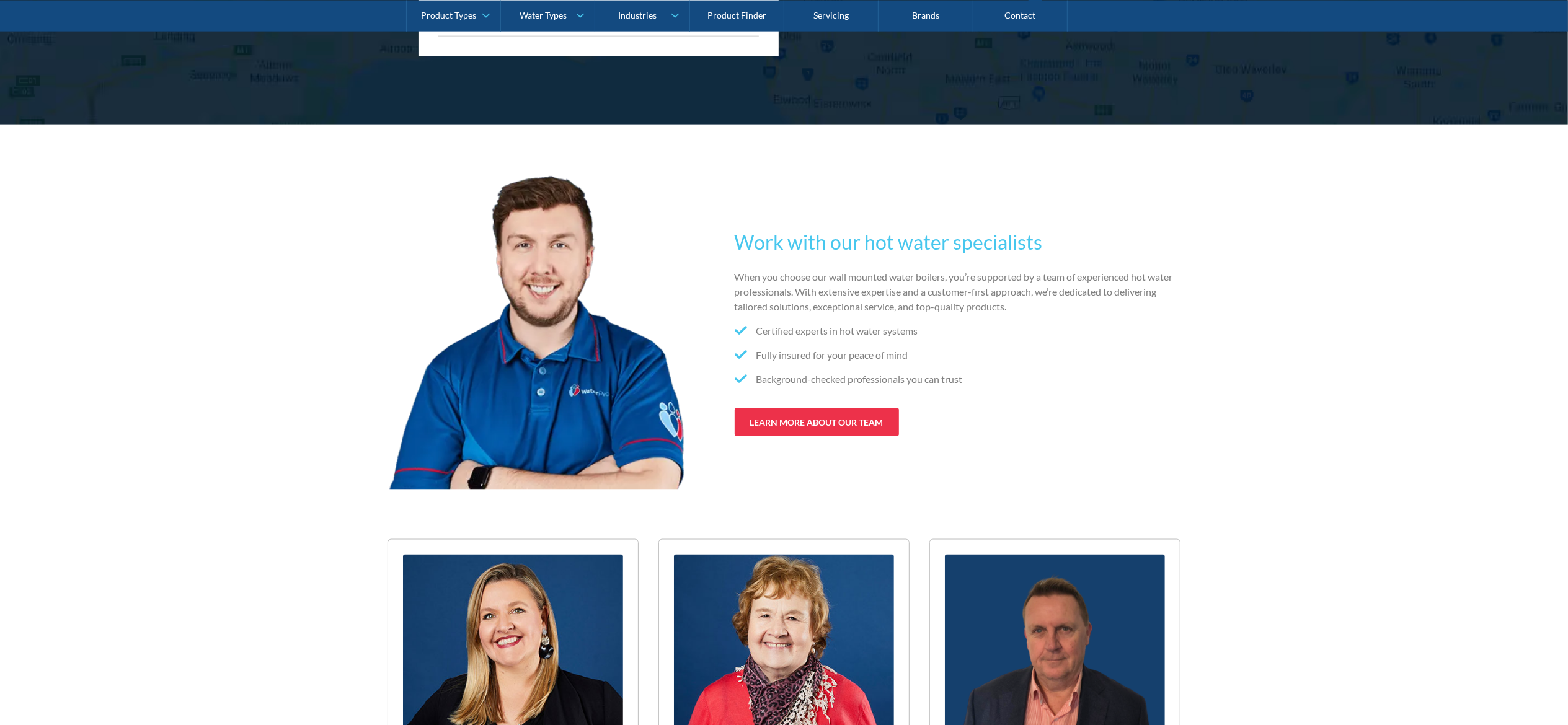
scroll to position [6450, 0]
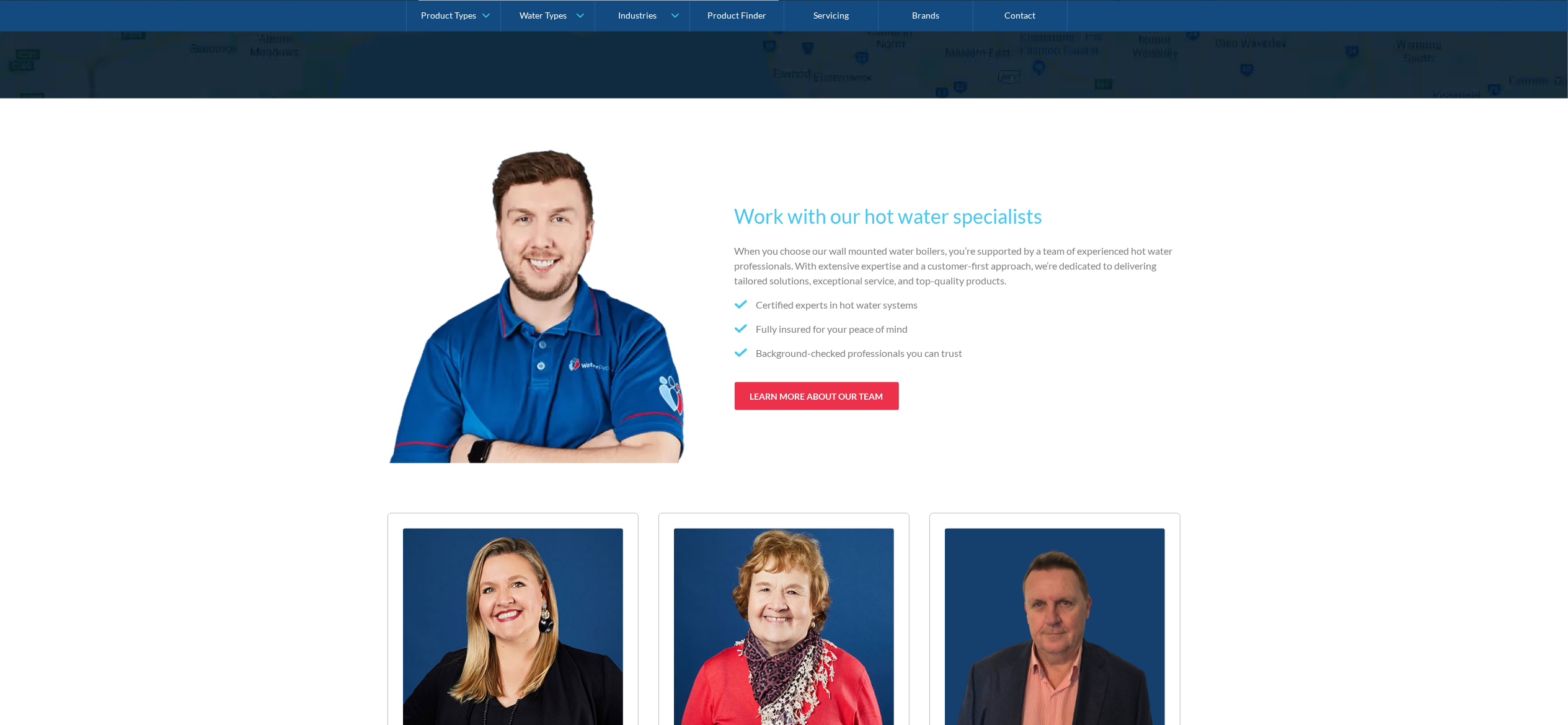
drag, startPoint x: 769, startPoint y: 245, endPoint x: 1028, endPoint y: 262, distance: 259.6
click at [1028, 262] on div "Work with our hot water specialists When you choose our wall mounted water boil…" at bounding box center [784, 305] width 794 height 315
click at [1011, 268] on p "When you choose our wall mounted water boilers, you’re supported by a team of e…" at bounding box center [958, 266] width 447 height 44
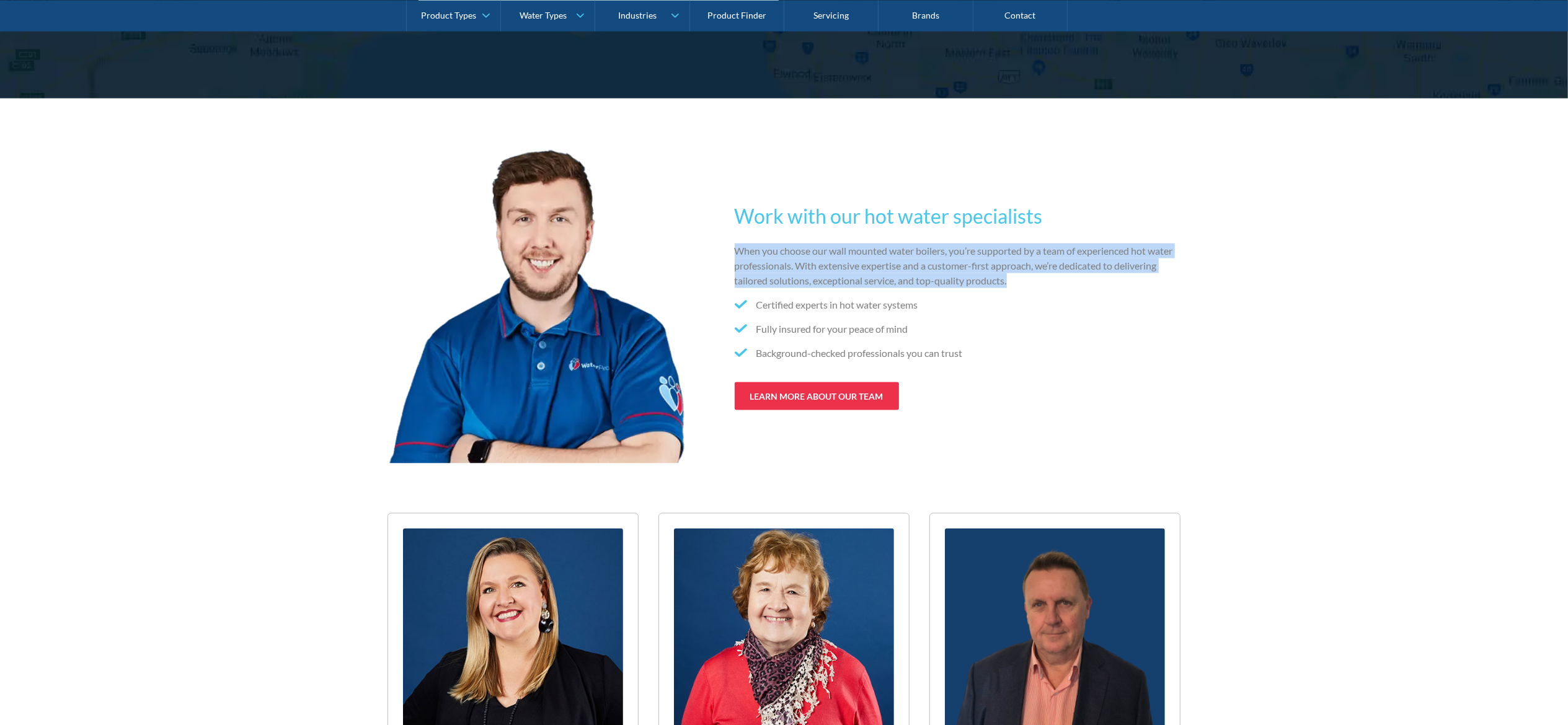
drag, startPoint x: 736, startPoint y: 238, endPoint x: 1027, endPoint y: 264, distance: 292.2
click at [1027, 264] on p "When you choose our wall mounted water boilers, you’re supported by a team of e…" at bounding box center [958, 266] width 447 height 44
copy p "When you choose our wall mounted water boilers, you’re supported by a team of e…"
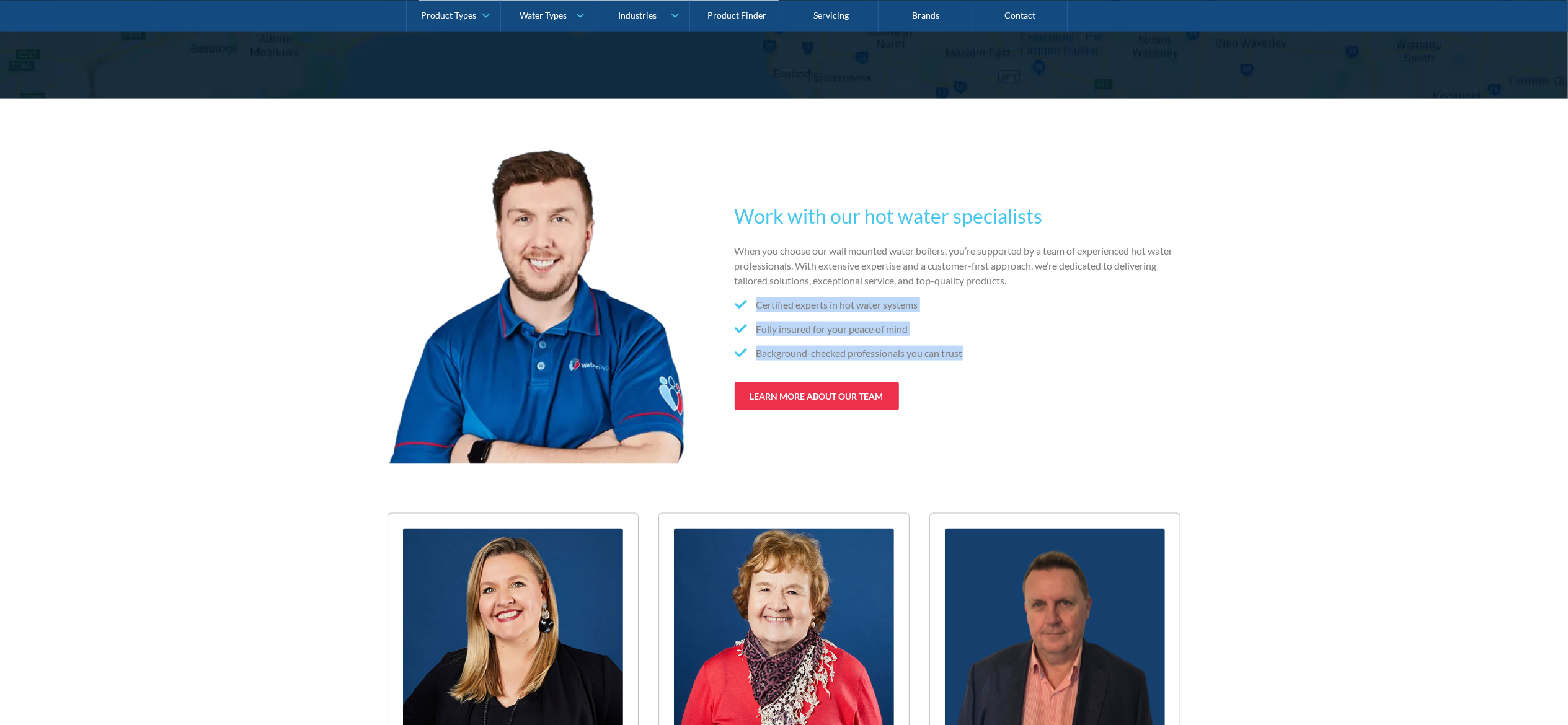
drag, startPoint x: 750, startPoint y: 292, endPoint x: 969, endPoint y: 336, distance: 223.4
click at [969, 336] on ul "Certified experts in hot water systems Fully insured for your peace of mind Bac…" at bounding box center [958, 334] width 447 height 73
copy ul "Certified experts in hot water systems Fully insured for your peace of mind Bac…"
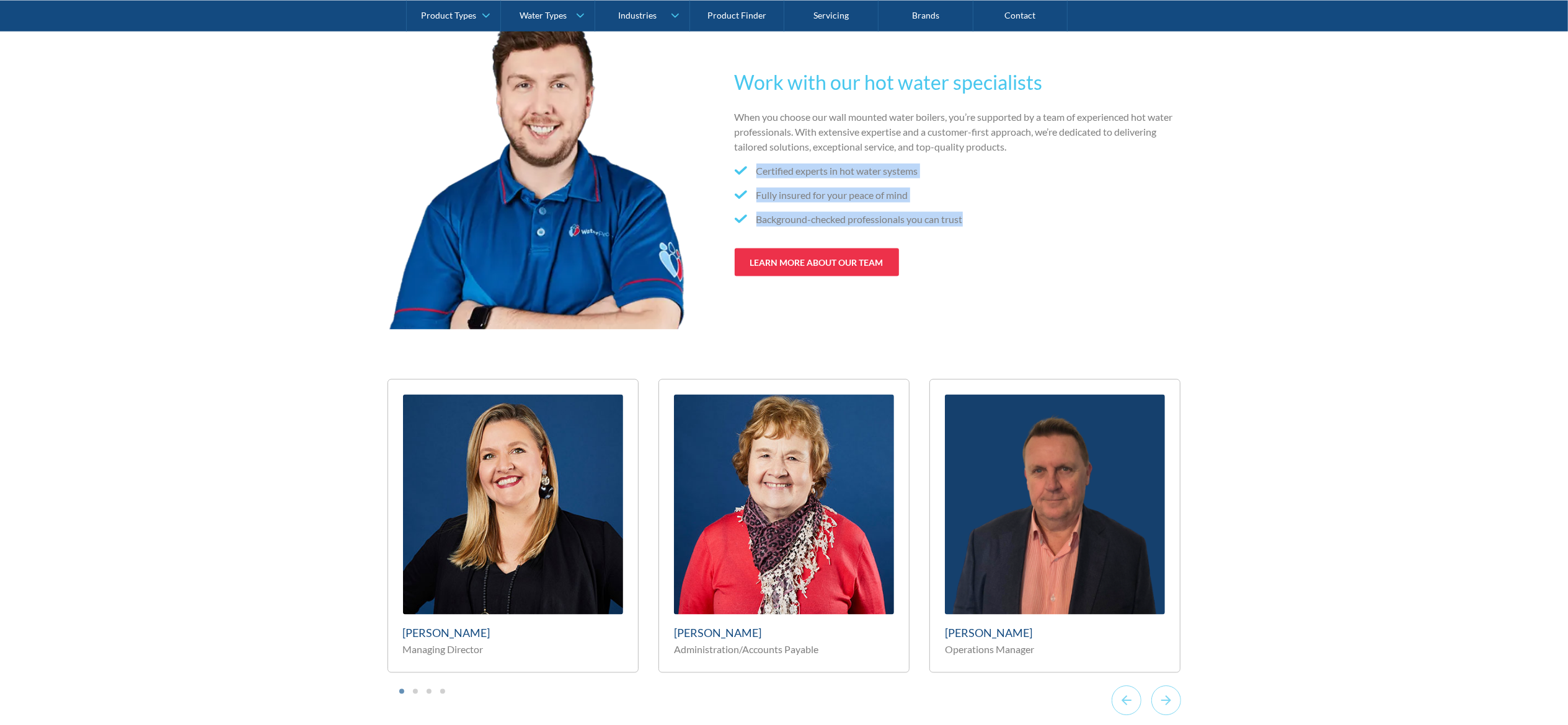
scroll to position [6574, 0]
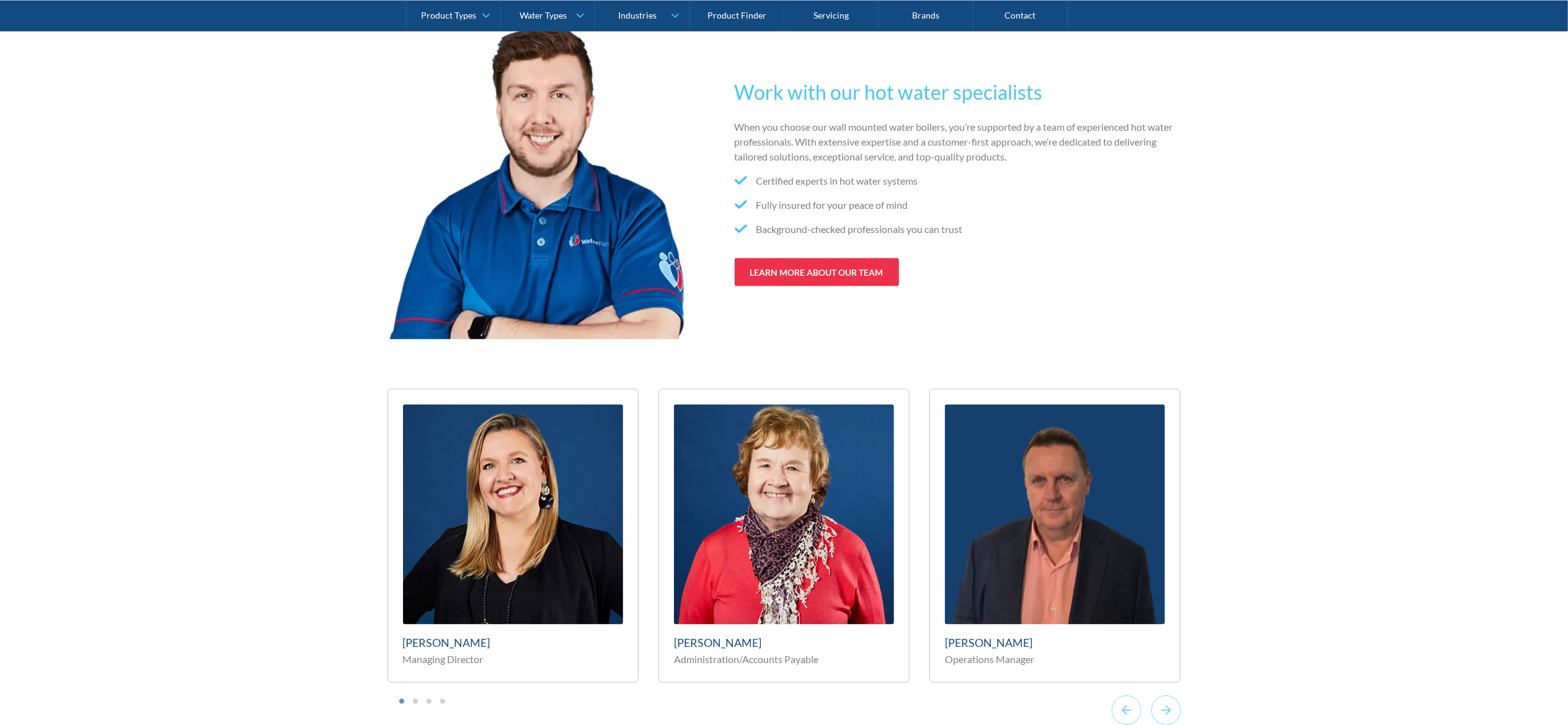
click at [211, 244] on div "Work with our hot water specialists When you choose our wall mounted water boil…" at bounding box center [784, 377] width 1568 height 805
click at [88, 334] on div "Work with our hot water specialists When you choose our wall mounted water boil…" at bounding box center [784, 377] width 1568 height 805
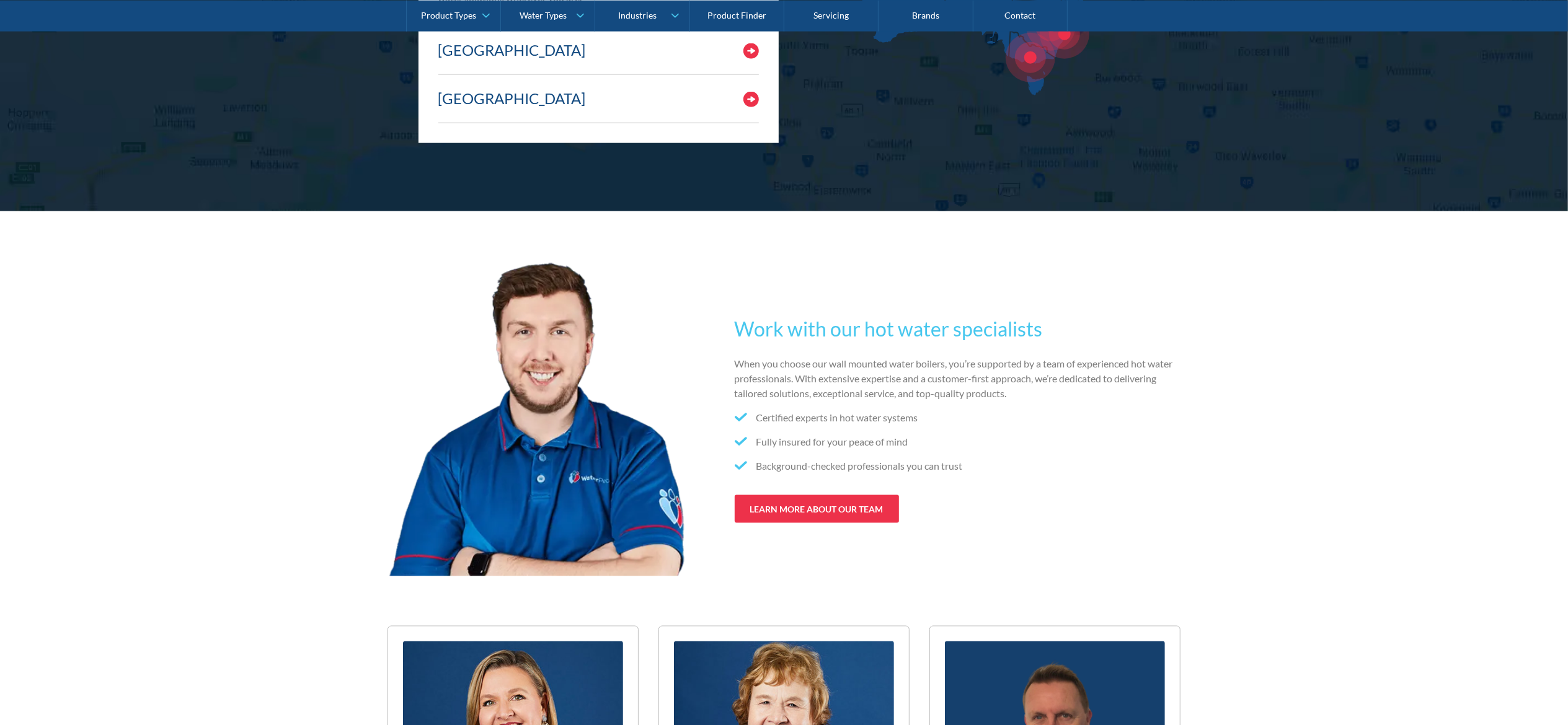
scroll to position [6325, 0]
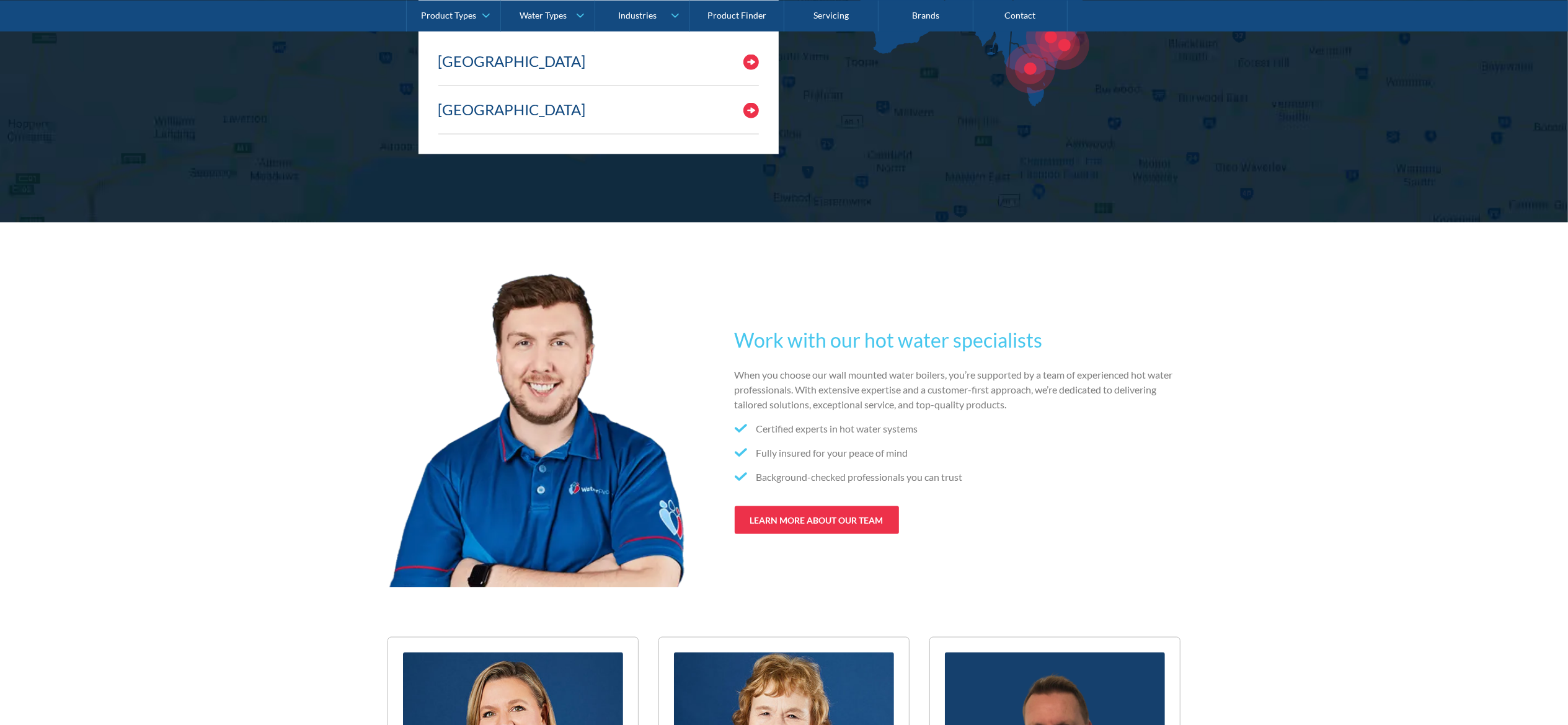
click at [31, 372] on div "Work with our hot water specialists When you choose our wall mounted water boil…" at bounding box center [784, 625] width 1568 height 805
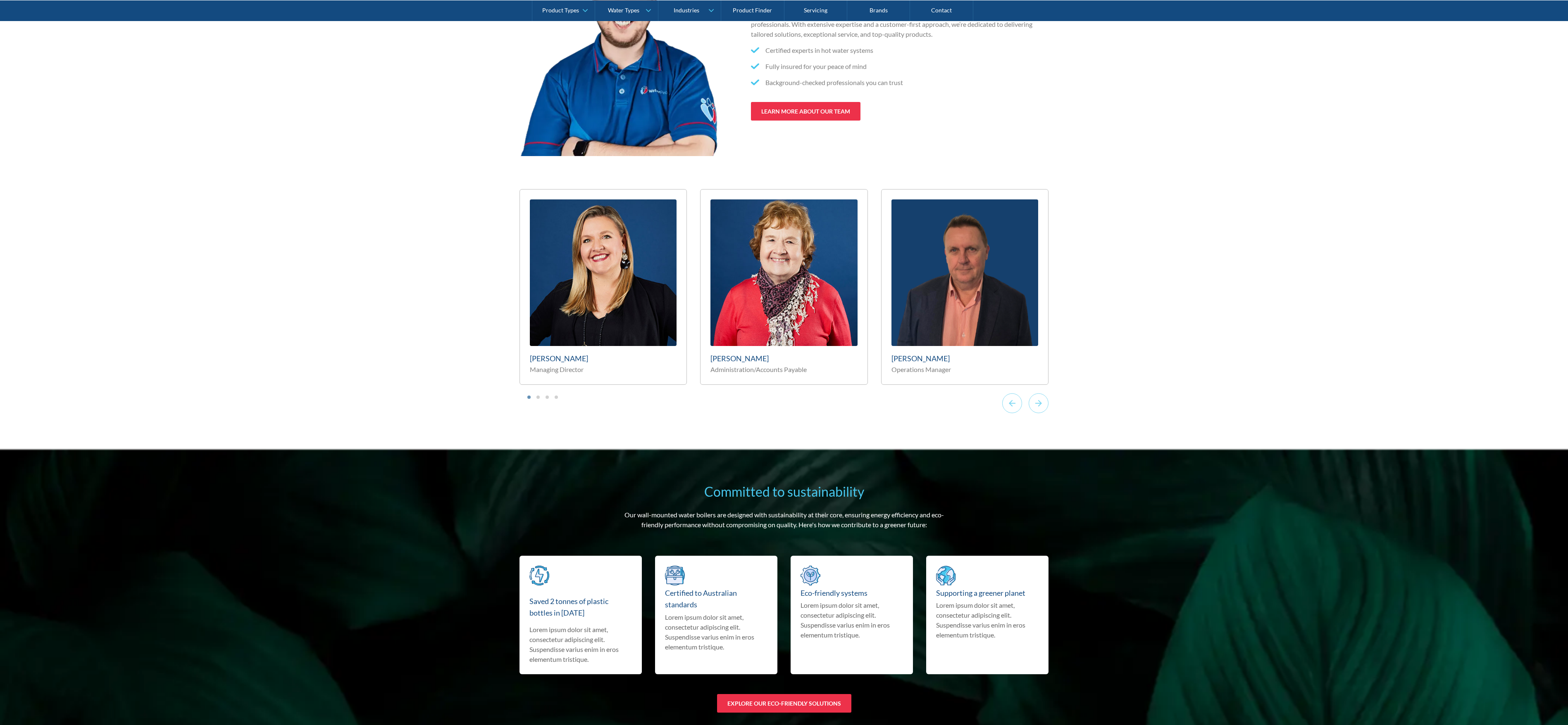
scroll to position [4504, 0]
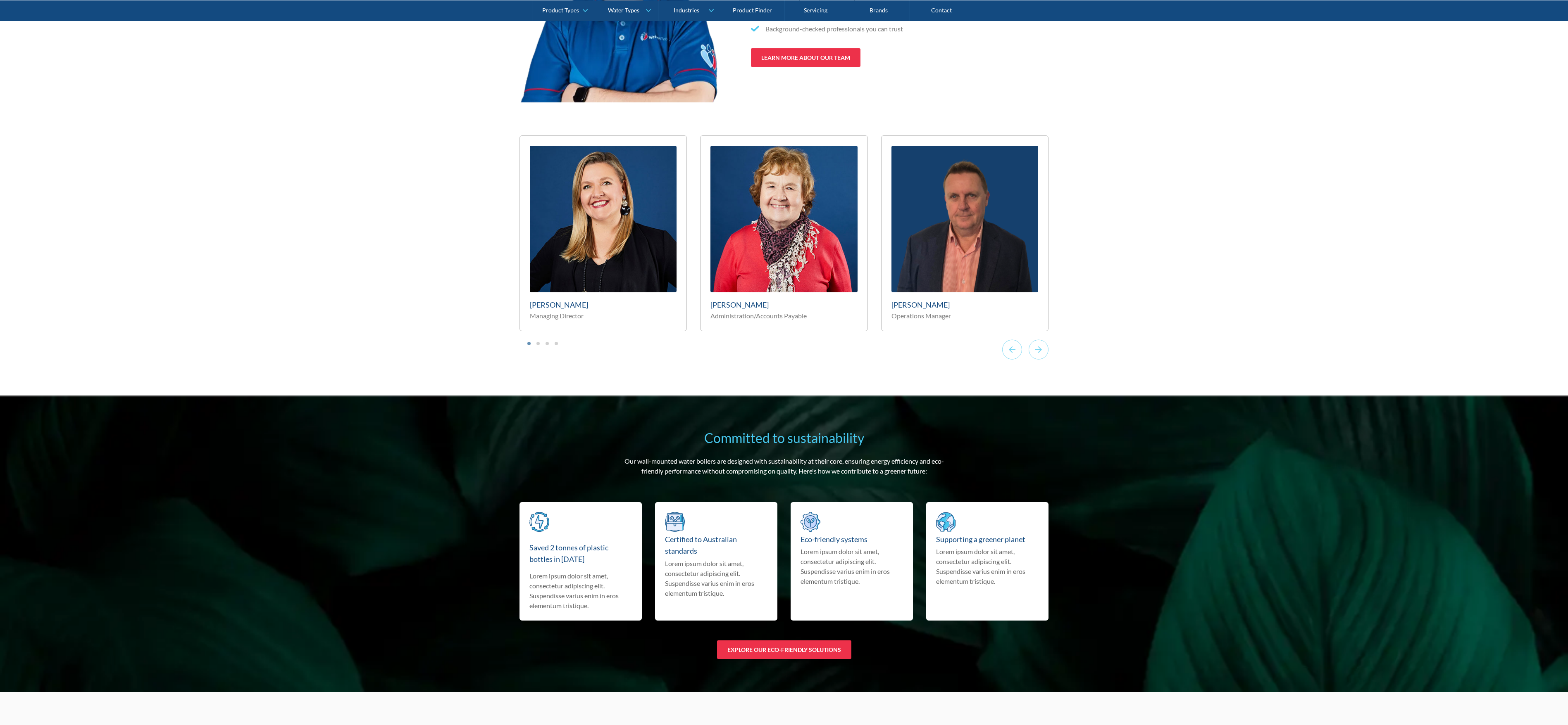
drag, startPoint x: 51, startPoint y: 337, endPoint x: 304, endPoint y: 152, distance: 313.4
click at [49, 337] on div "Work with our hot water specialists When you choose our wall mounted water boil…" at bounding box center [784, 127] width 1568 height 536
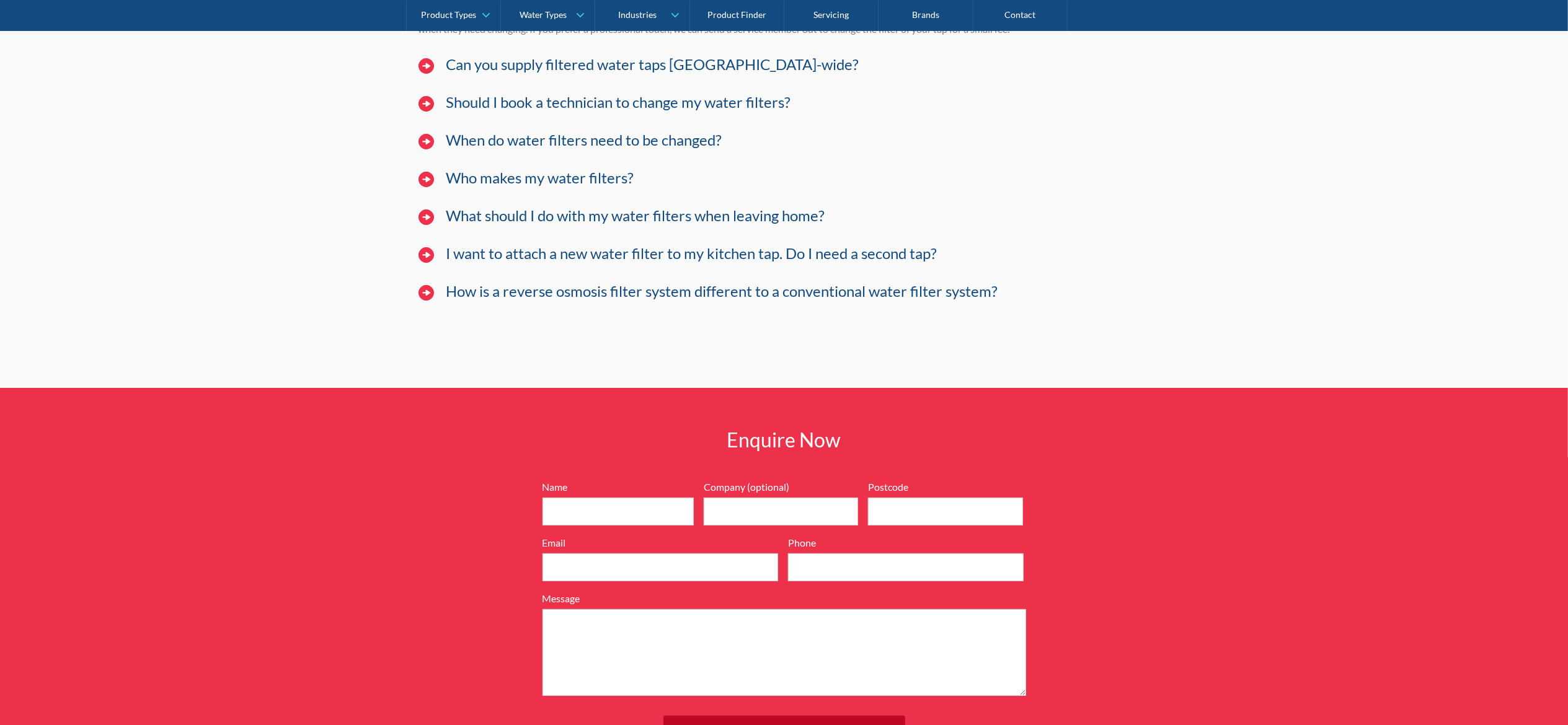
scroll to position [9301, 0]
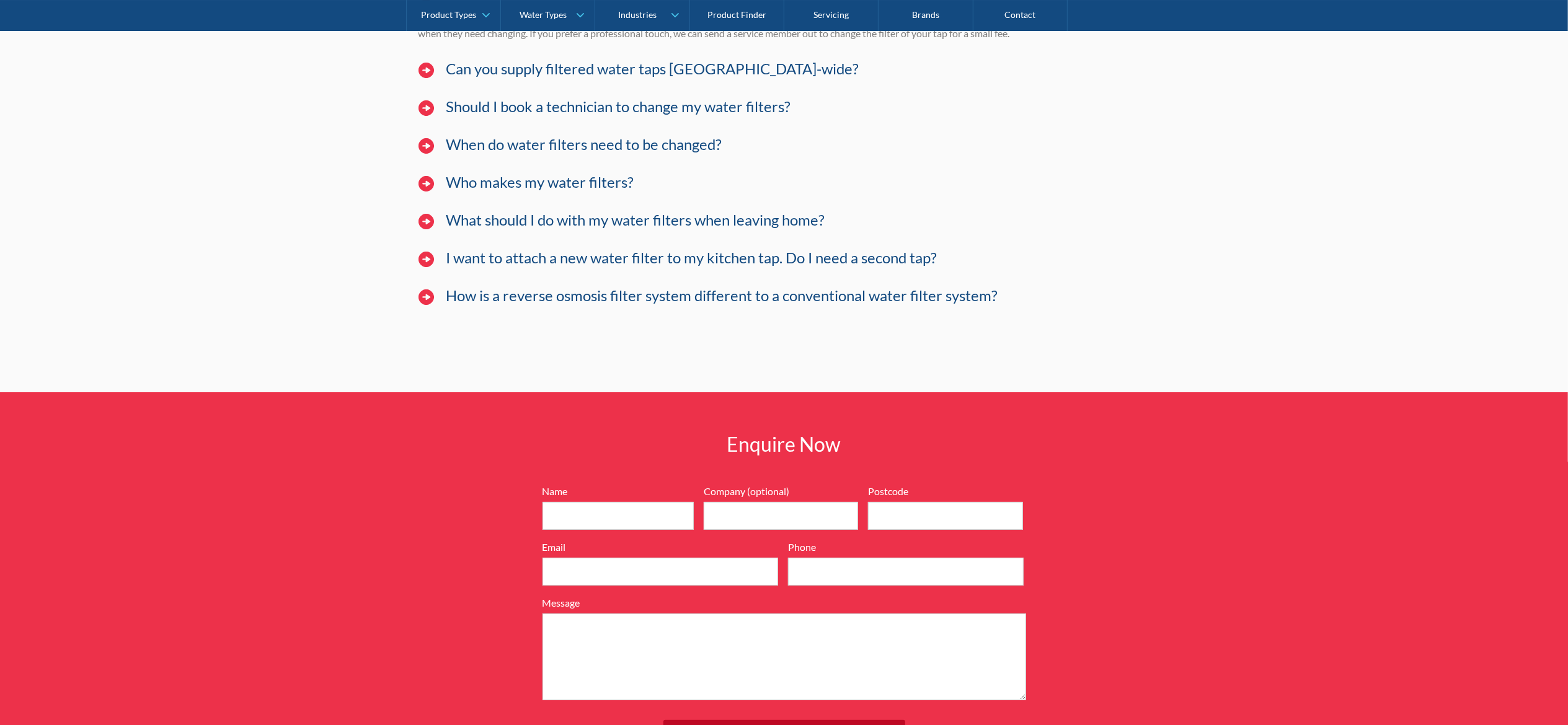
click at [666, 50] on div "Changing the water filters for filtered water is imperative. You can change the…" at bounding box center [785, 31] width 732 height 39
click at [676, 78] on h3 "Can you supply filtered water taps [GEOGRAPHIC_DATA]-wide?" at bounding box center [653, 69] width 413 height 18
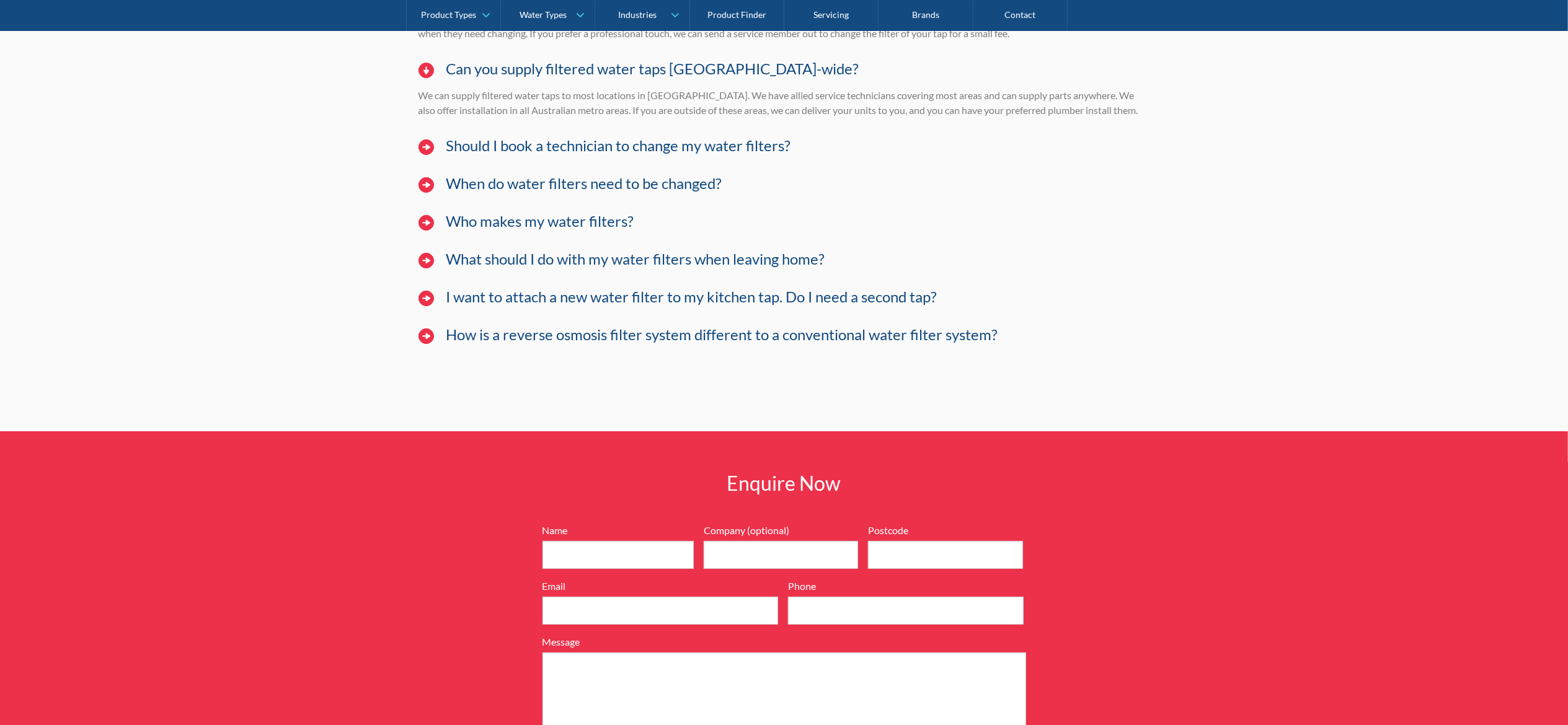
click at [676, 78] on h3 "Can you supply filtered water taps [GEOGRAPHIC_DATA]-wide?" at bounding box center [653, 69] width 413 height 18
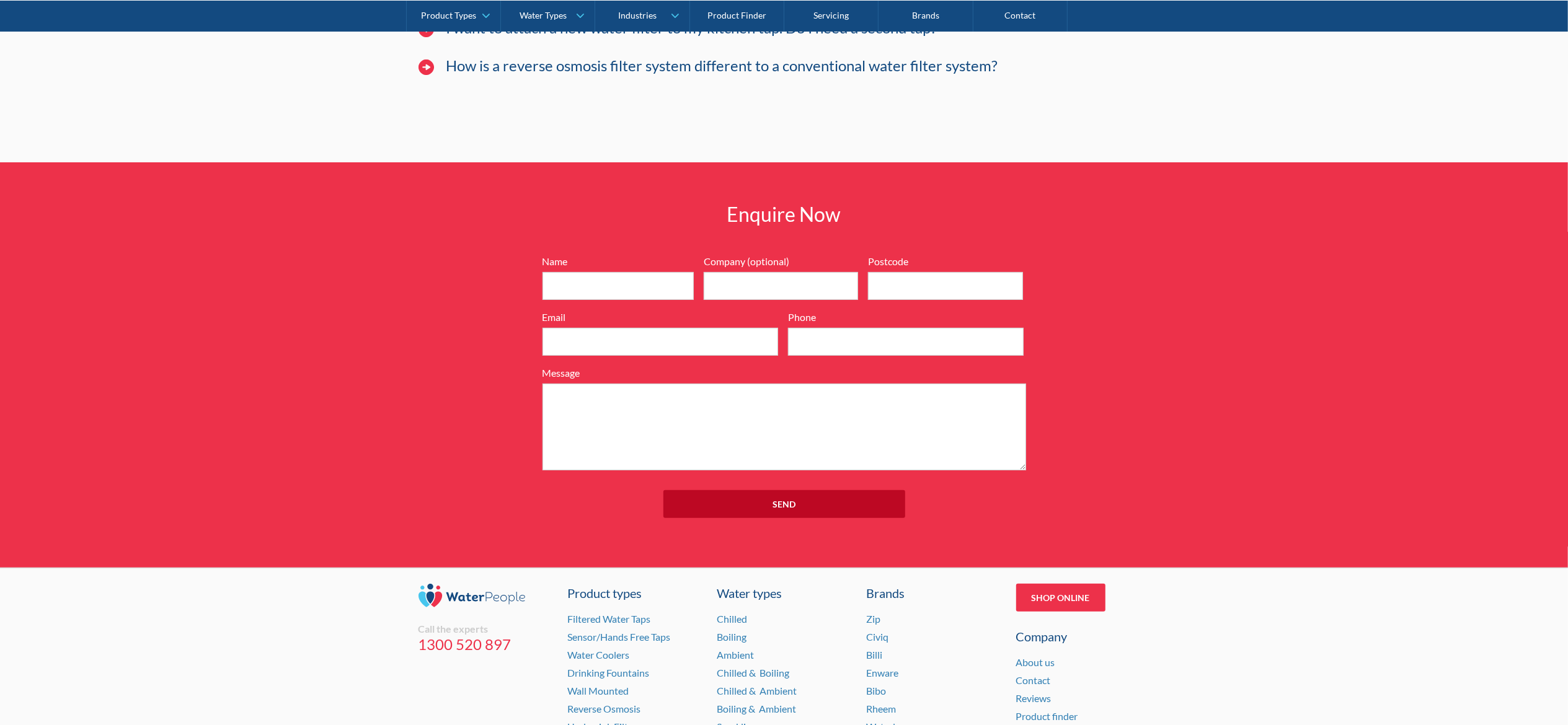
scroll to position [9549, 0]
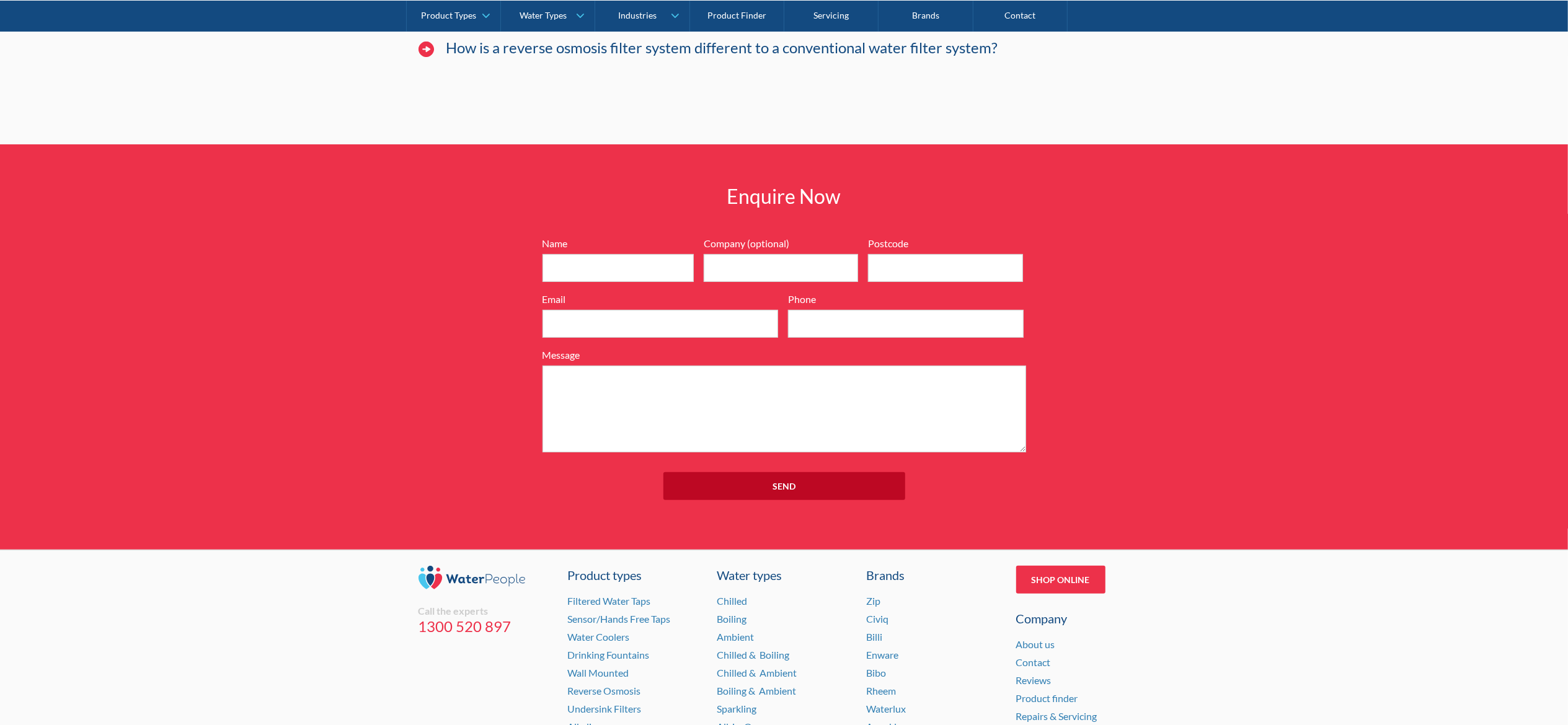
click at [614, 80] on div "How is a reverse osmosis filter system different to a conventional water filter…" at bounding box center [784, 54] width 745 height 50
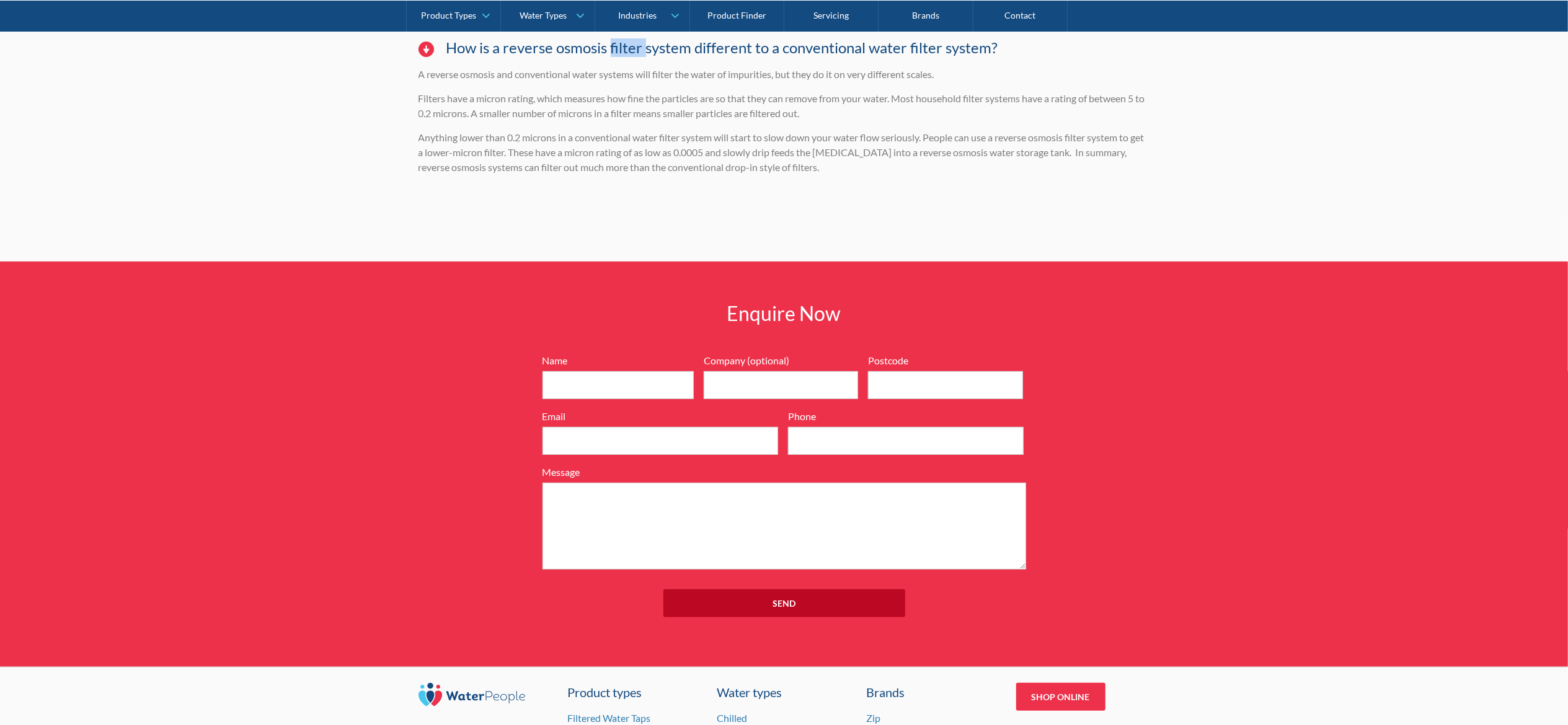
click at [614, 80] on div "How is a reverse osmosis filter system different to a conventional water filter…" at bounding box center [784, 54] width 745 height 50
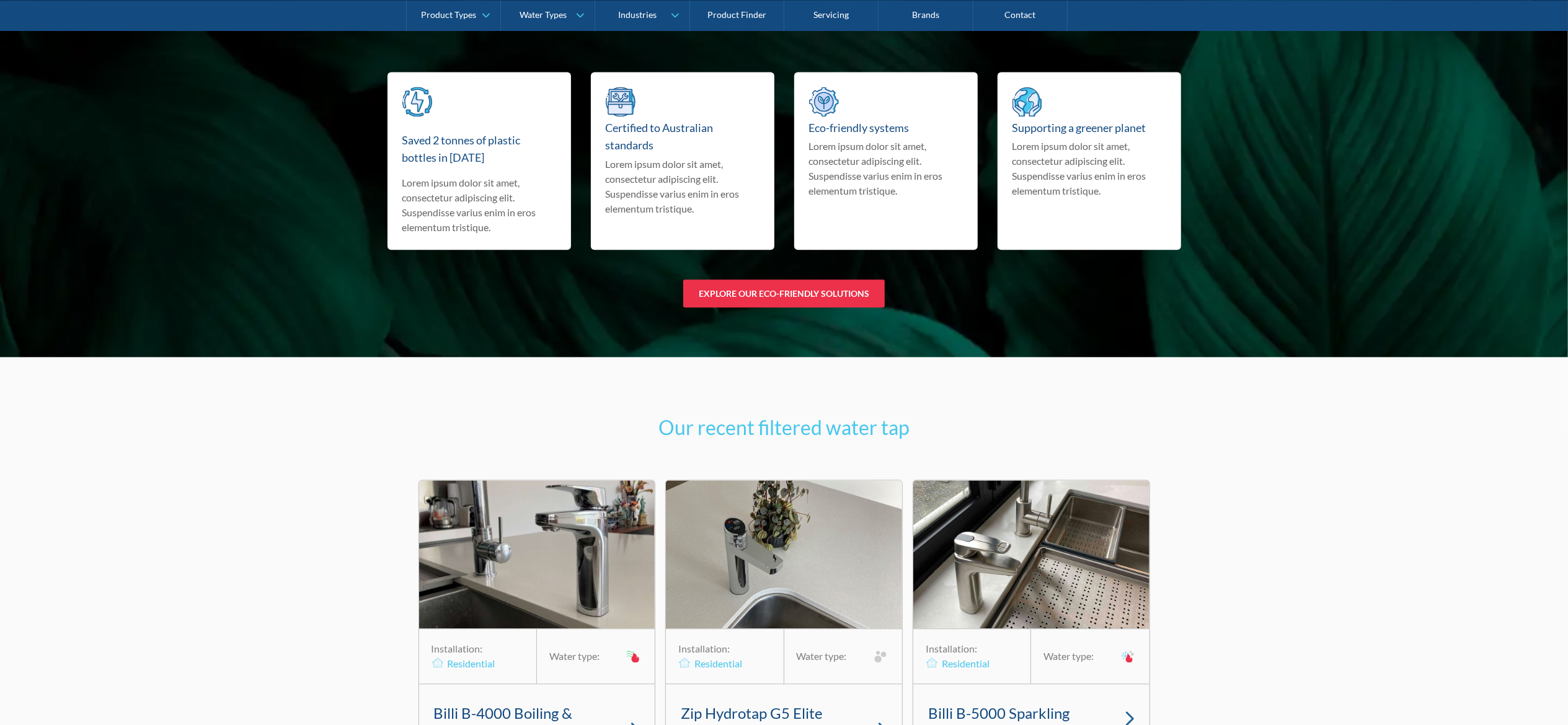
scroll to position [7565, 0]
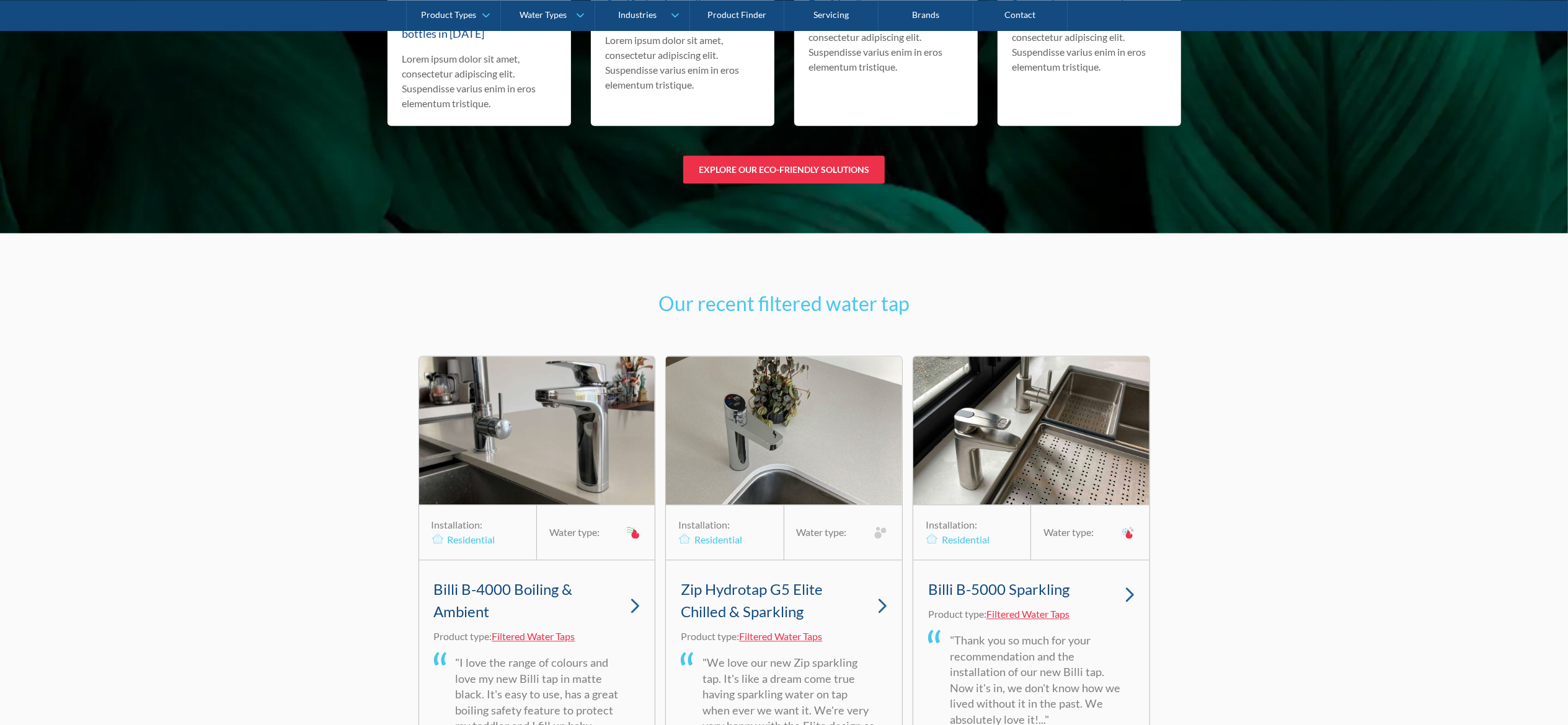
drag, startPoint x: 542, startPoint y: 291, endPoint x: 1032, endPoint y: 297, distance: 490.0
click at [1032, 184] on div "Committed to sustainability Our wall-mounted water boilers are designed with su…" at bounding box center [784, 10] width 794 height 347
copy p "Our wall-mounted water boilers are designed with sustainability at their core, …"
drag, startPoint x: 403, startPoint y: 408, endPoint x: 494, endPoint y: 430, distance: 93.6
click at [494, 43] on h3 "Saved 2 tonnes of plastic bottles in [DATE]" at bounding box center [479, 25] width 154 height 36
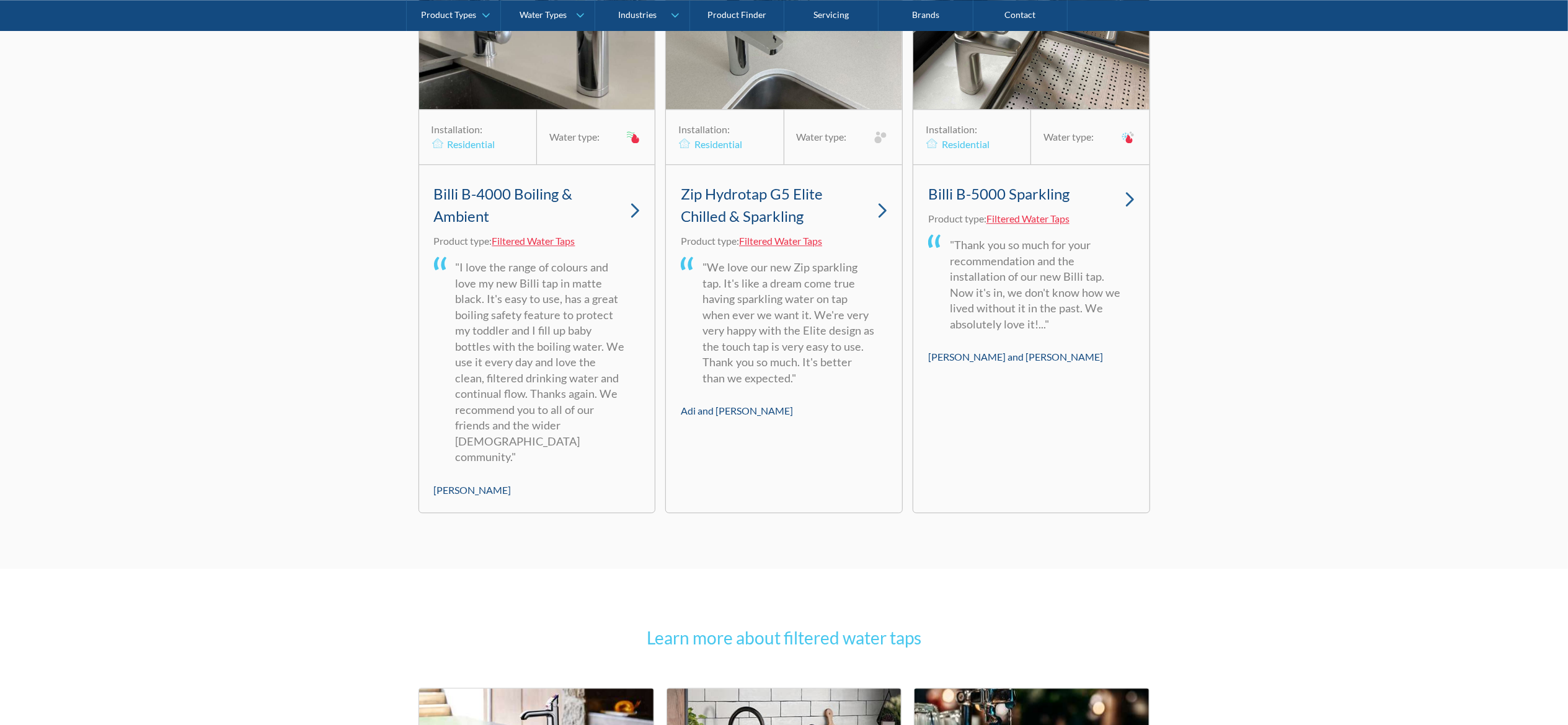
scroll to position [8185, 0]
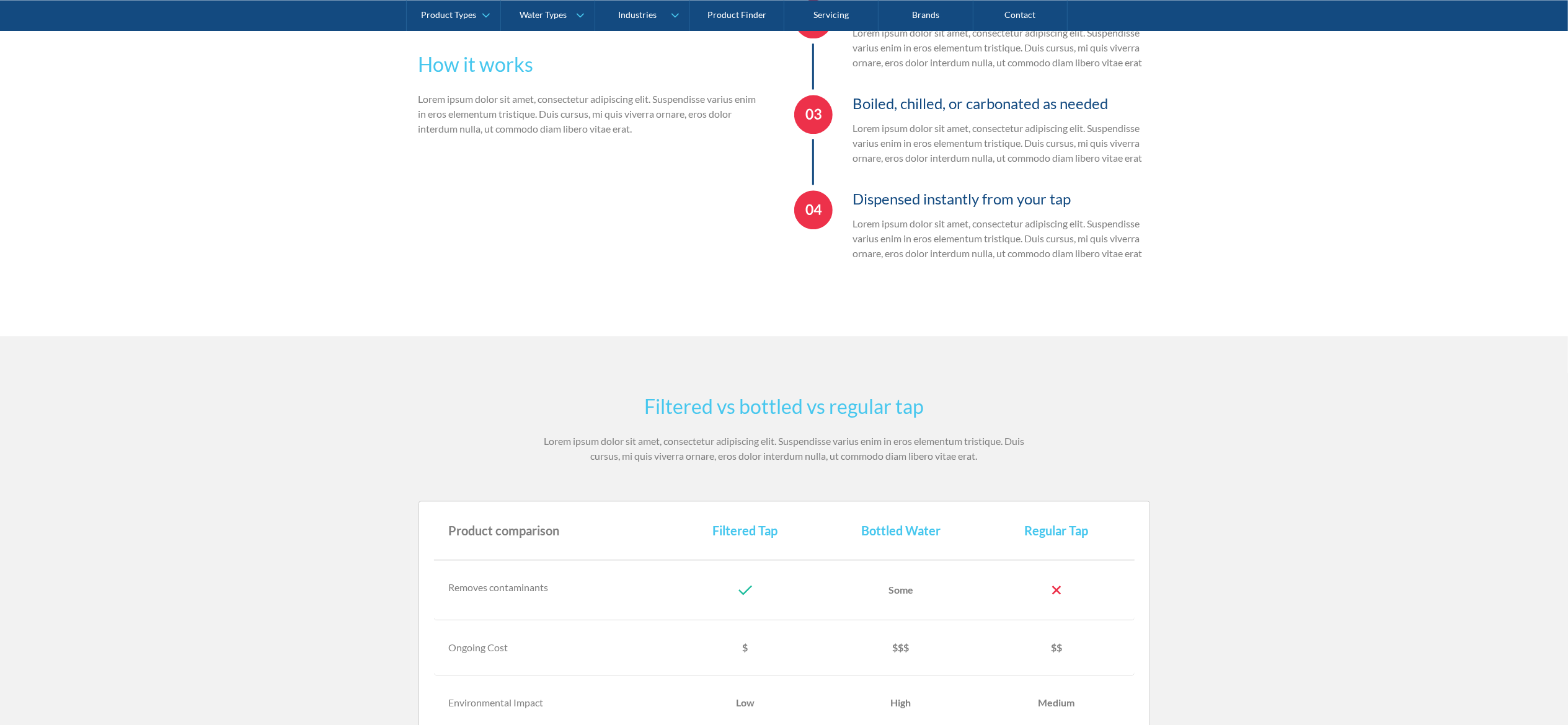
scroll to position [2069, 0]
